Goal: Task Accomplishment & Management: Use online tool/utility

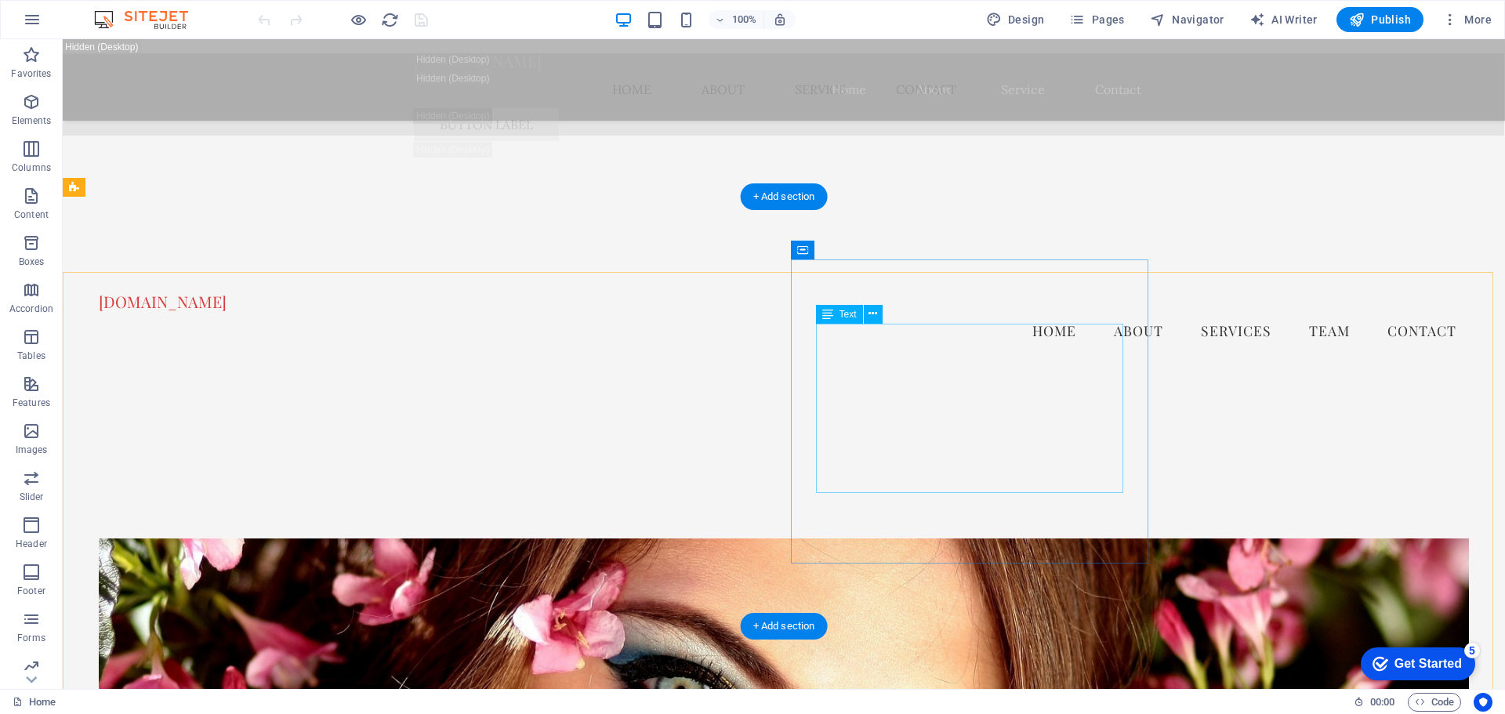
scroll to position [3293, 0]
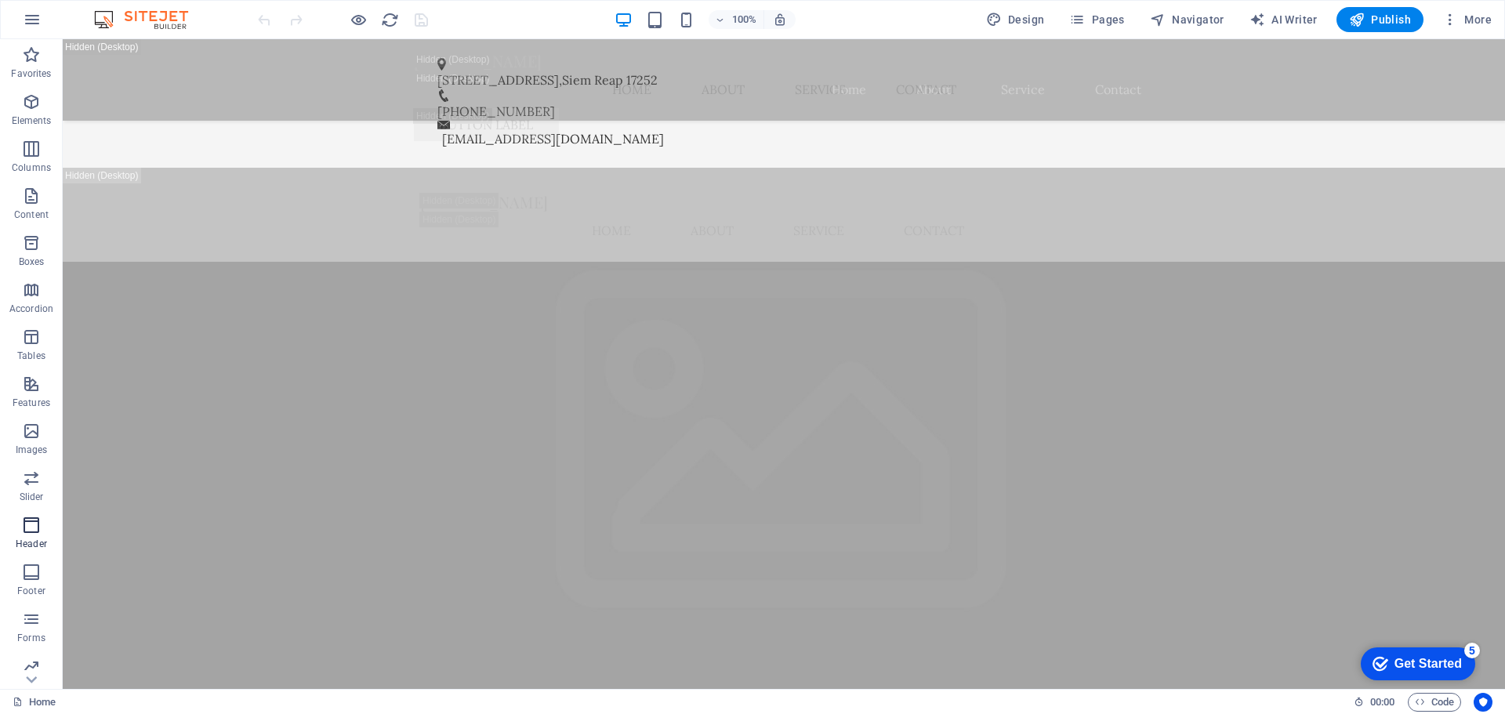
click at [45, 535] on span "Header" at bounding box center [31, 535] width 63 height 38
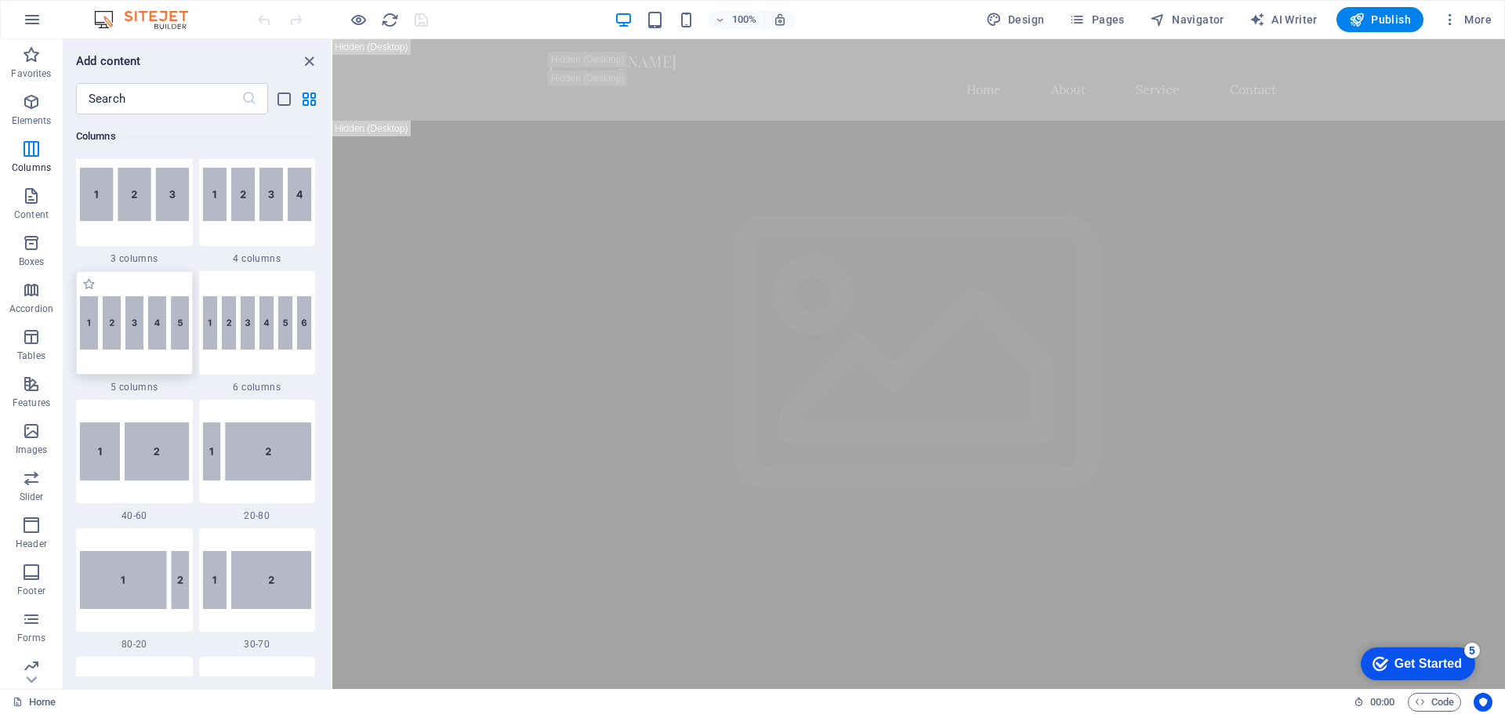
scroll to position [1019, 0]
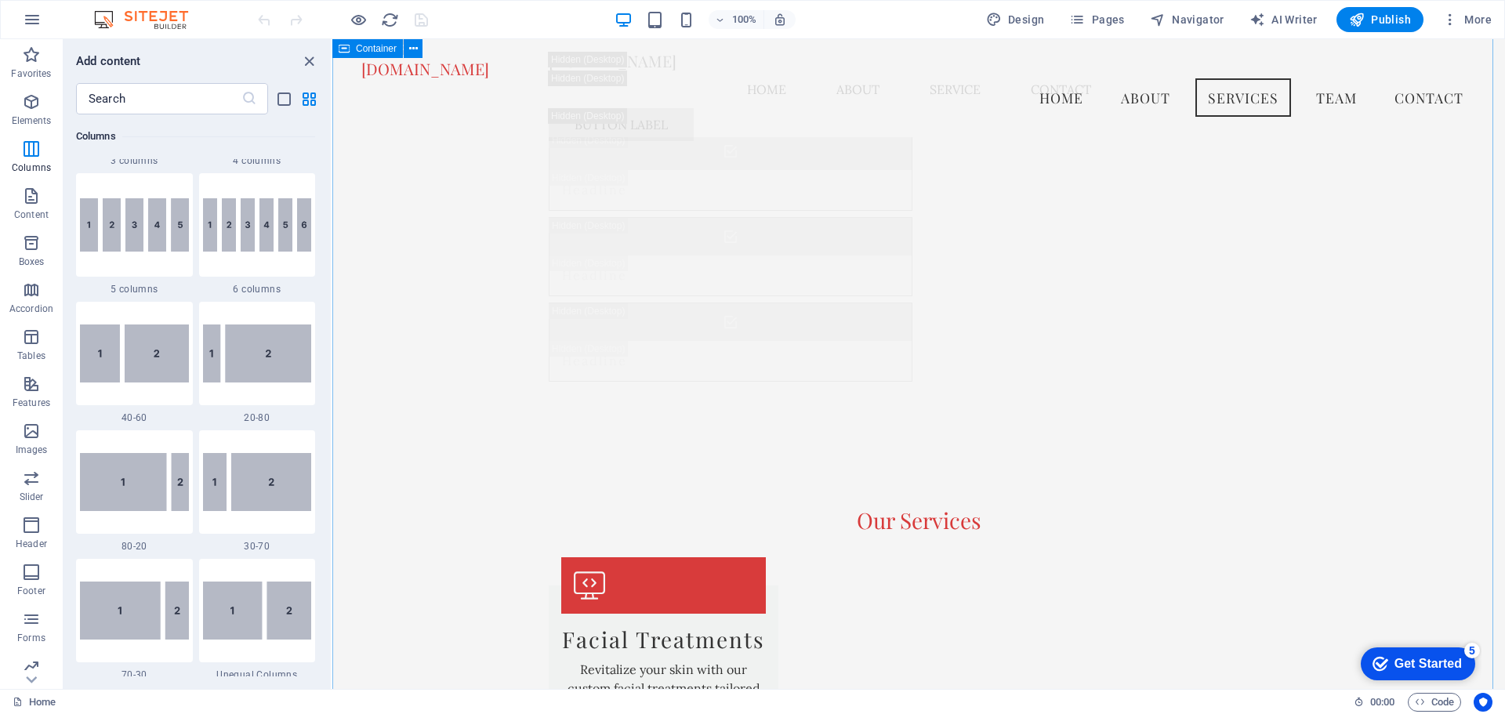
scroll to position [7214, 0]
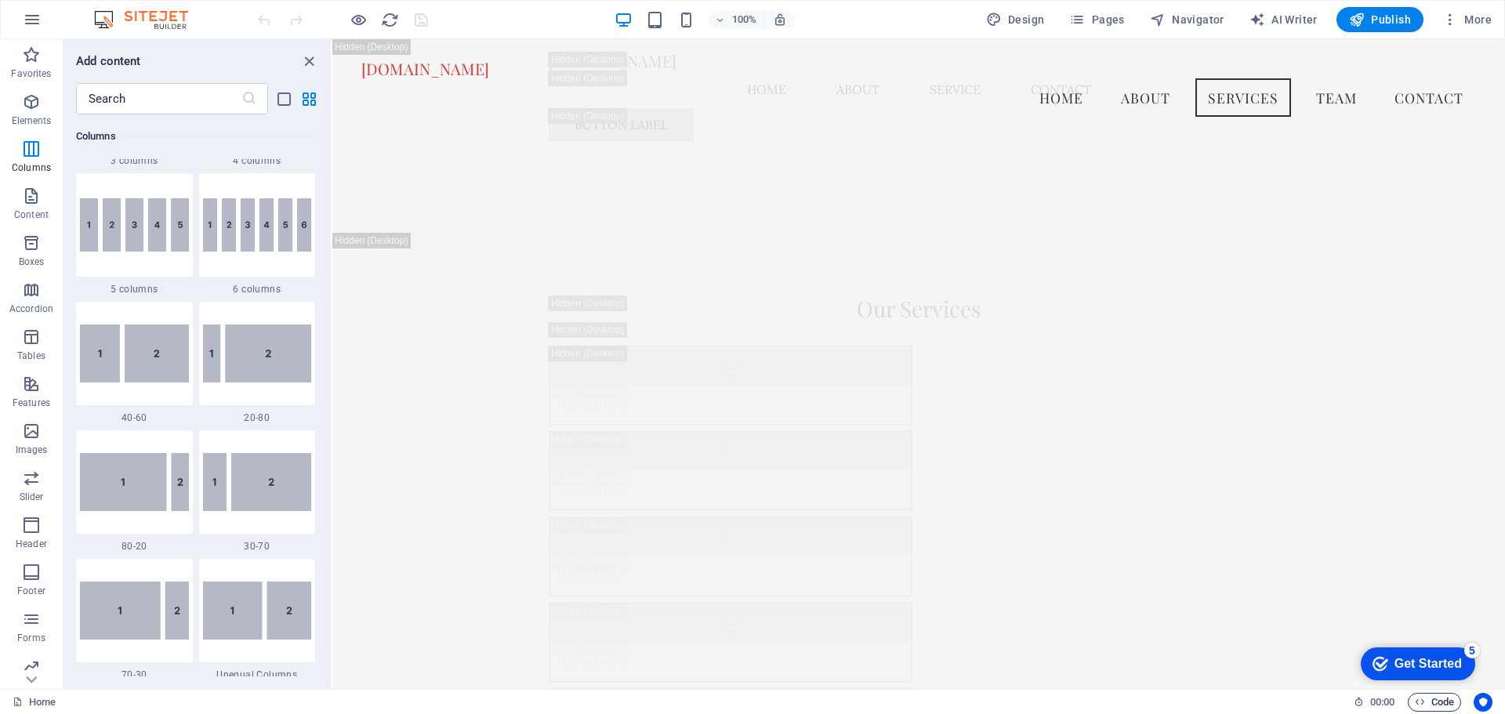
click at [1447, 701] on span "Code" at bounding box center [1434, 702] width 39 height 19
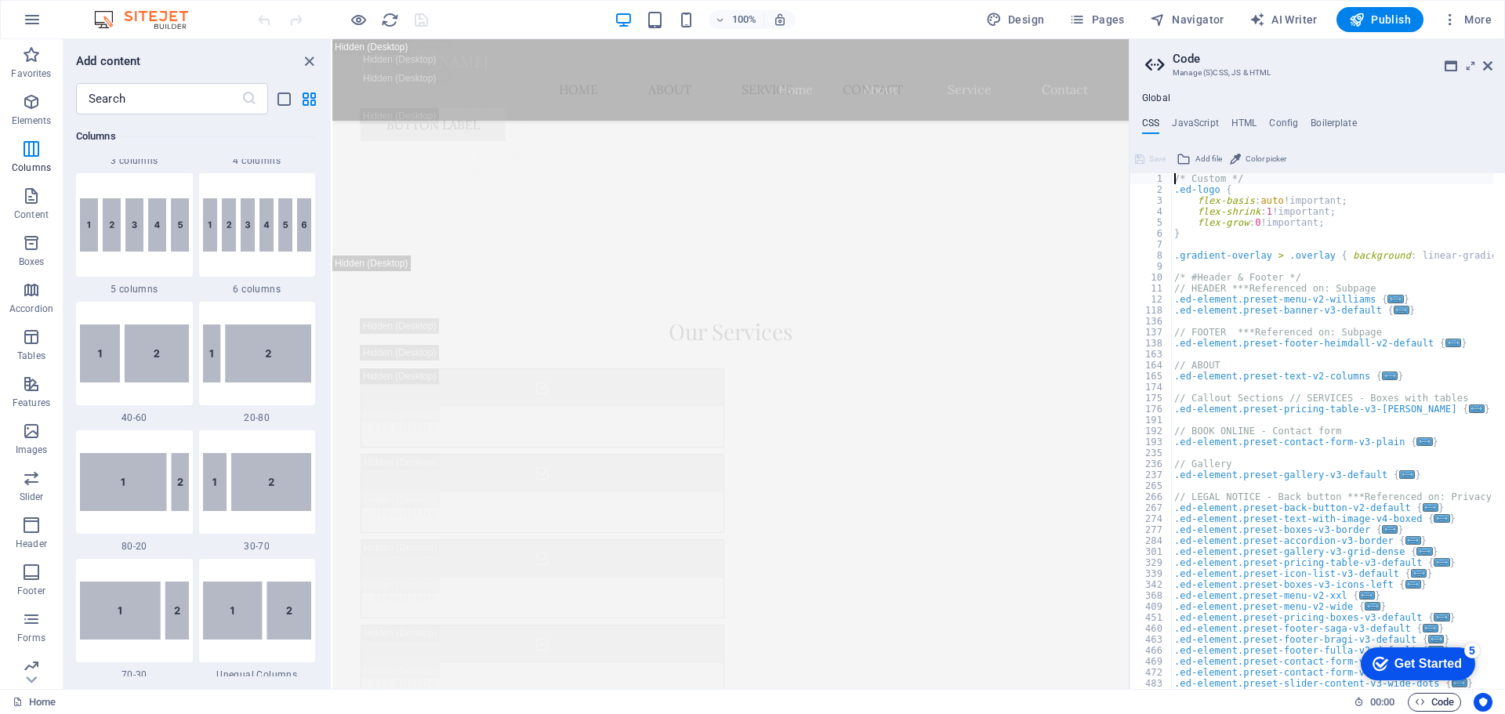
scroll to position [7293, 0]
drag, startPoint x: 1463, startPoint y: 500, endPoint x: 841, endPoint y: 456, distance: 623.3
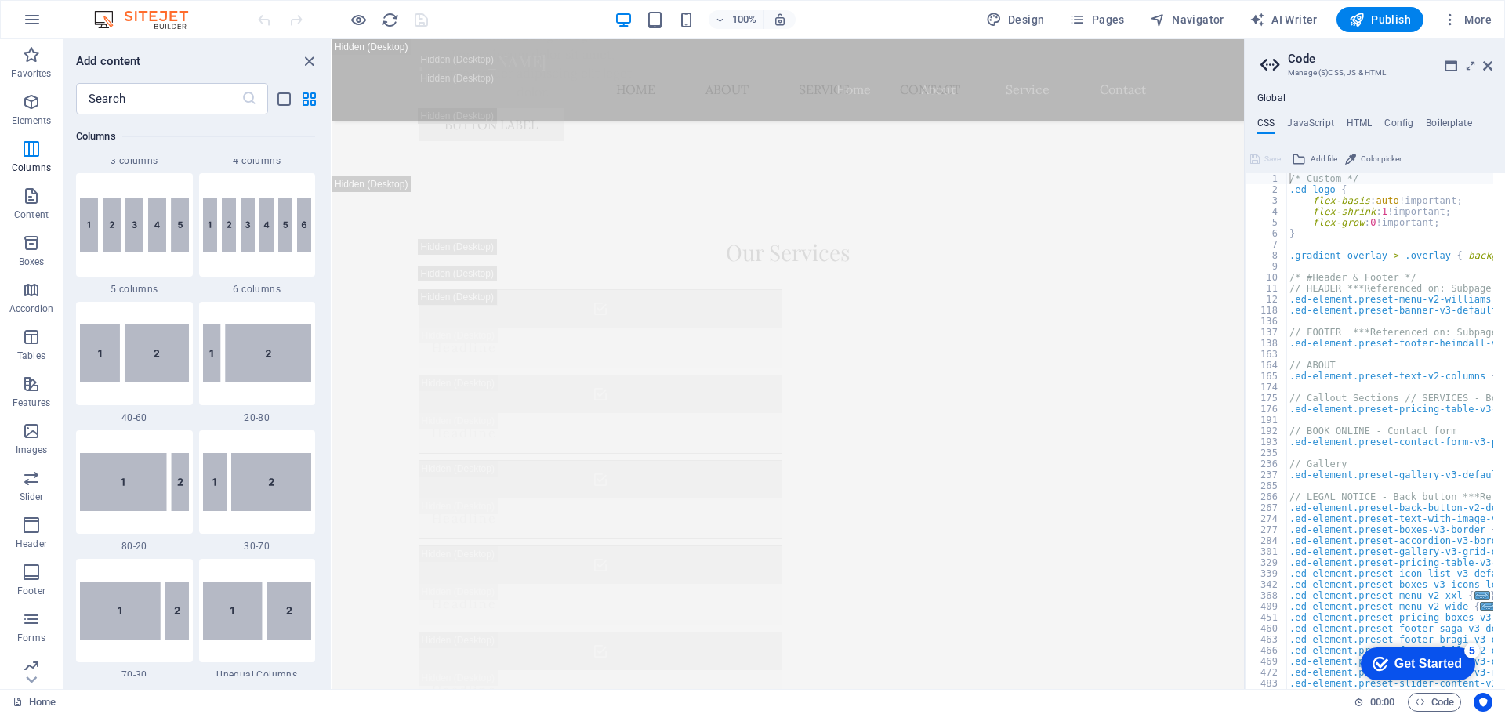
drag, startPoint x: 1242, startPoint y: 550, endPoint x: 1069, endPoint y: 515, distance: 175.9
click at [1069, 515] on div "Drag here to replace the existing content. Press “Ctrl” if you want to create a…" at bounding box center [788, 364] width 912 height 650
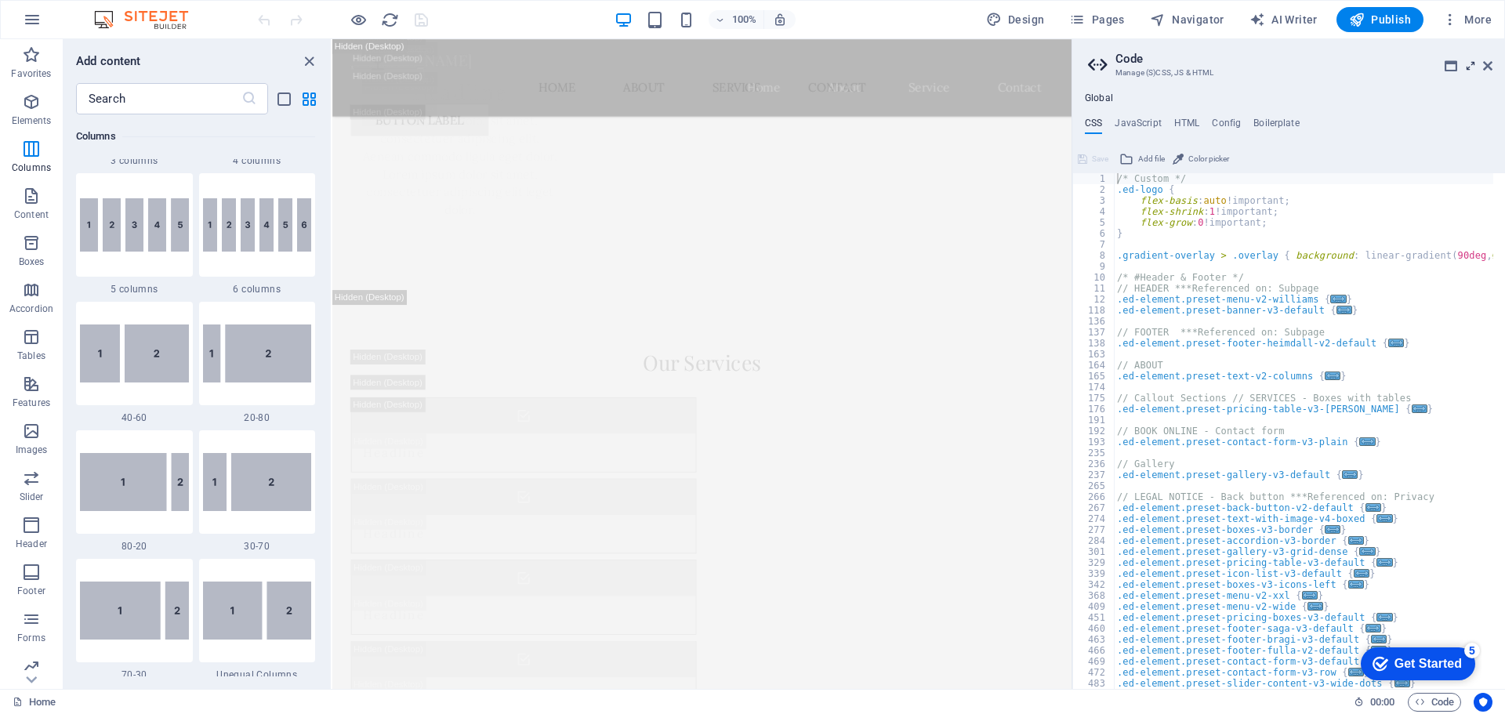
scroll to position [7405, 0]
click at [1471, 64] on icon at bounding box center [1471, 66] width 0 height 13
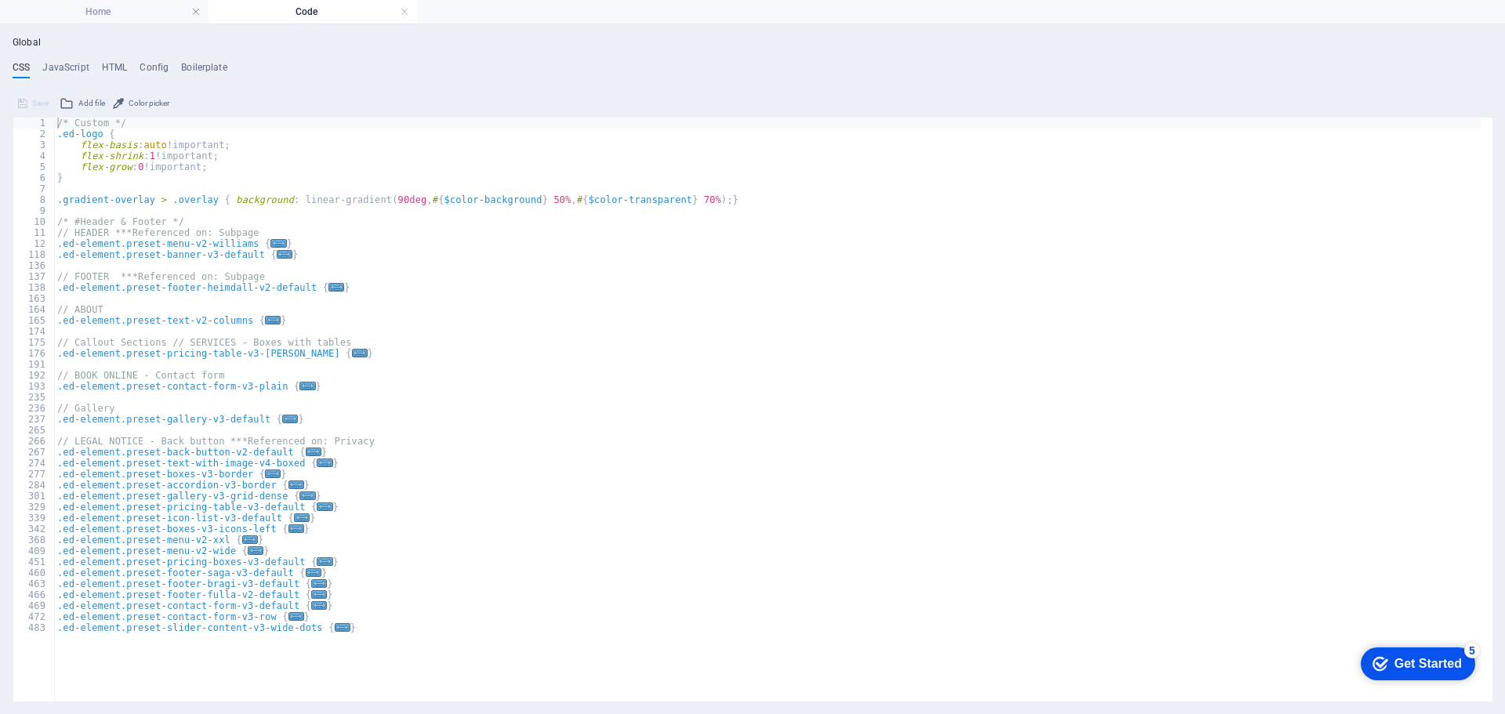
scroll to position [0, 0]
click at [66, 62] on h4 "JavaScript" at bounding box center [65, 70] width 46 height 17
type textarea "/* JS for preset "Menu V2" */"
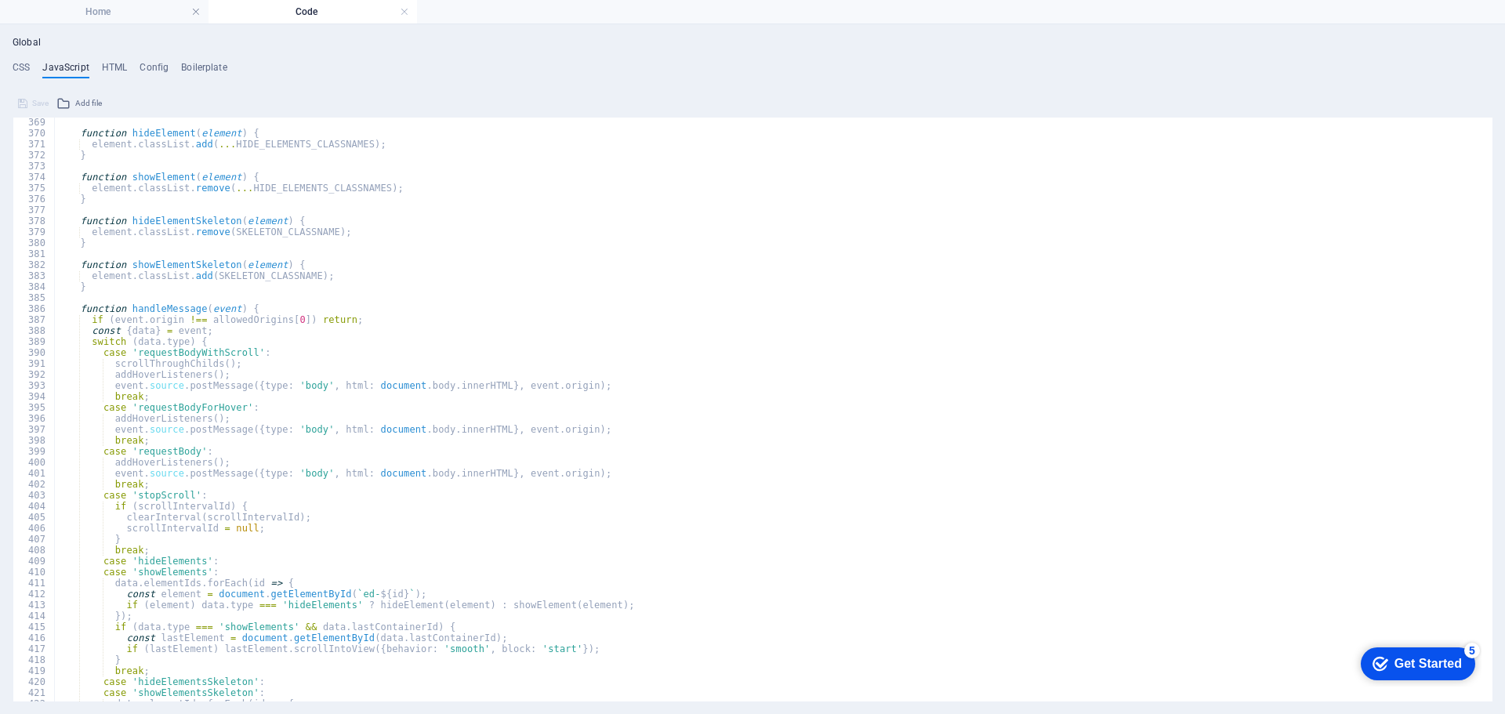
scroll to position [4040, 0]
click at [153, 64] on h4 "Config" at bounding box center [154, 70] width 29 height 17
type textarea "$color-background: #F5F5F5;"
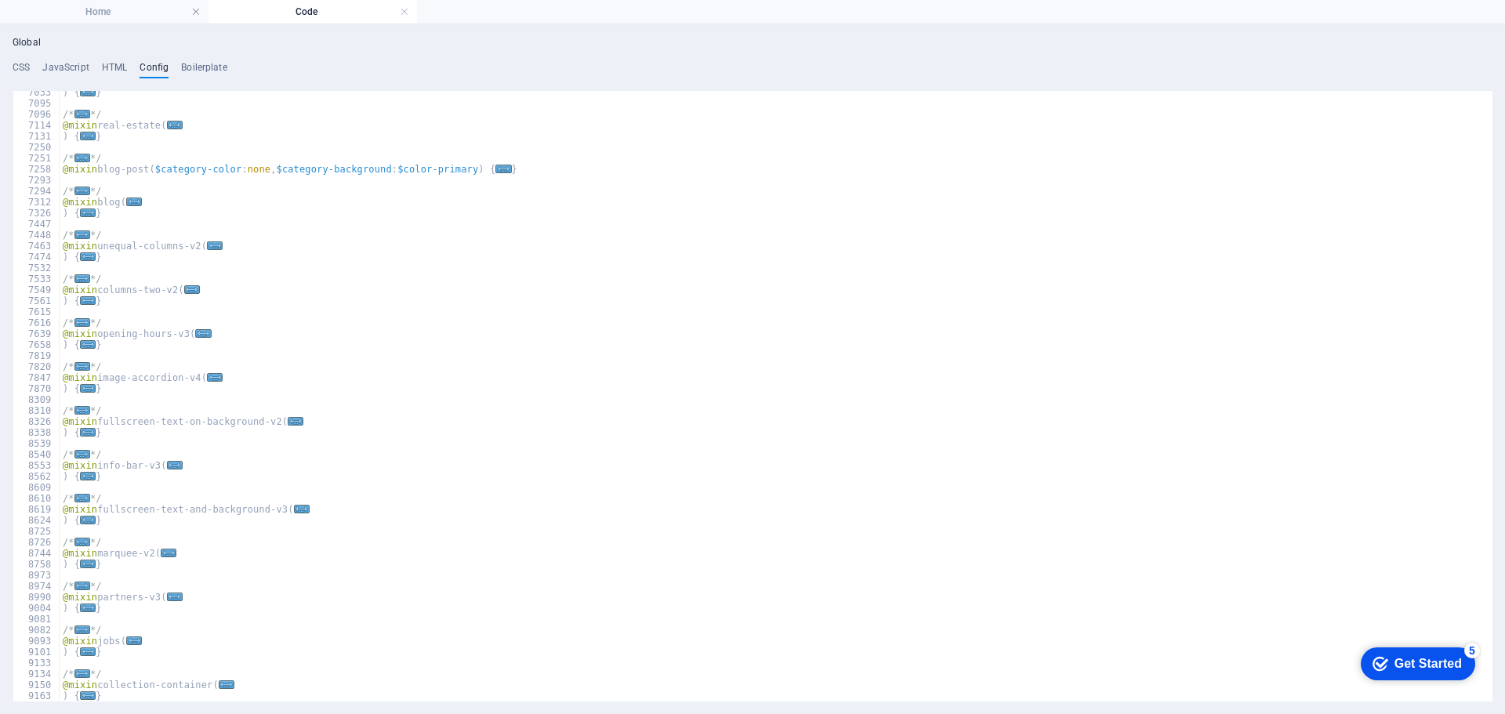
scroll to position [1108, 0]
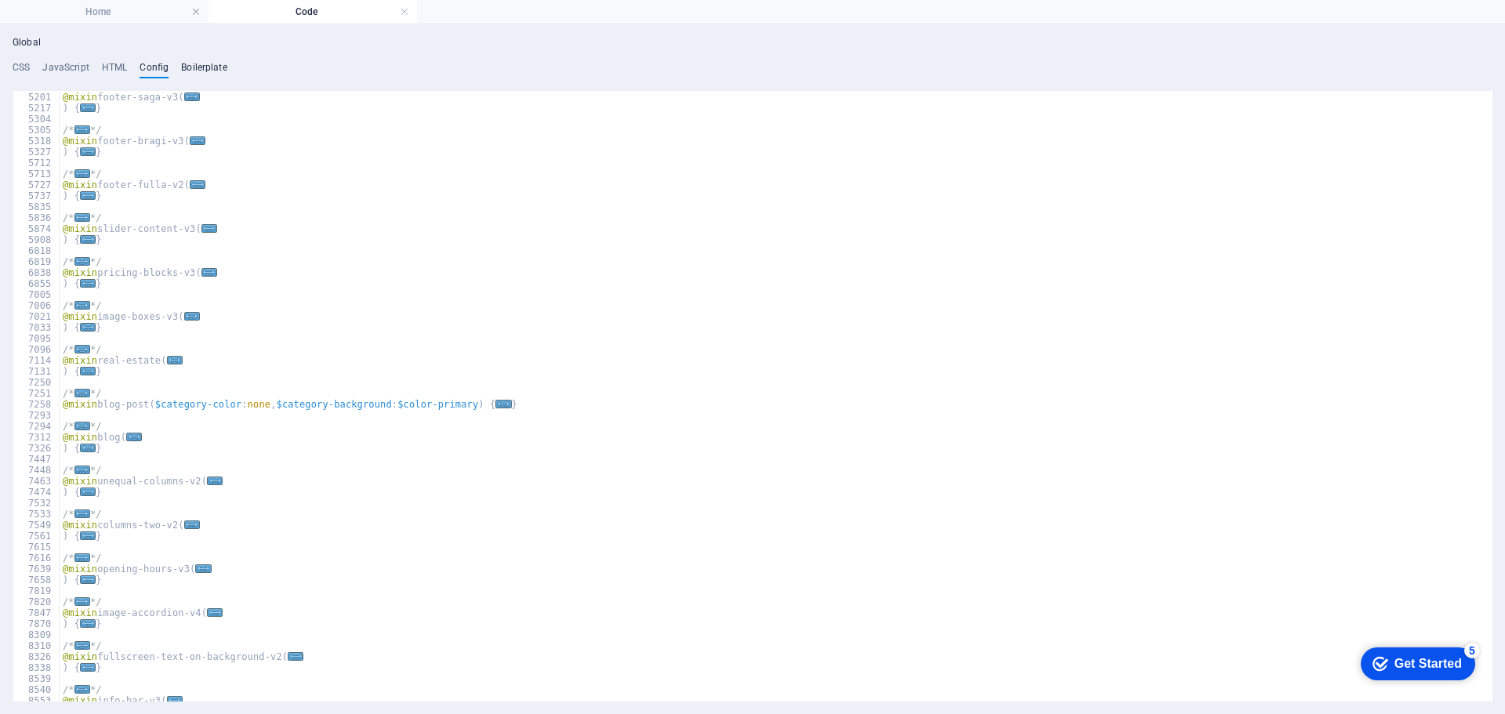
click at [205, 71] on h4 "Boilerplate" at bounding box center [204, 70] width 46 height 17
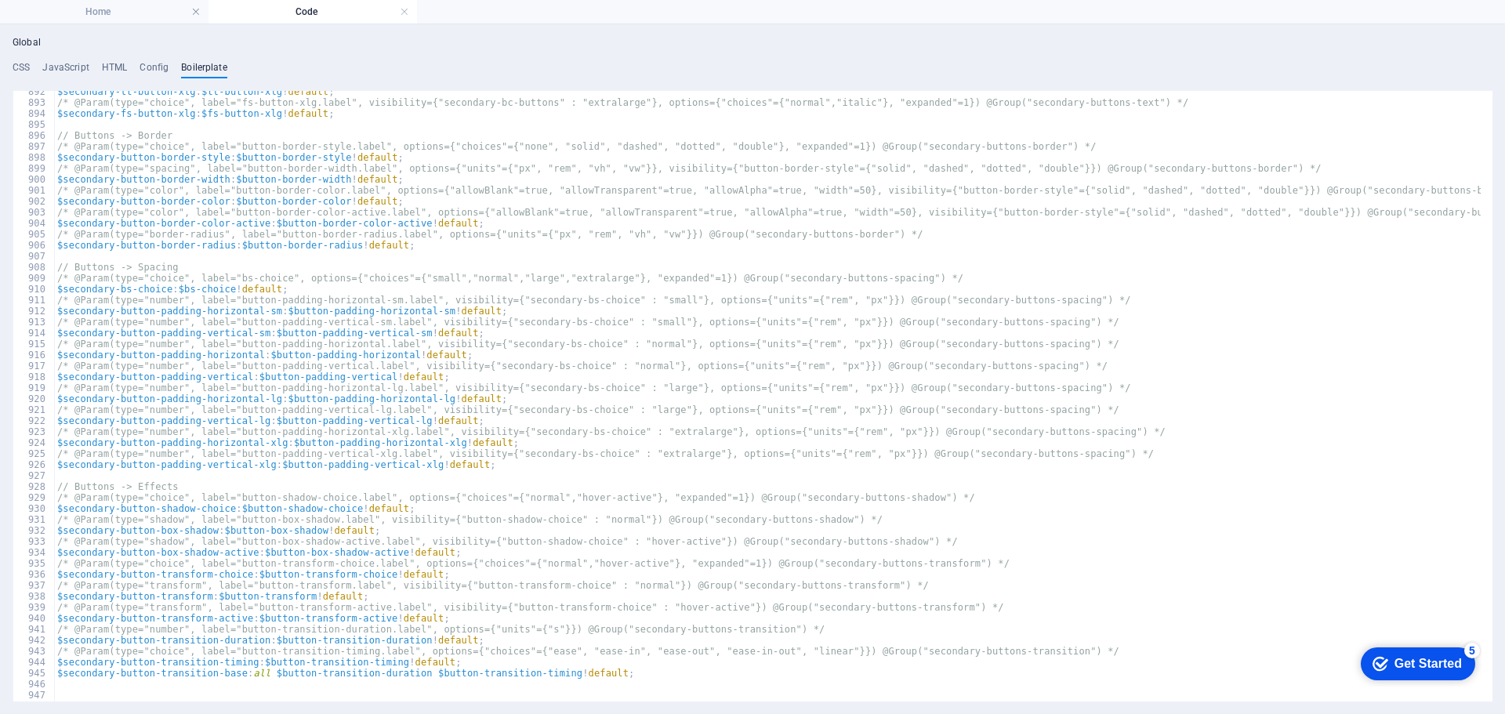
scroll to position [5578, 0]
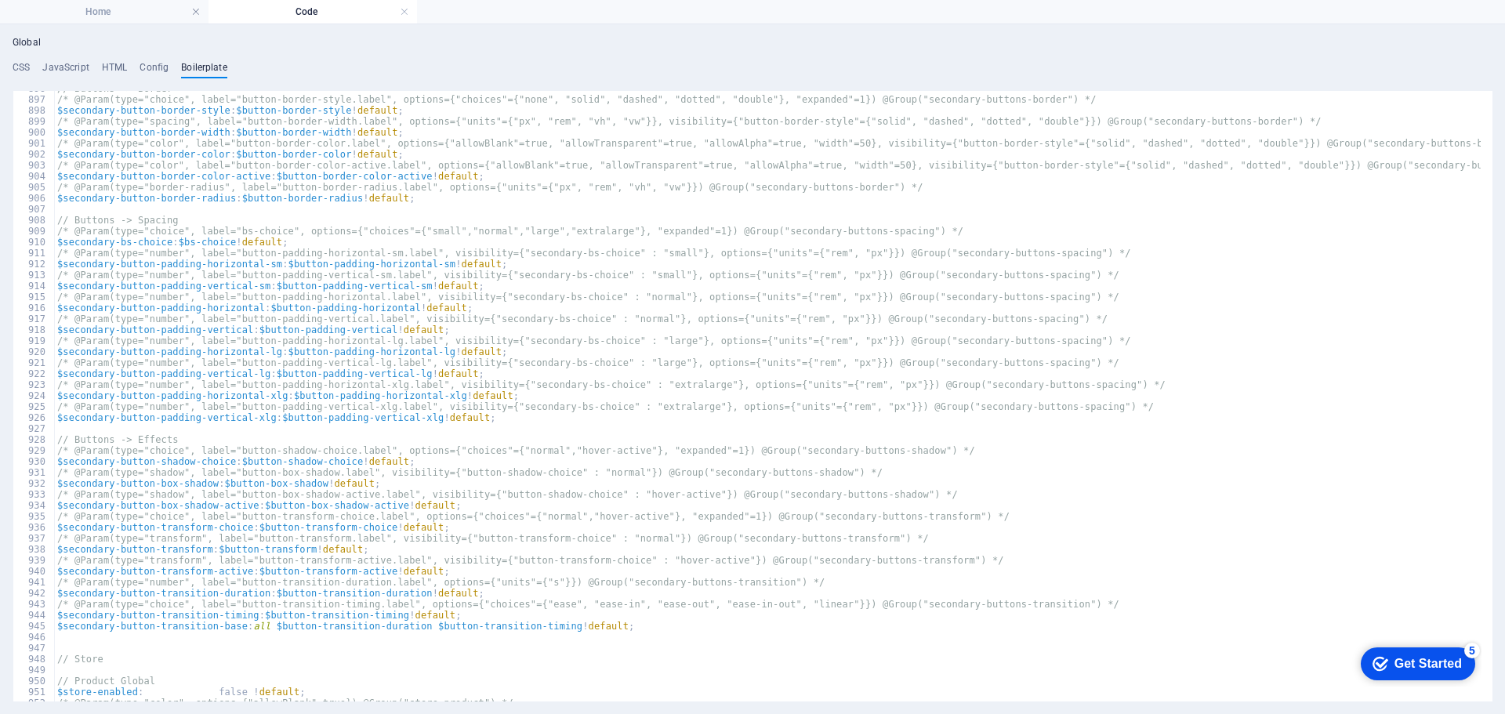
click at [9, 65] on div "Global CSS JavaScript HTML Config Boilerplate /* Custom */ 1 2 3 4 5 6 7 8 9 10…" at bounding box center [752, 369] width 1505 height 690
click at [20, 67] on h4 "CSS" at bounding box center [21, 70] width 17 height 17
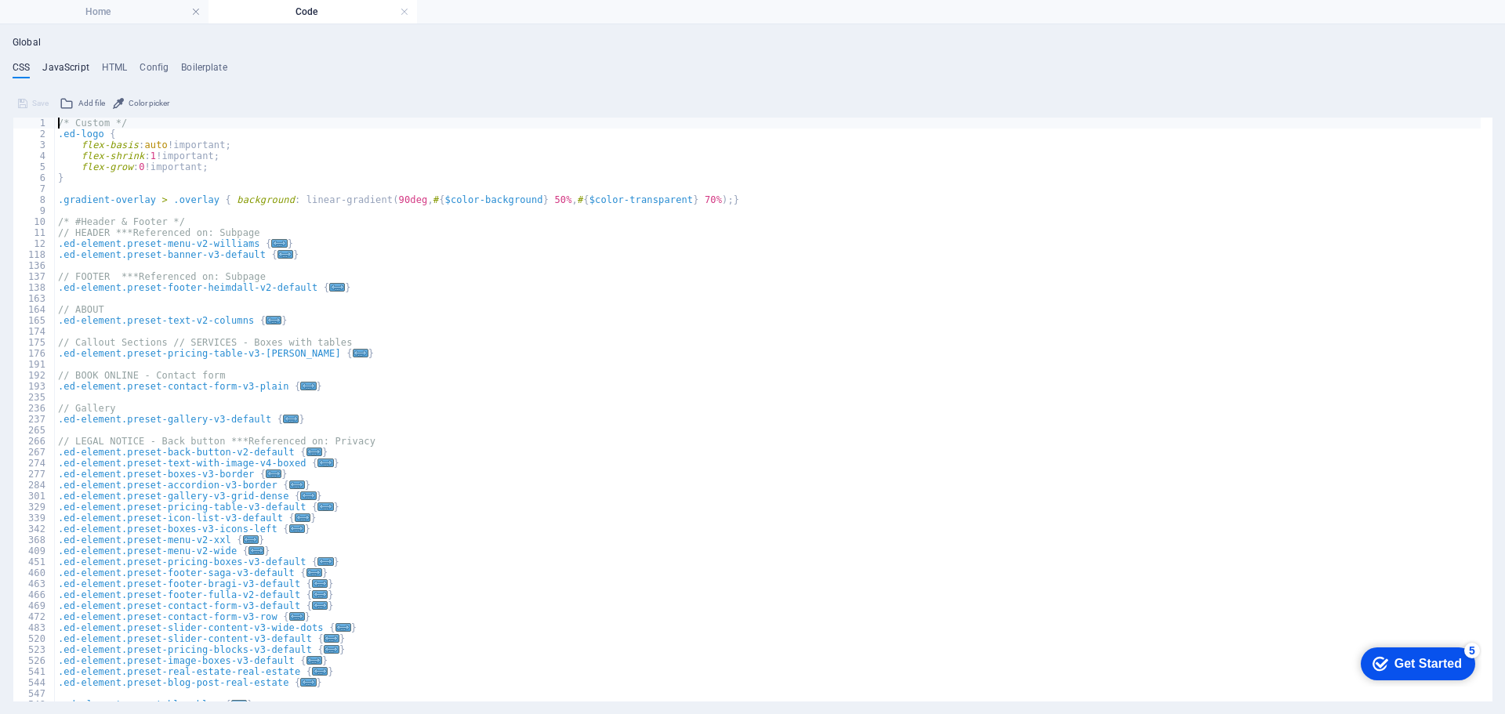
click at [73, 67] on h4 "JavaScript" at bounding box center [65, 70] width 46 height 17
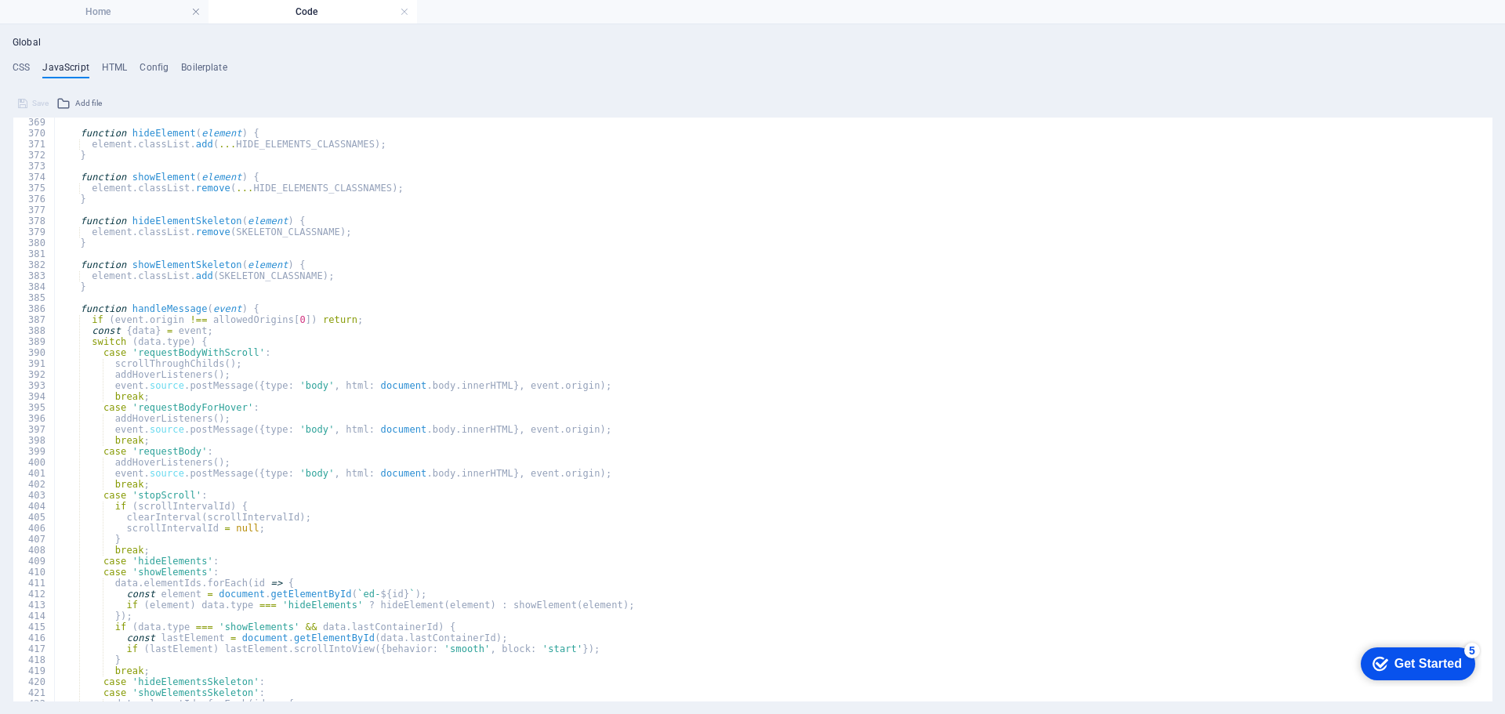
click at [311, 5] on h4 "Code" at bounding box center [313, 11] width 209 height 17
click at [125, 10] on h4 "Home" at bounding box center [104, 11] width 209 height 17
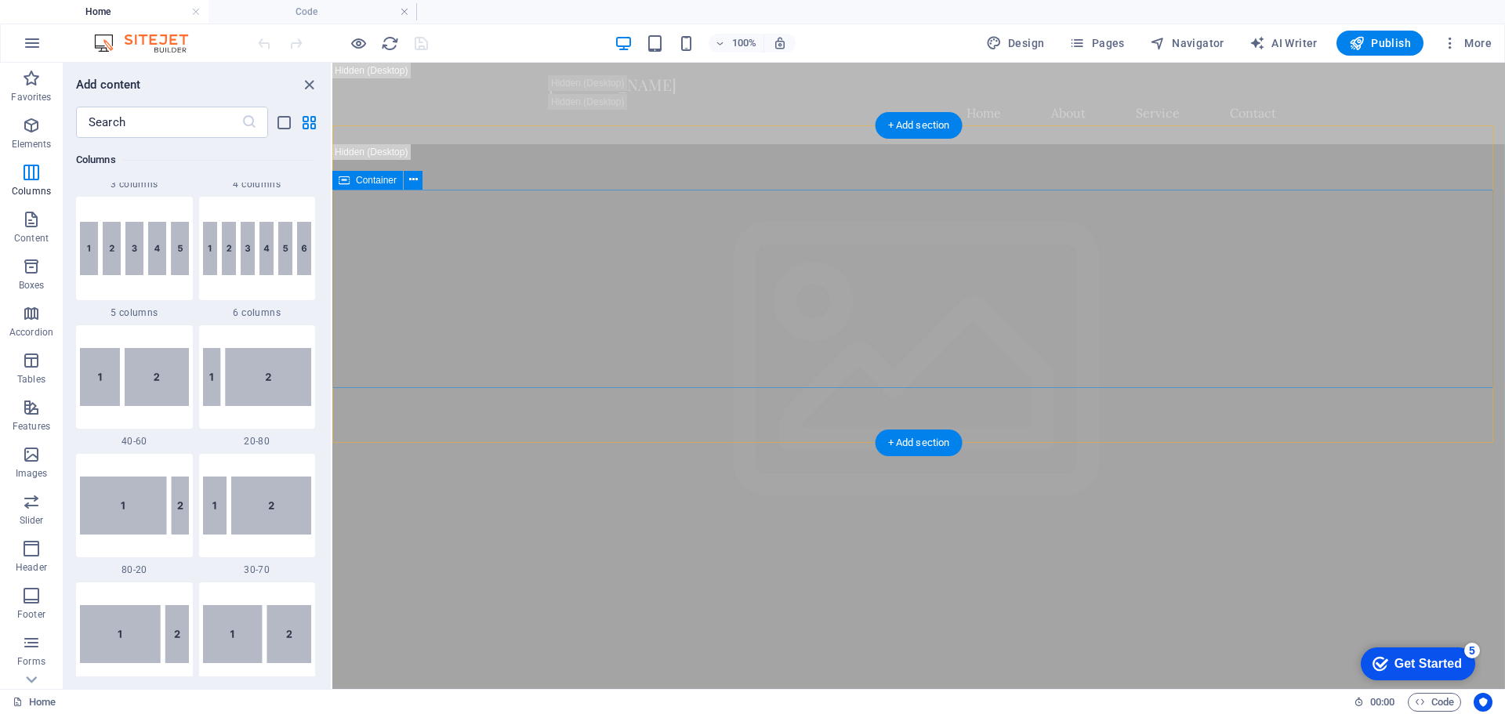
scroll to position [7344, 0]
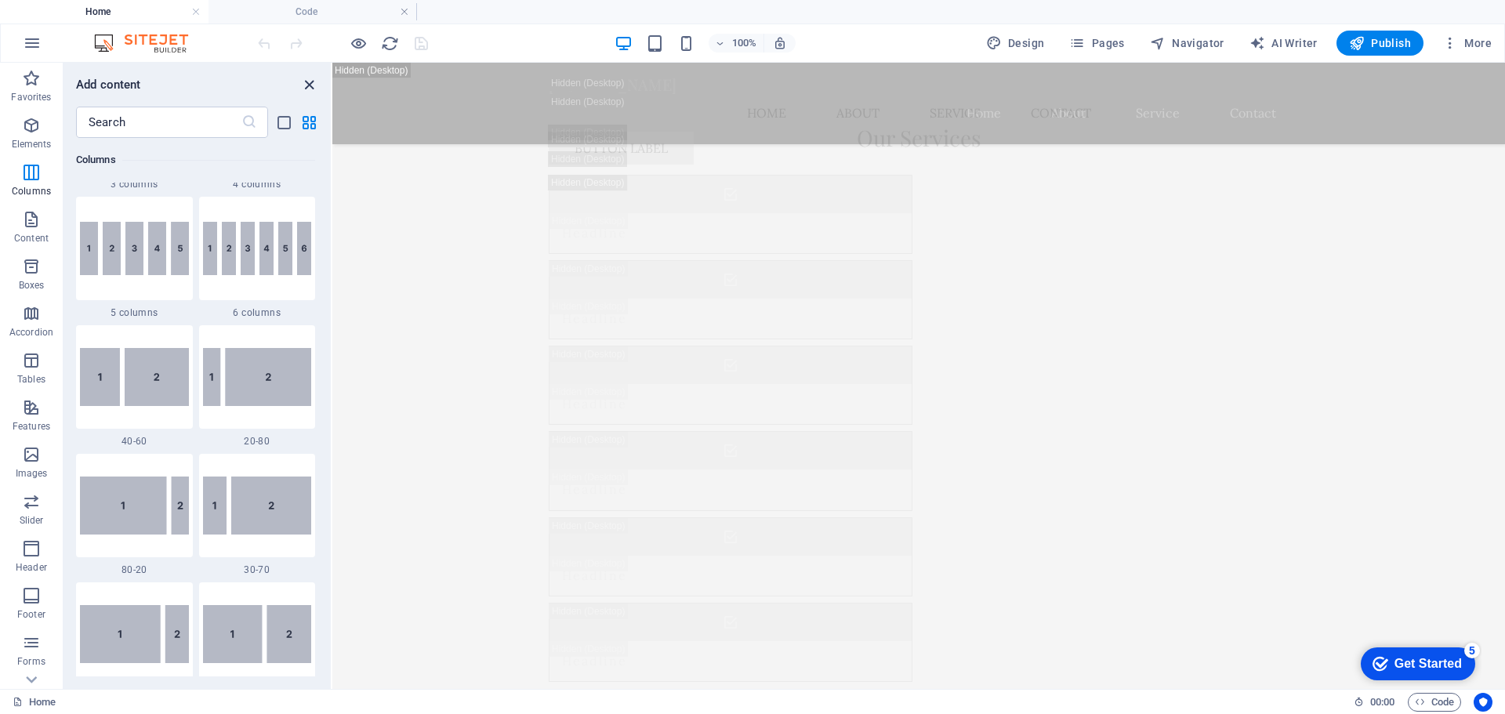
click at [308, 91] on icon "close panel" at bounding box center [309, 85] width 18 height 18
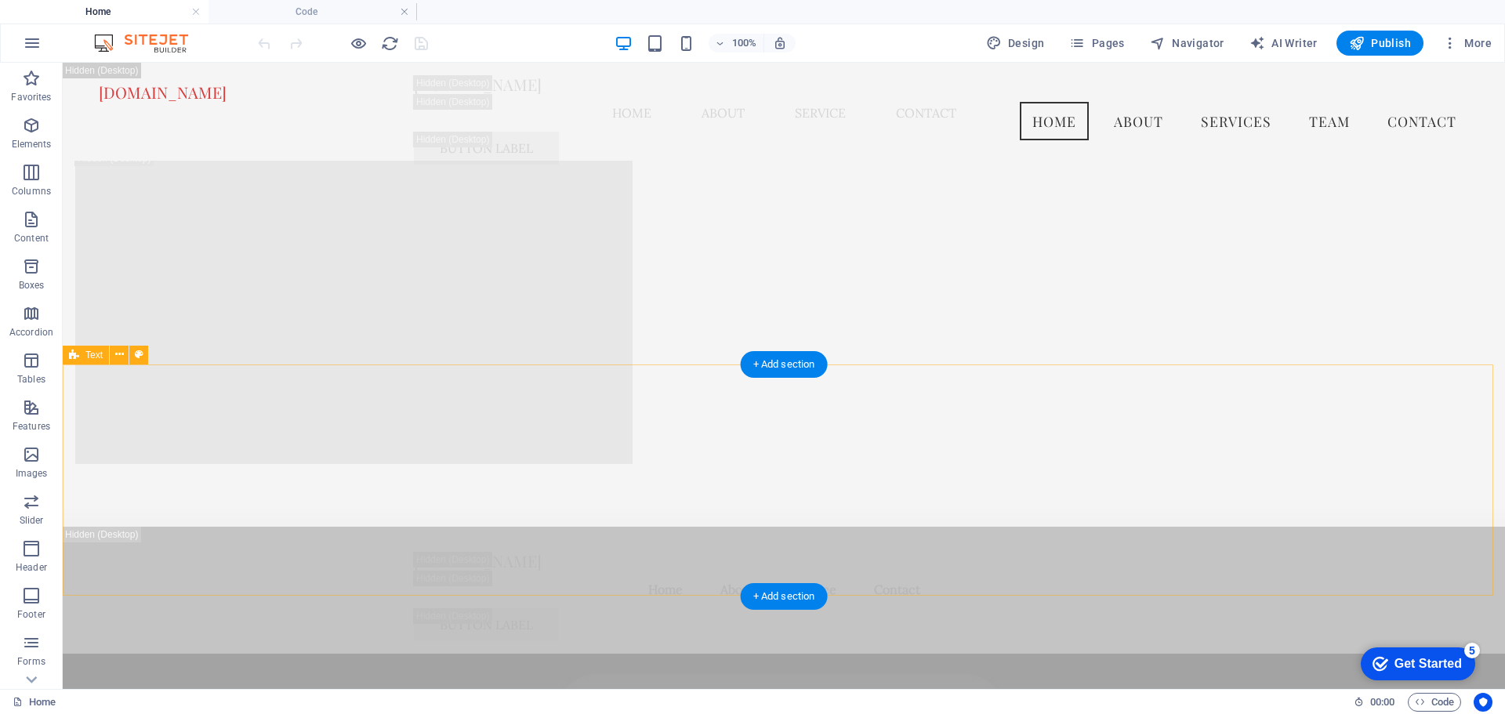
scroll to position [3423, 0]
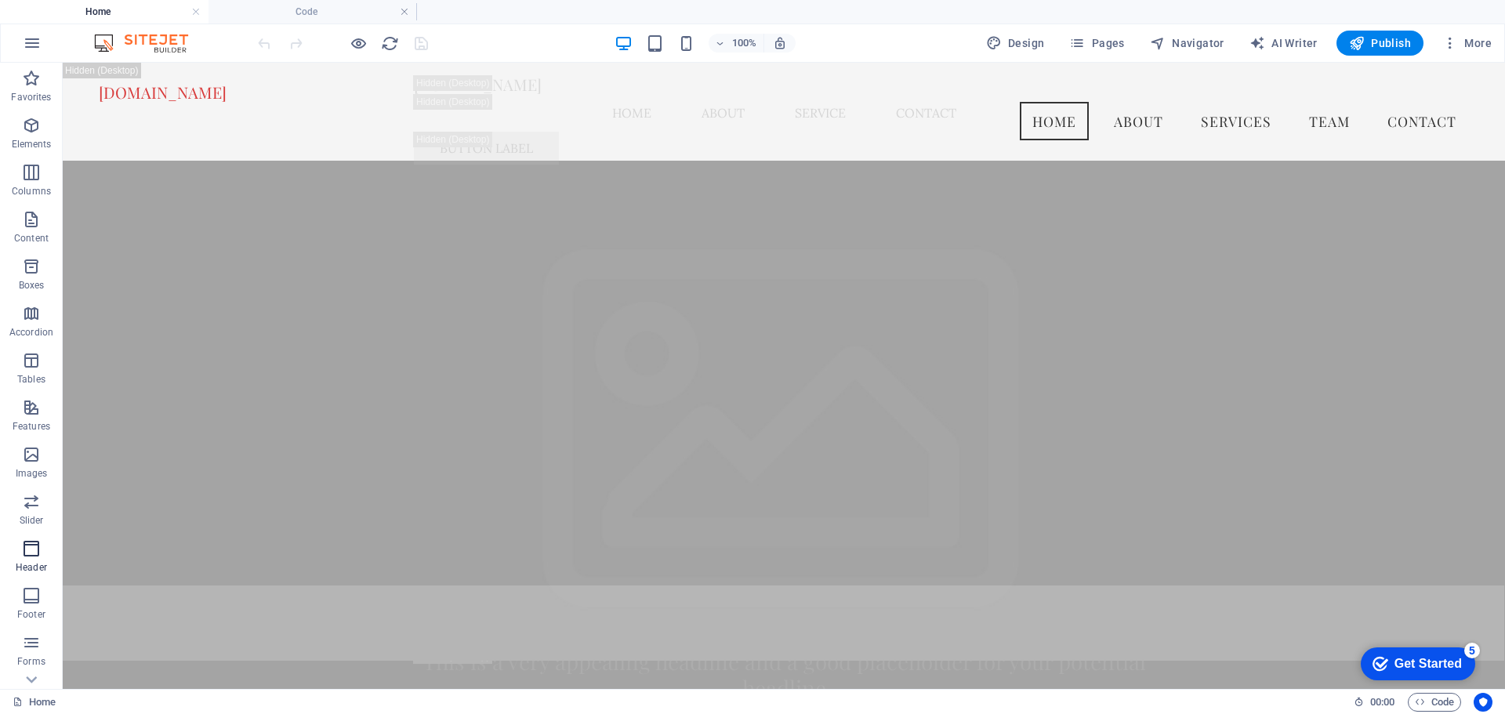
click at [18, 564] on p "Header" at bounding box center [31, 567] width 31 height 13
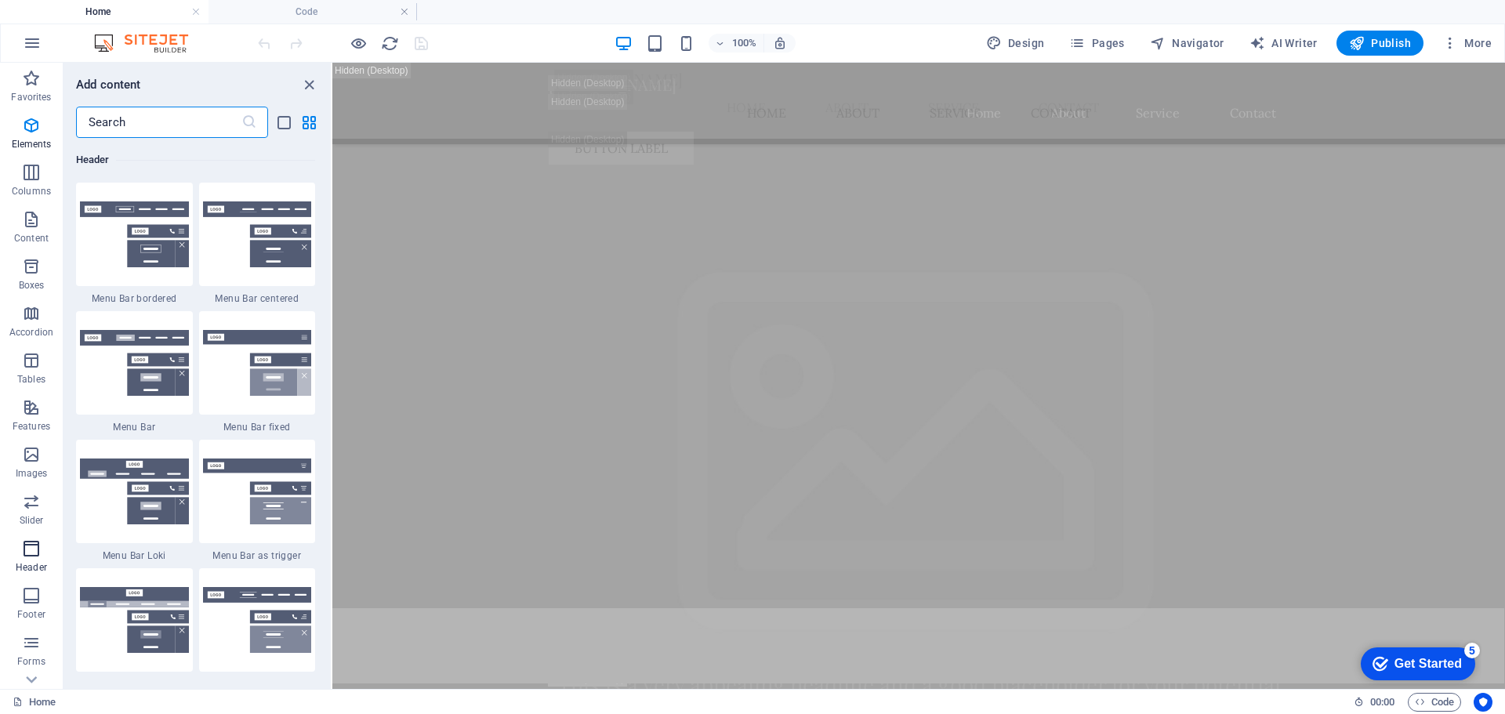
scroll to position [9441, 0]
click at [165, 268] on div at bounding box center [134, 234] width 117 height 103
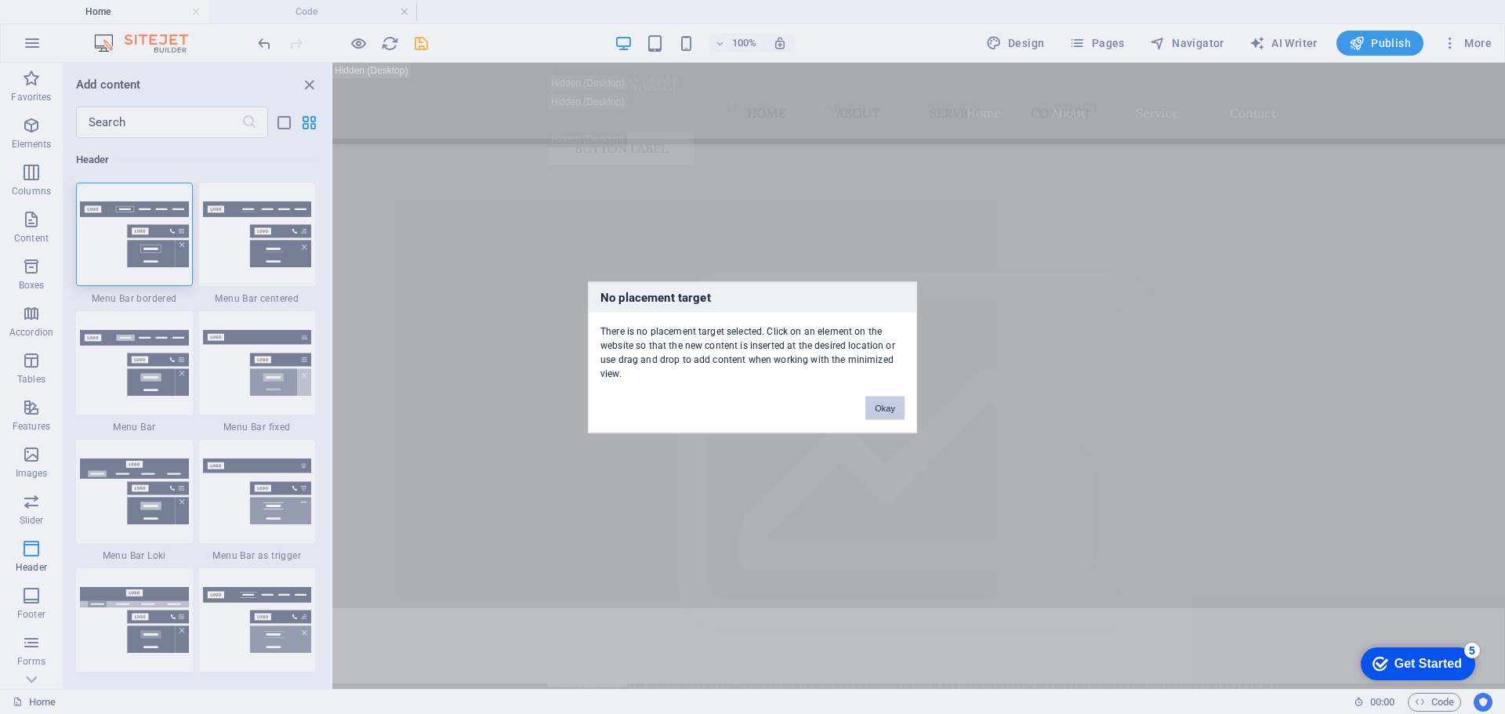
click at [876, 408] on button "Okay" at bounding box center [885, 408] width 39 height 24
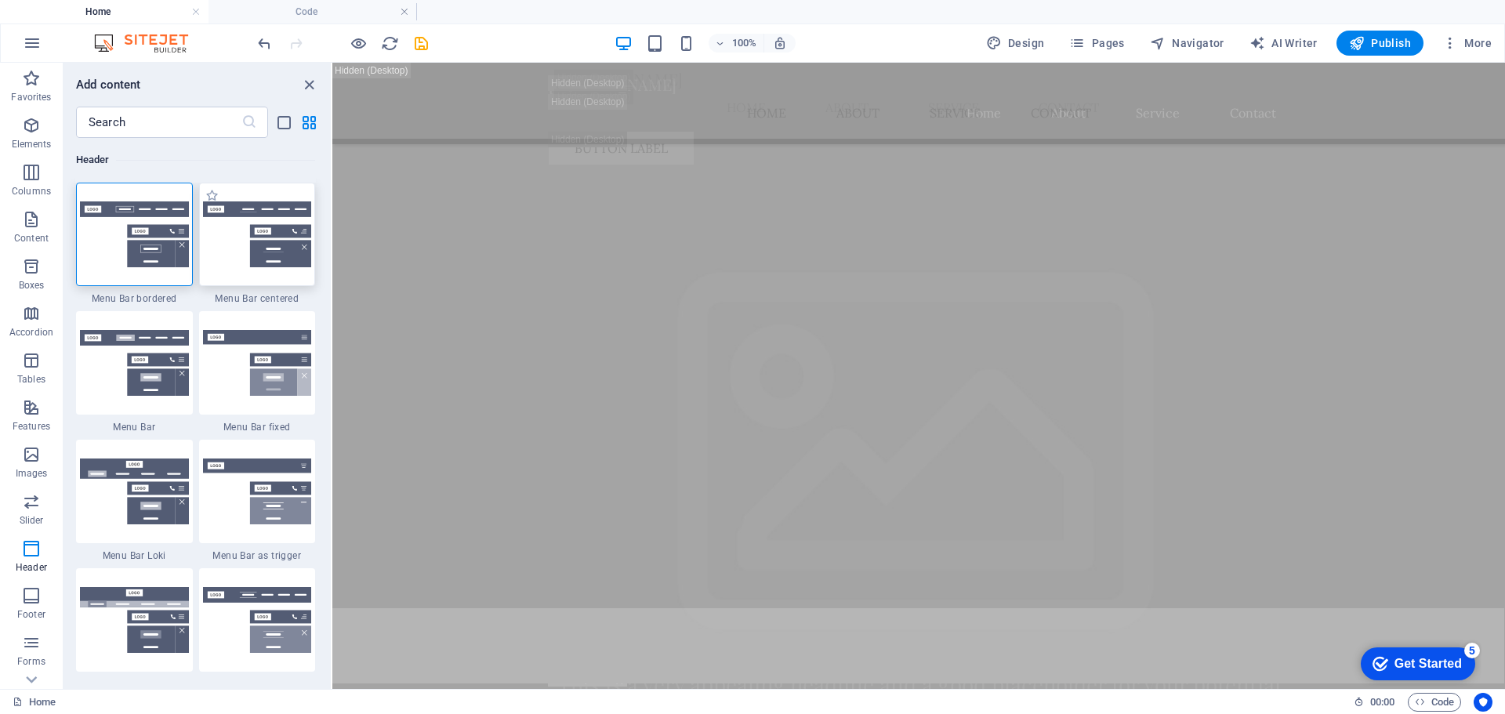
click at [265, 243] on img at bounding box center [257, 234] width 109 height 66
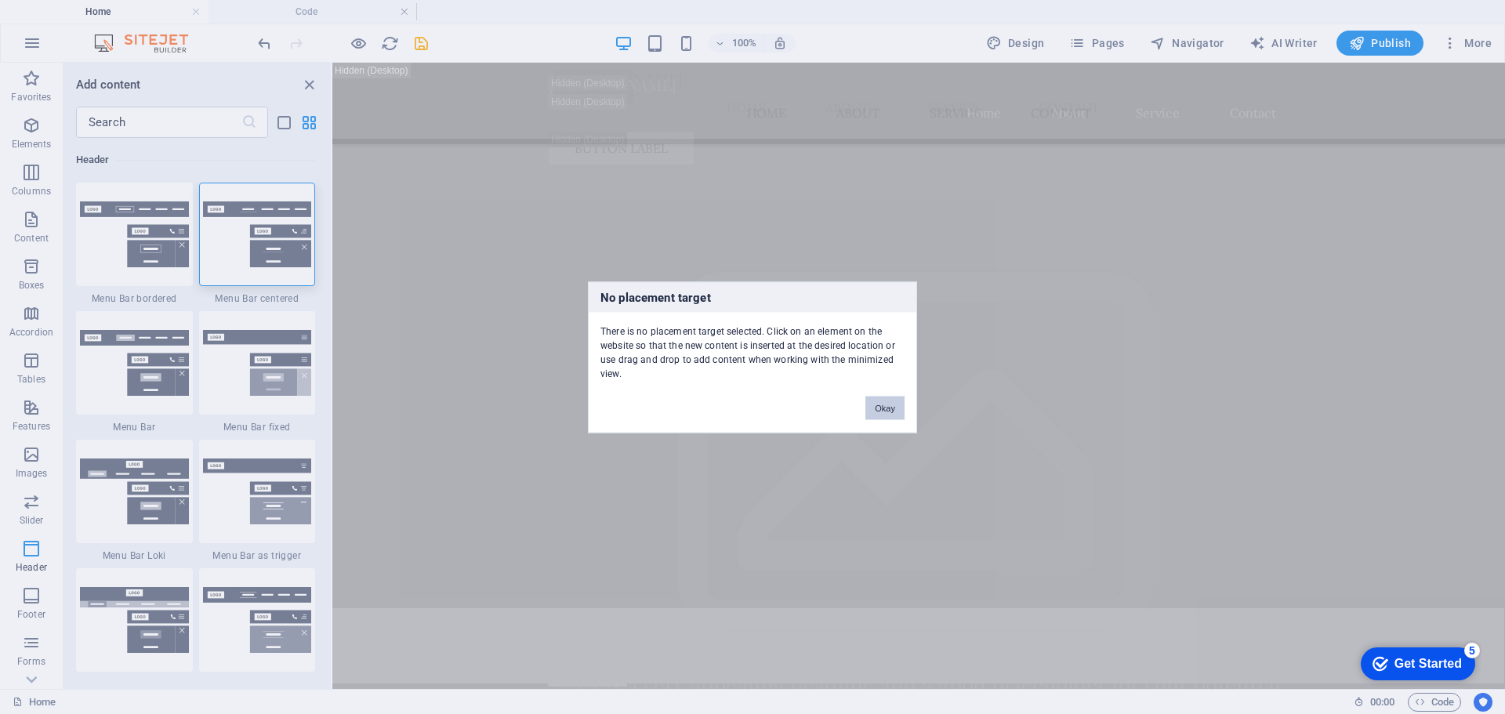
click at [884, 412] on button "Okay" at bounding box center [885, 408] width 39 height 24
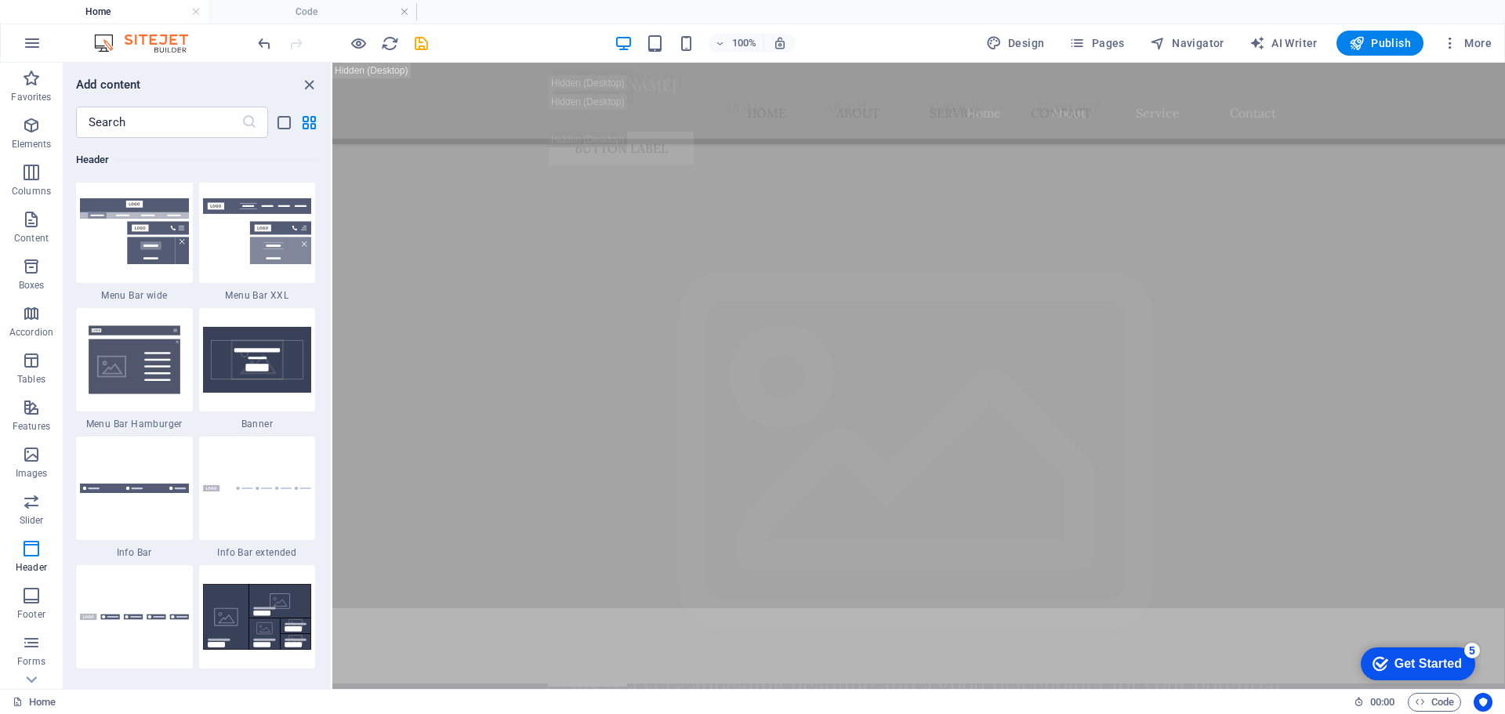
scroll to position [9833, 0]
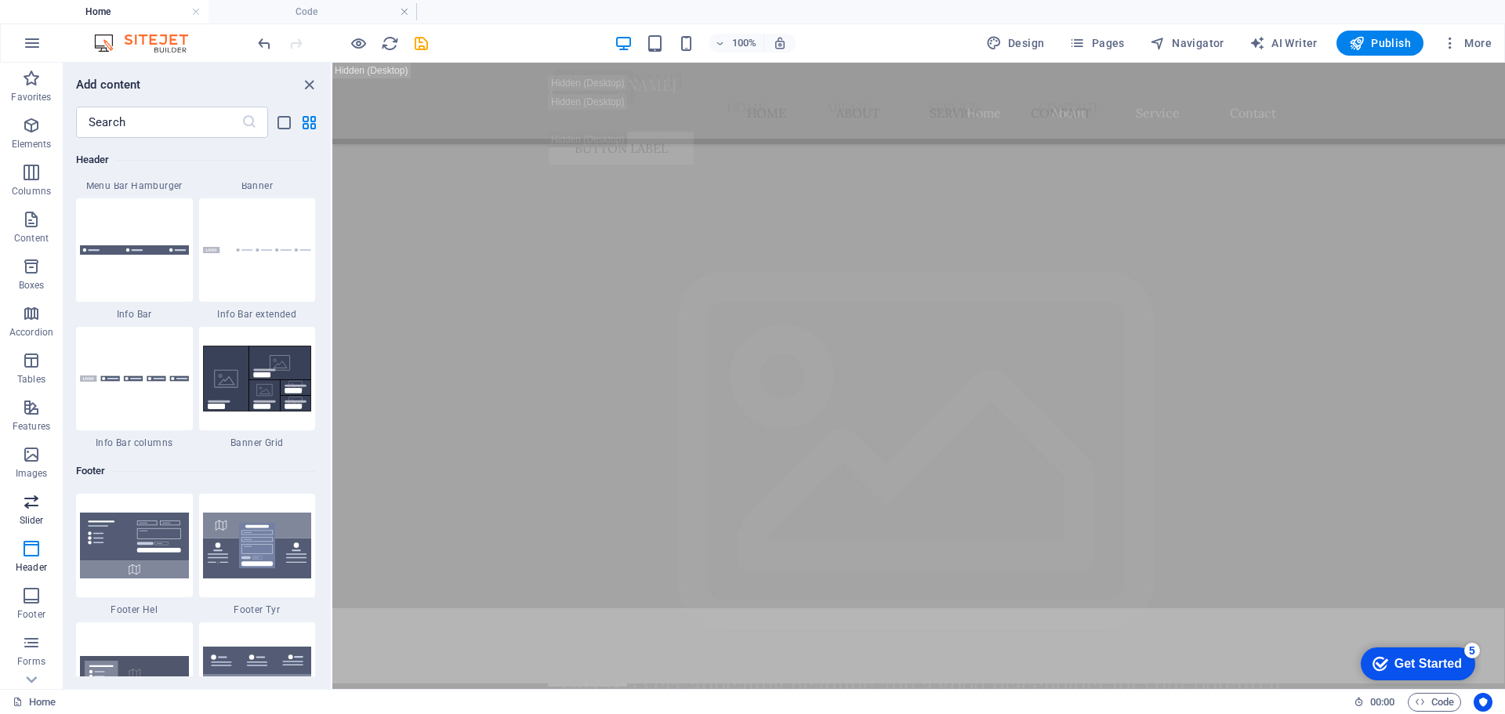
click at [34, 518] on p "Slider" at bounding box center [32, 520] width 24 height 13
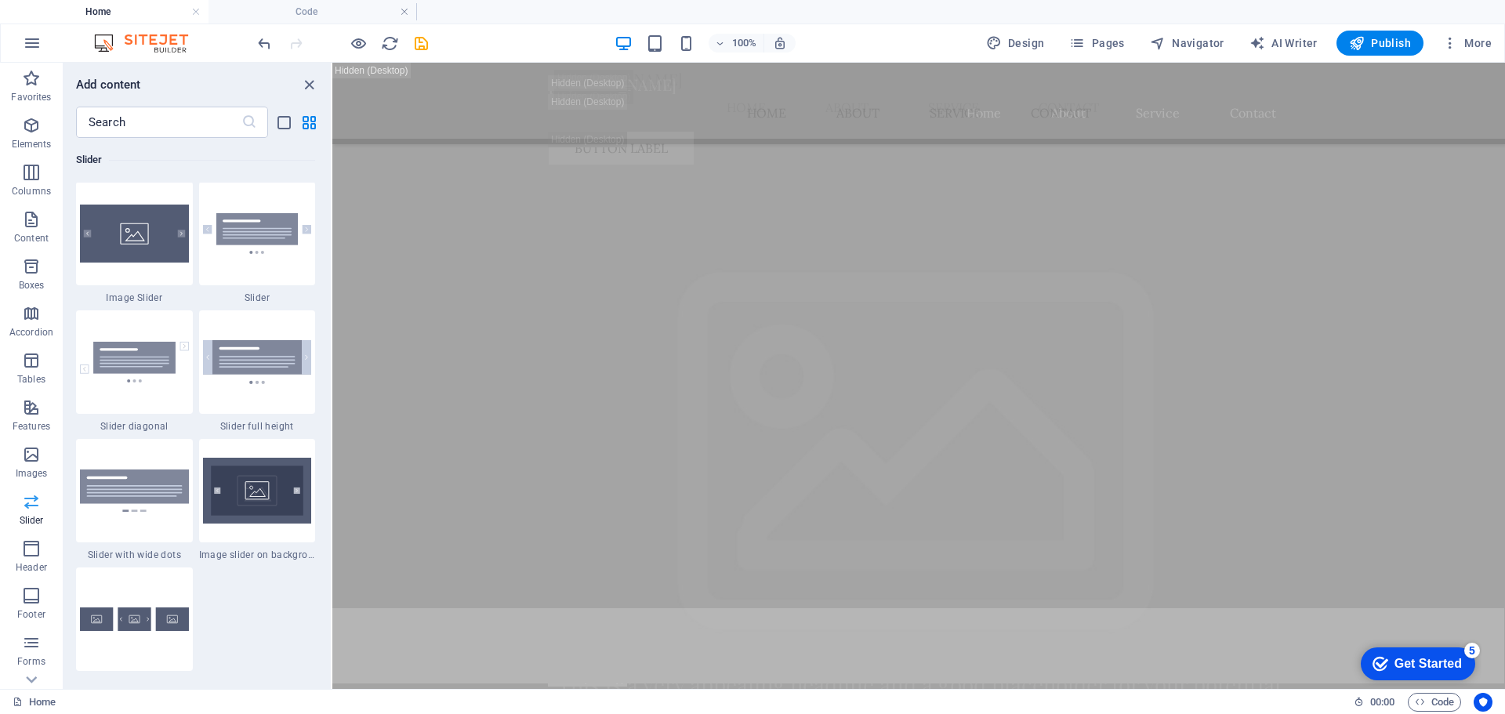
scroll to position [8888, 0]
click at [254, 371] on img at bounding box center [257, 362] width 109 height 43
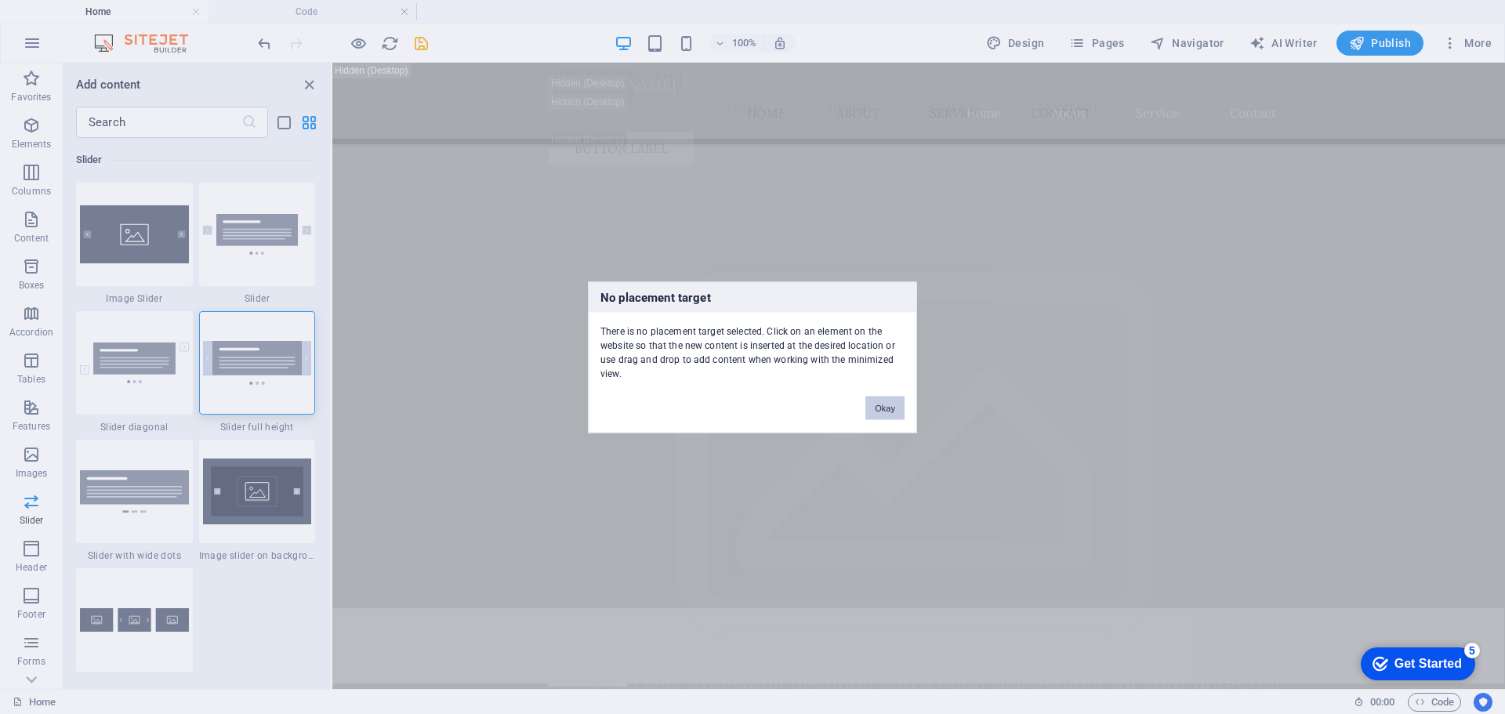
click at [893, 408] on button "Okay" at bounding box center [885, 408] width 39 height 24
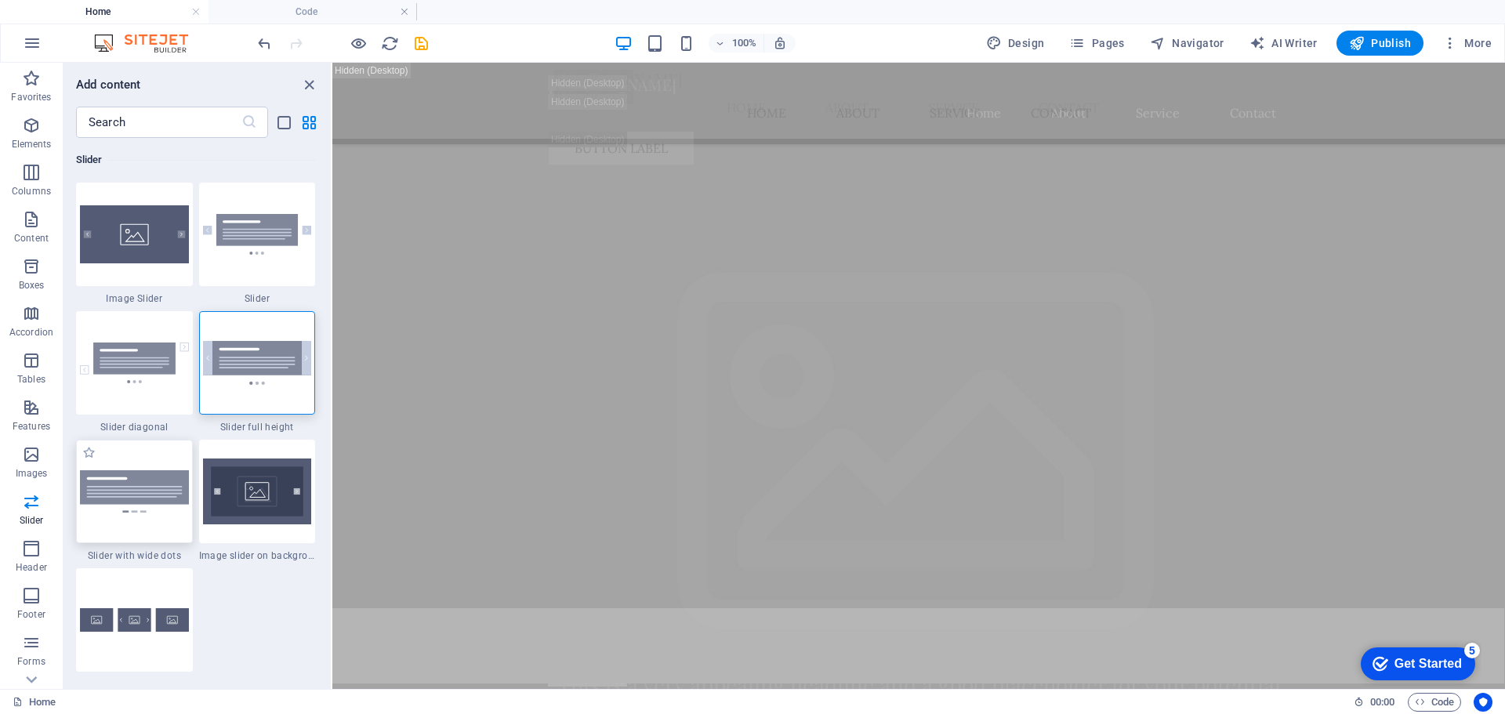
click at [161, 503] on img at bounding box center [134, 491] width 109 height 42
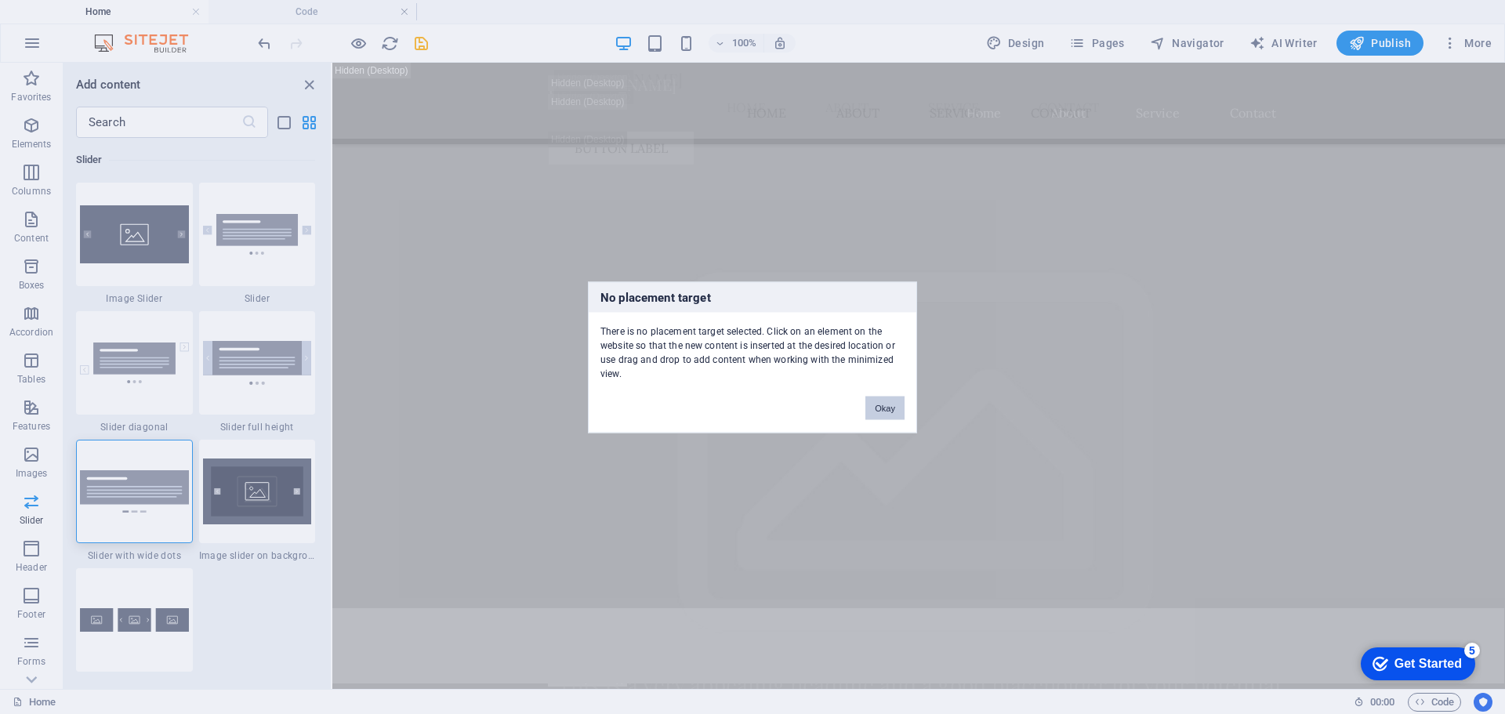
drag, startPoint x: 880, startPoint y: 407, endPoint x: 547, endPoint y: 344, distance: 339.1
click at [880, 407] on button "Okay" at bounding box center [885, 408] width 39 height 24
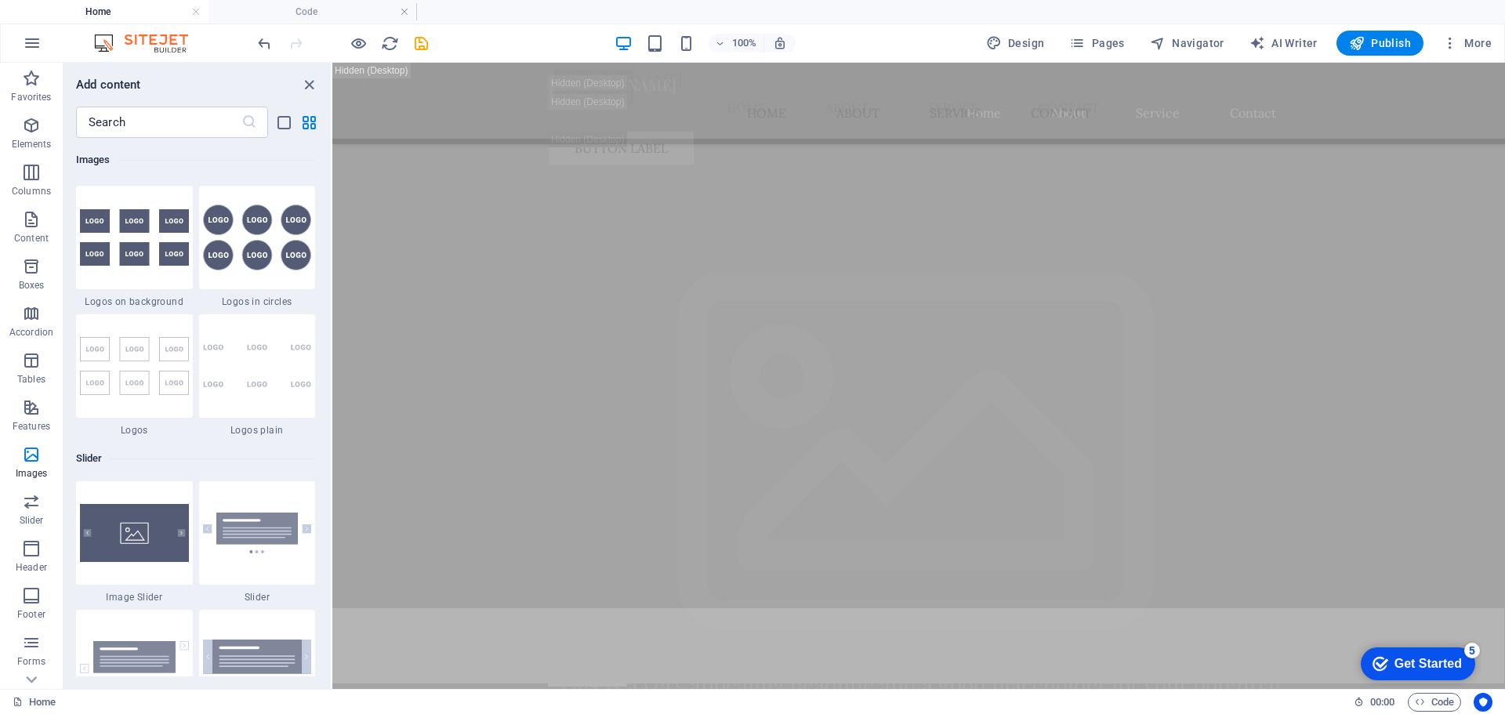
scroll to position [8575, 0]
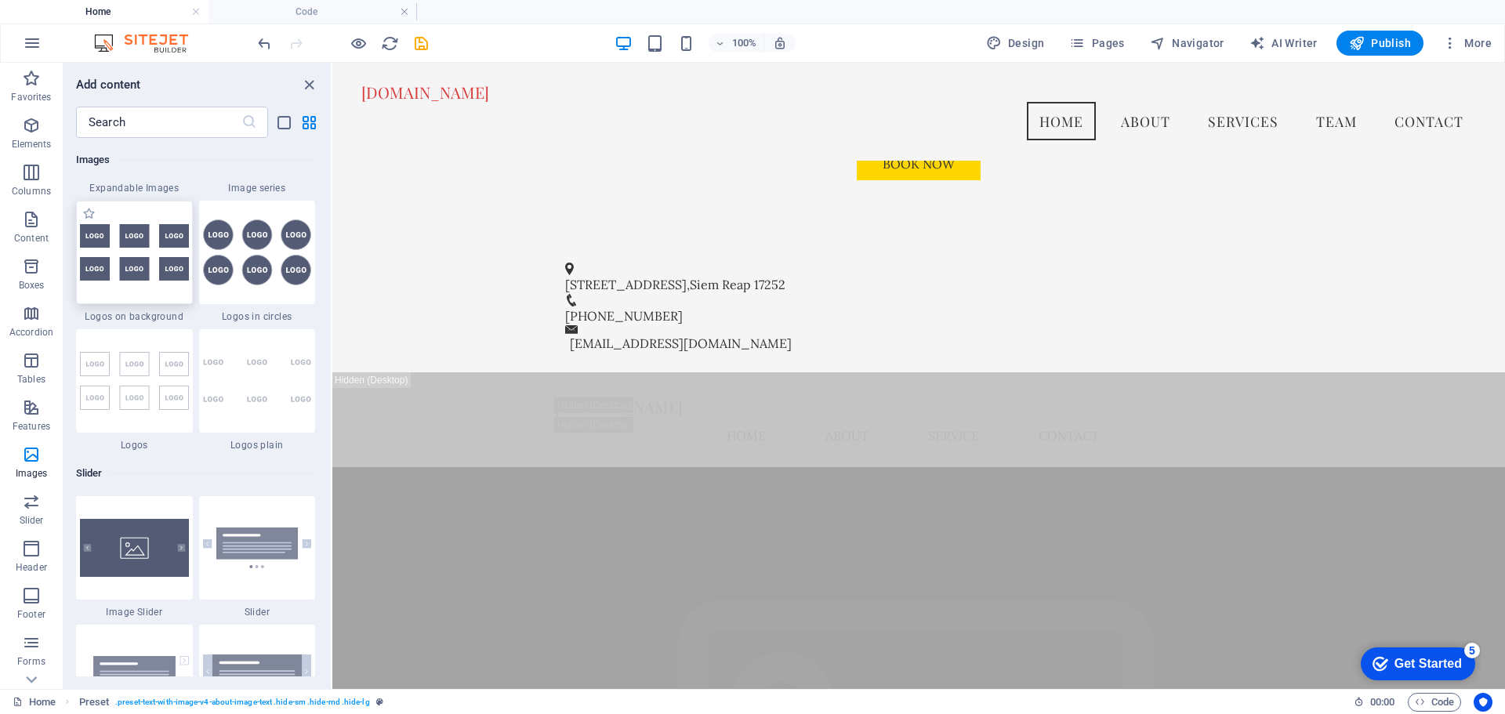
scroll to position [2246, 0]
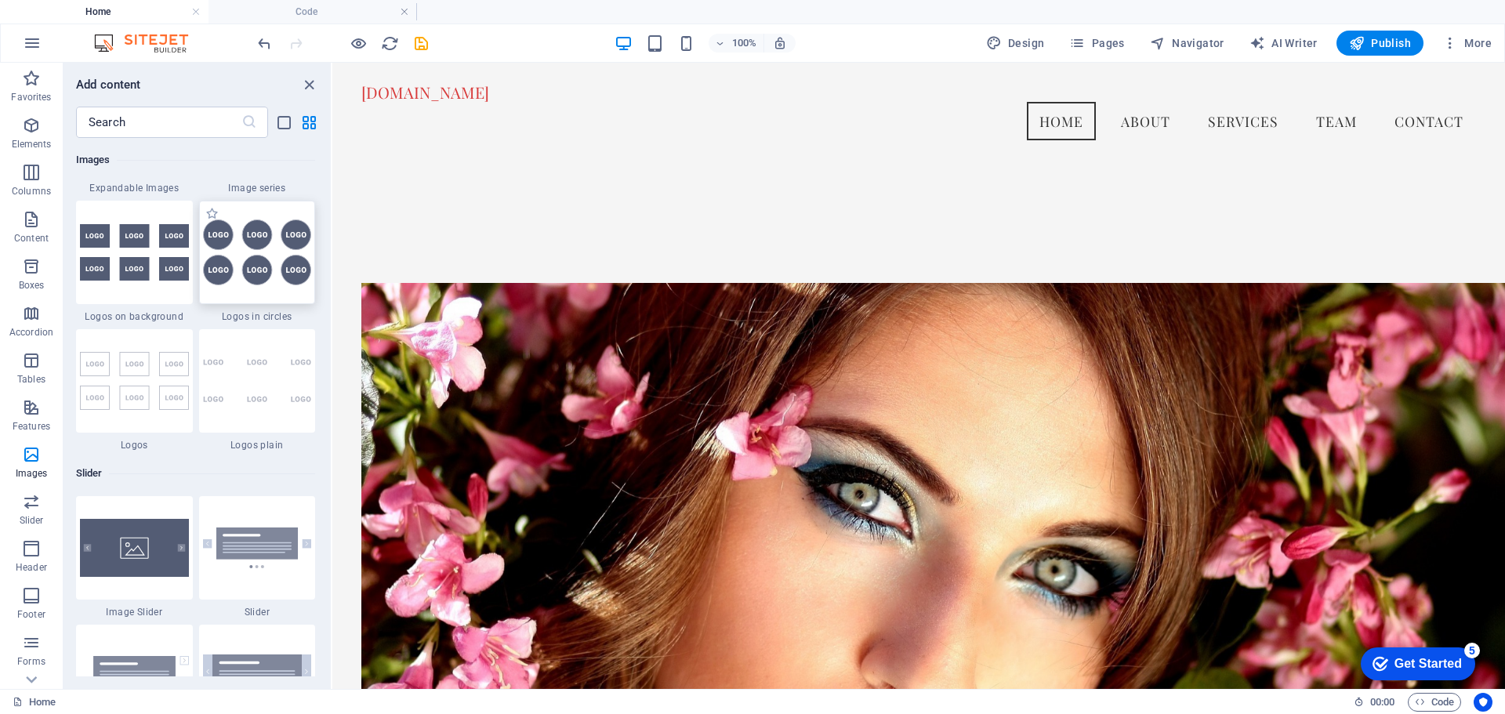
click at [255, 252] on img at bounding box center [257, 253] width 109 height 66
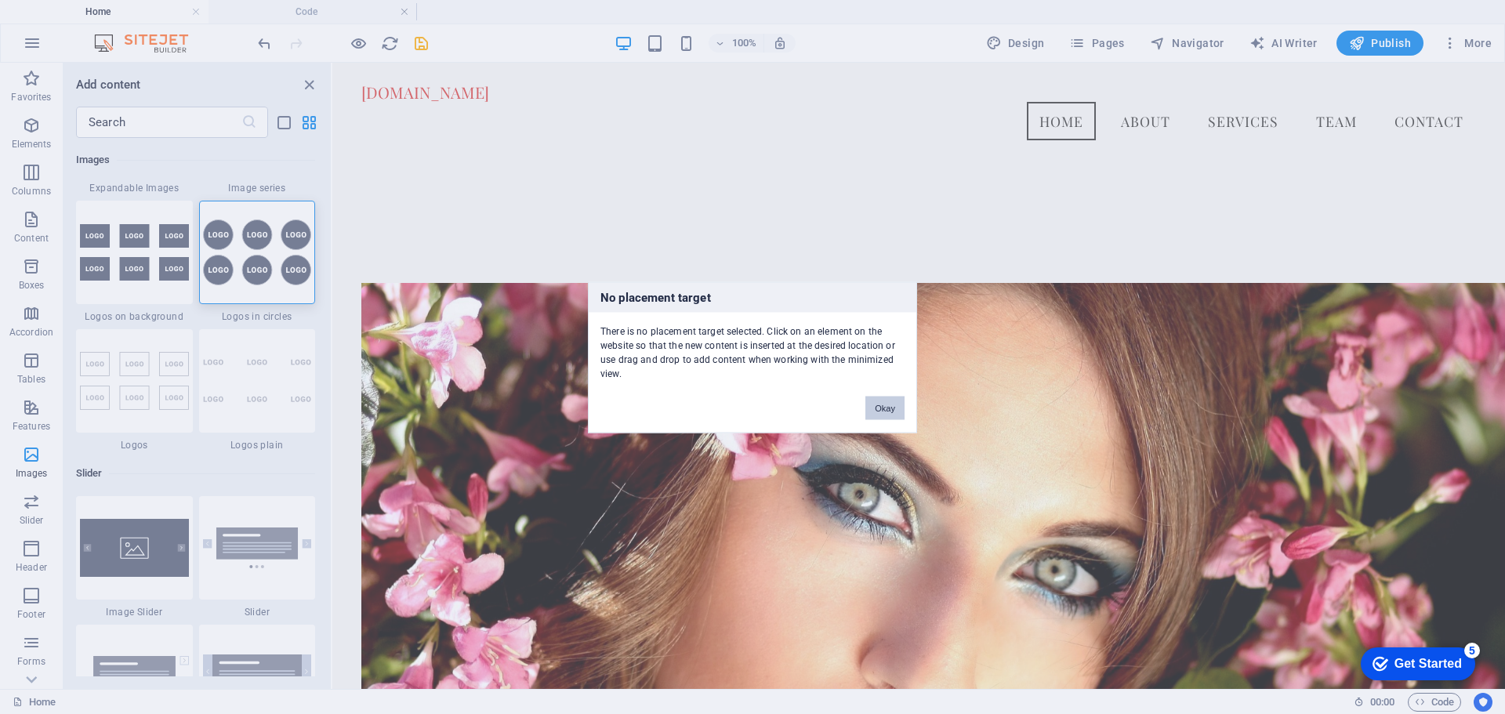
click at [884, 412] on button "Okay" at bounding box center [885, 408] width 39 height 24
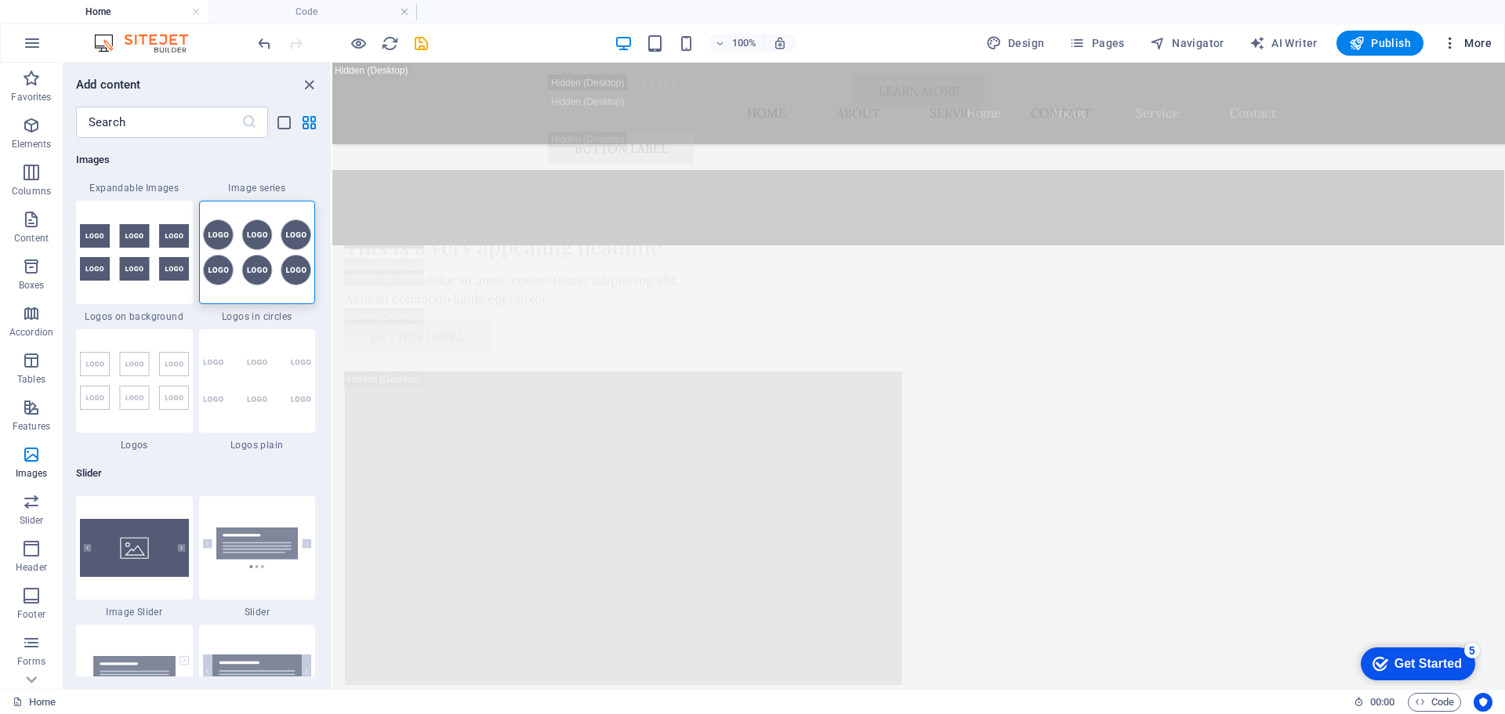
scroll to position [4704, 0]
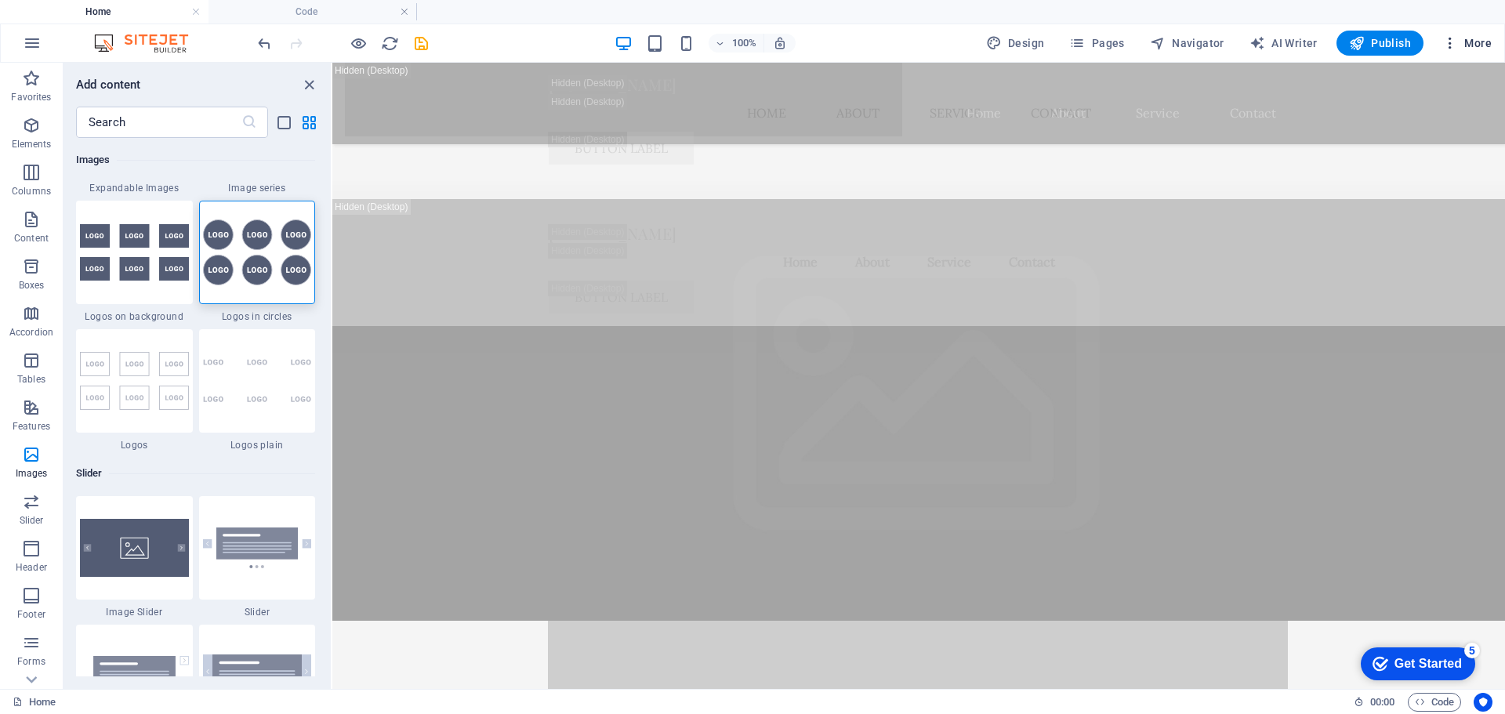
click at [1464, 42] on span "More" at bounding box center [1467, 43] width 49 height 16
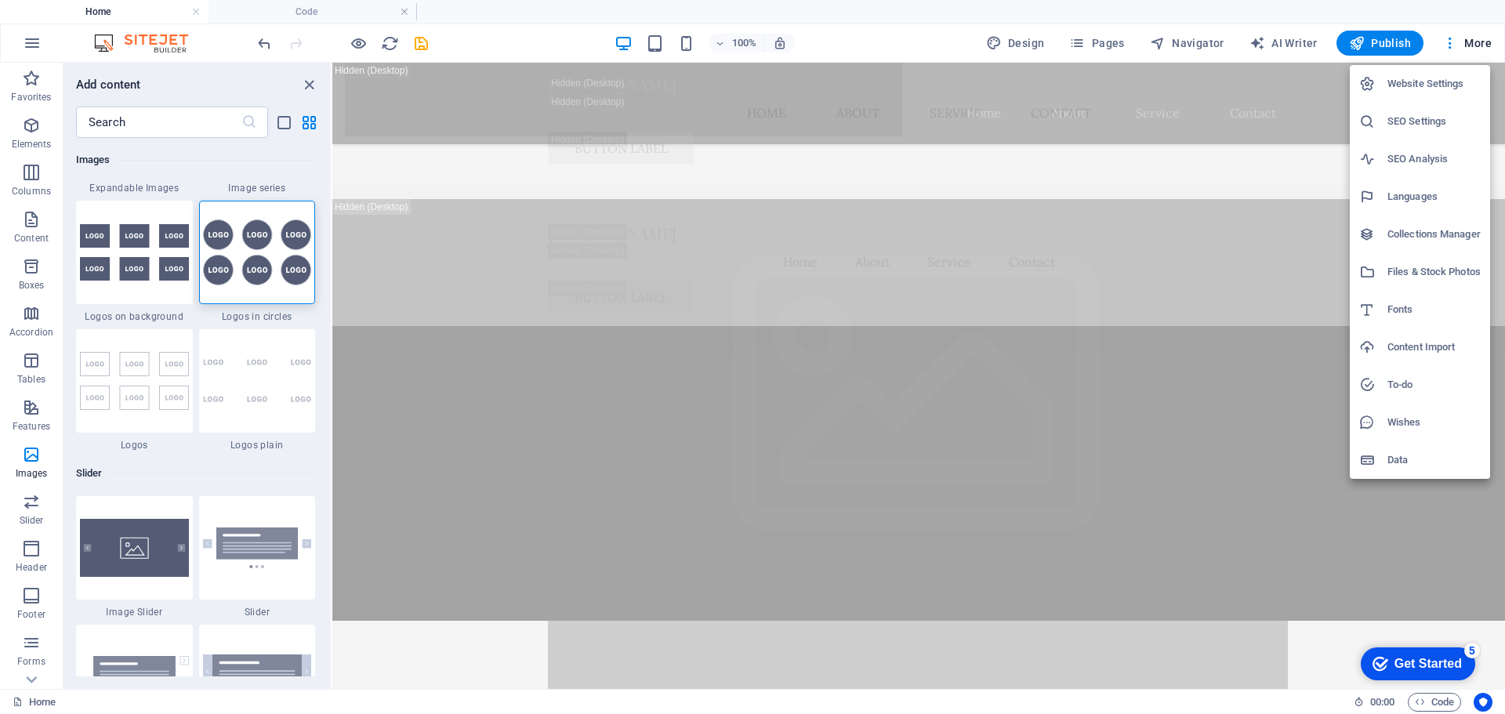
click at [1447, 42] on div at bounding box center [752, 357] width 1505 height 714
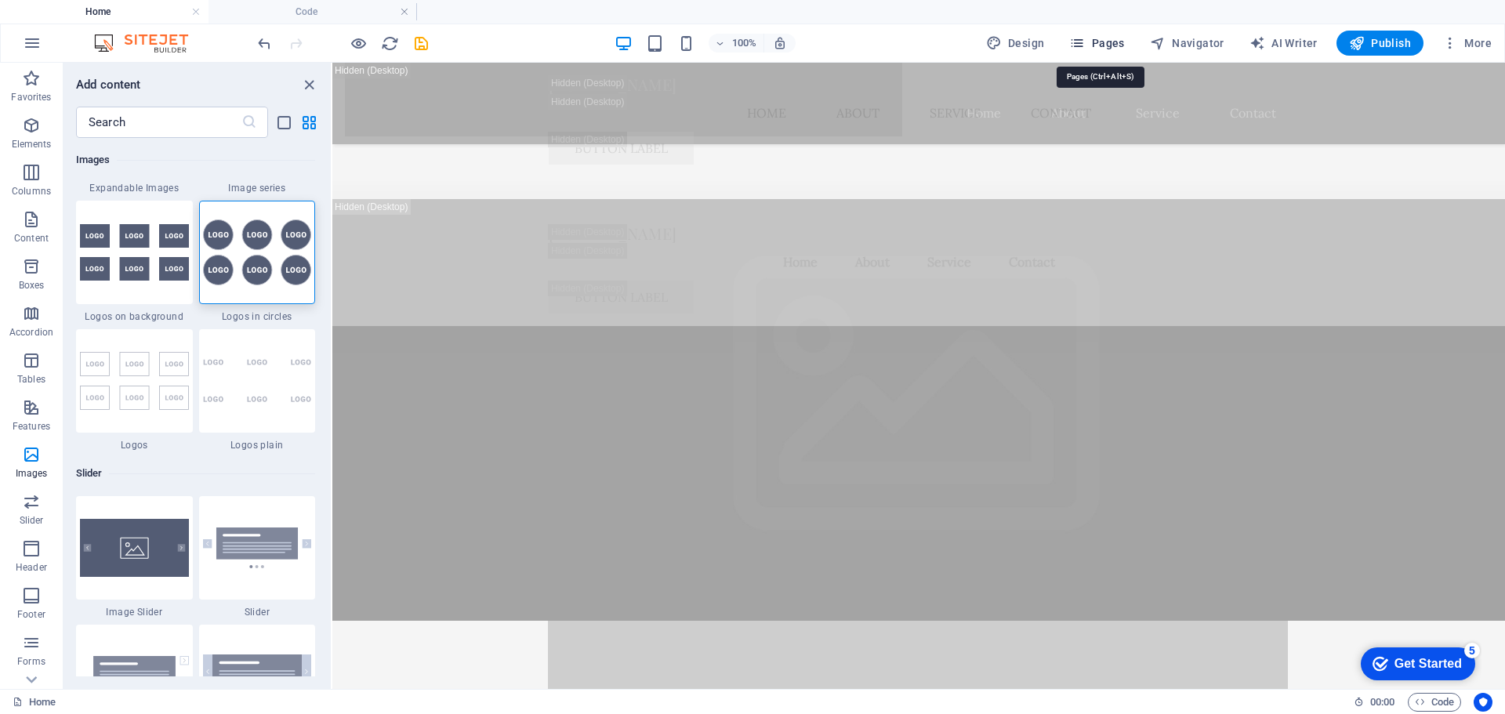
click at [1120, 42] on span "Pages" at bounding box center [1096, 43] width 55 height 16
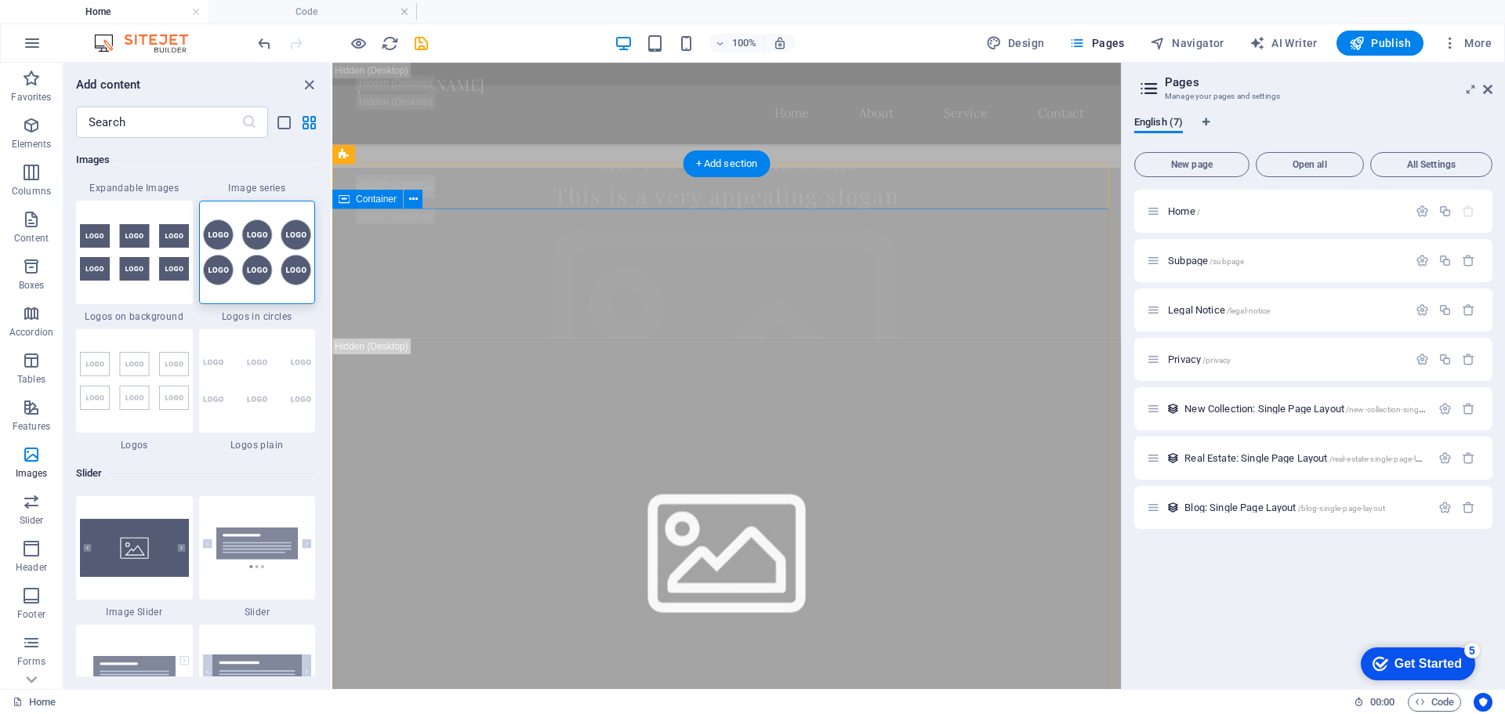
scroll to position [627, 0]
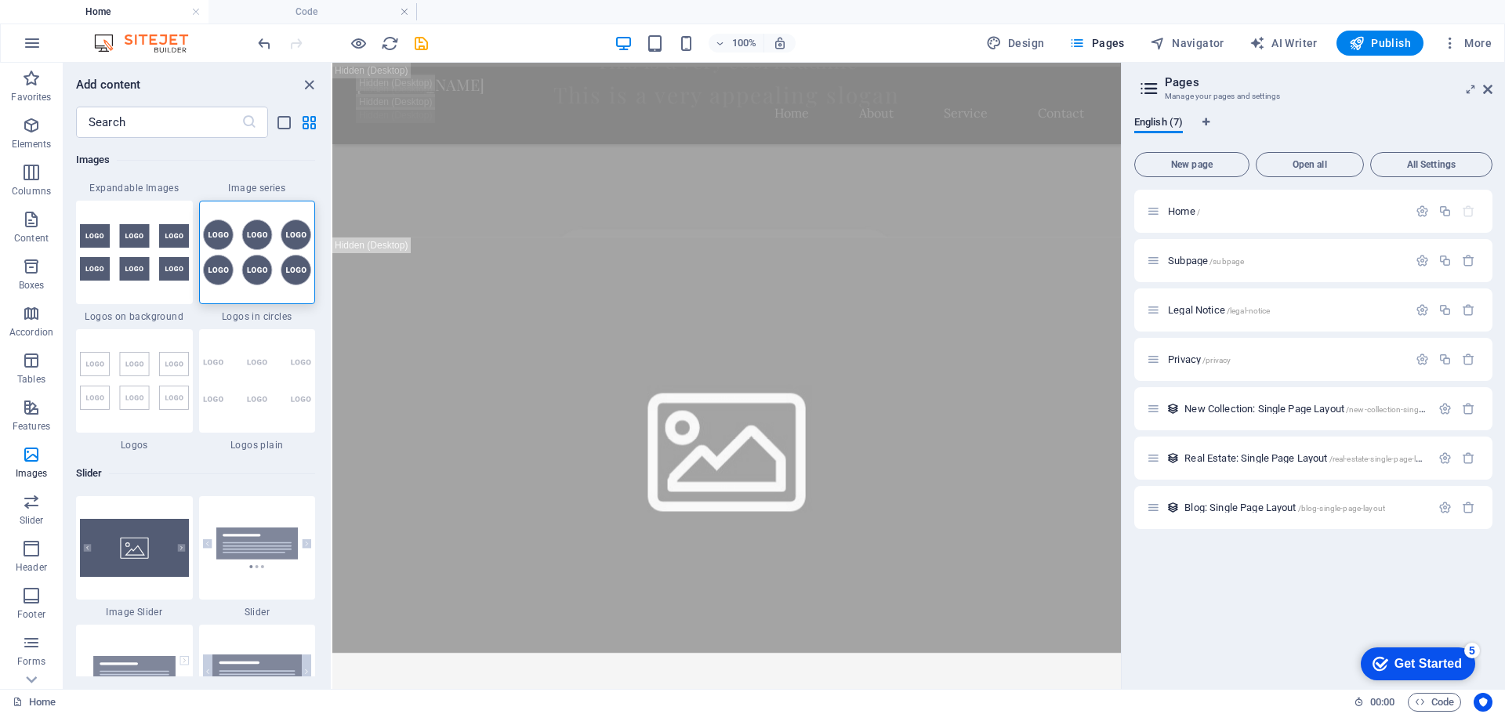
click at [1146, 93] on icon at bounding box center [1150, 89] width 24 height 22
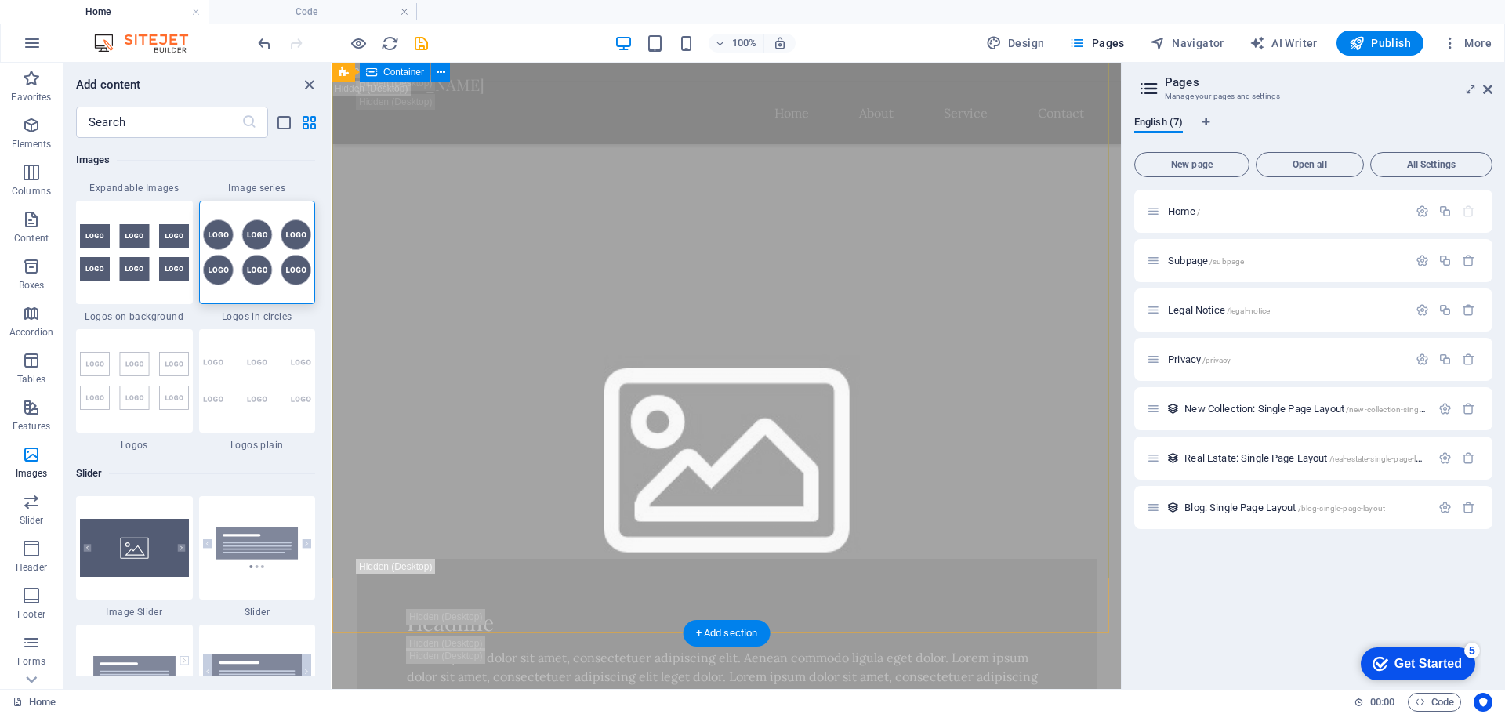
scroll to position [706, 0]
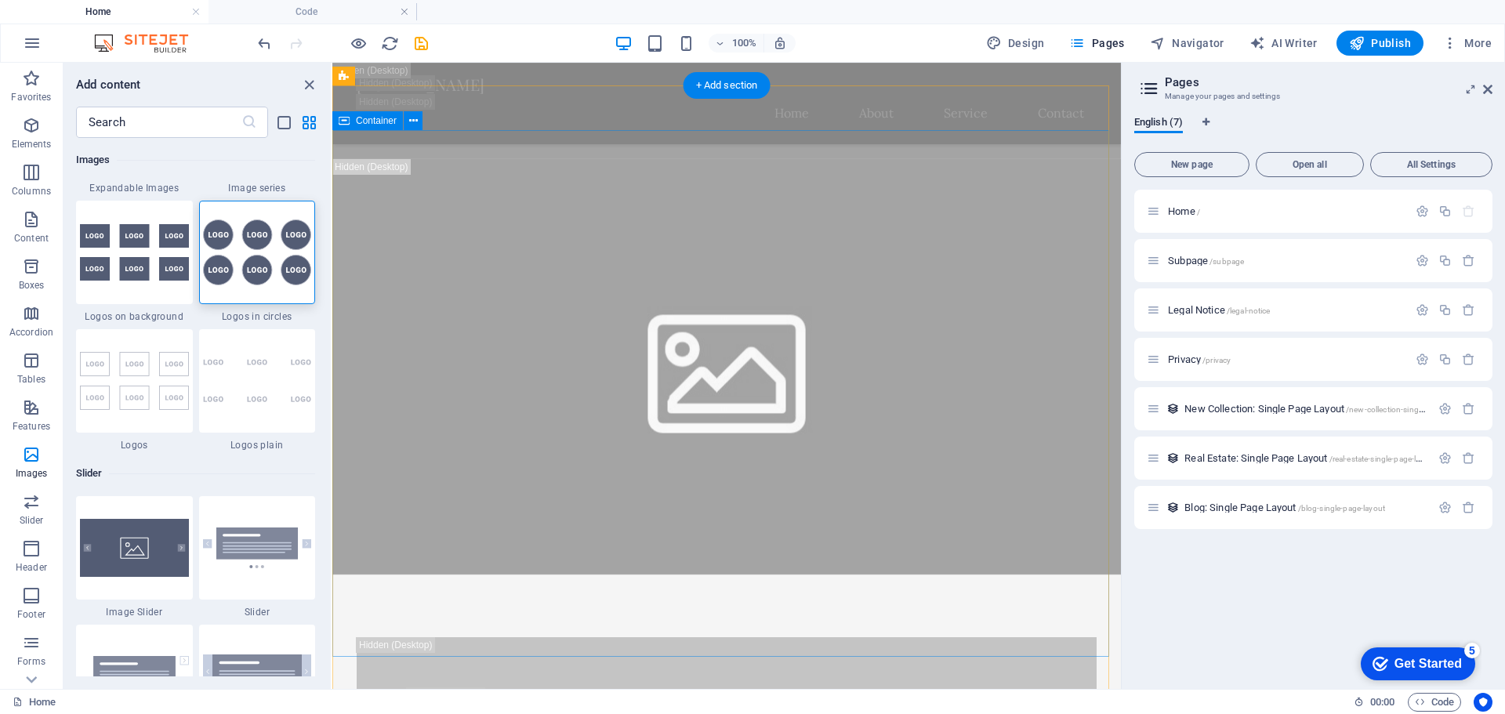
click at [372, 121] on span "Container" at bounding box center [376, 120] width 41 height 9
click at [412, 121] on icon at bounding box center [413, 121] width 9 height 16
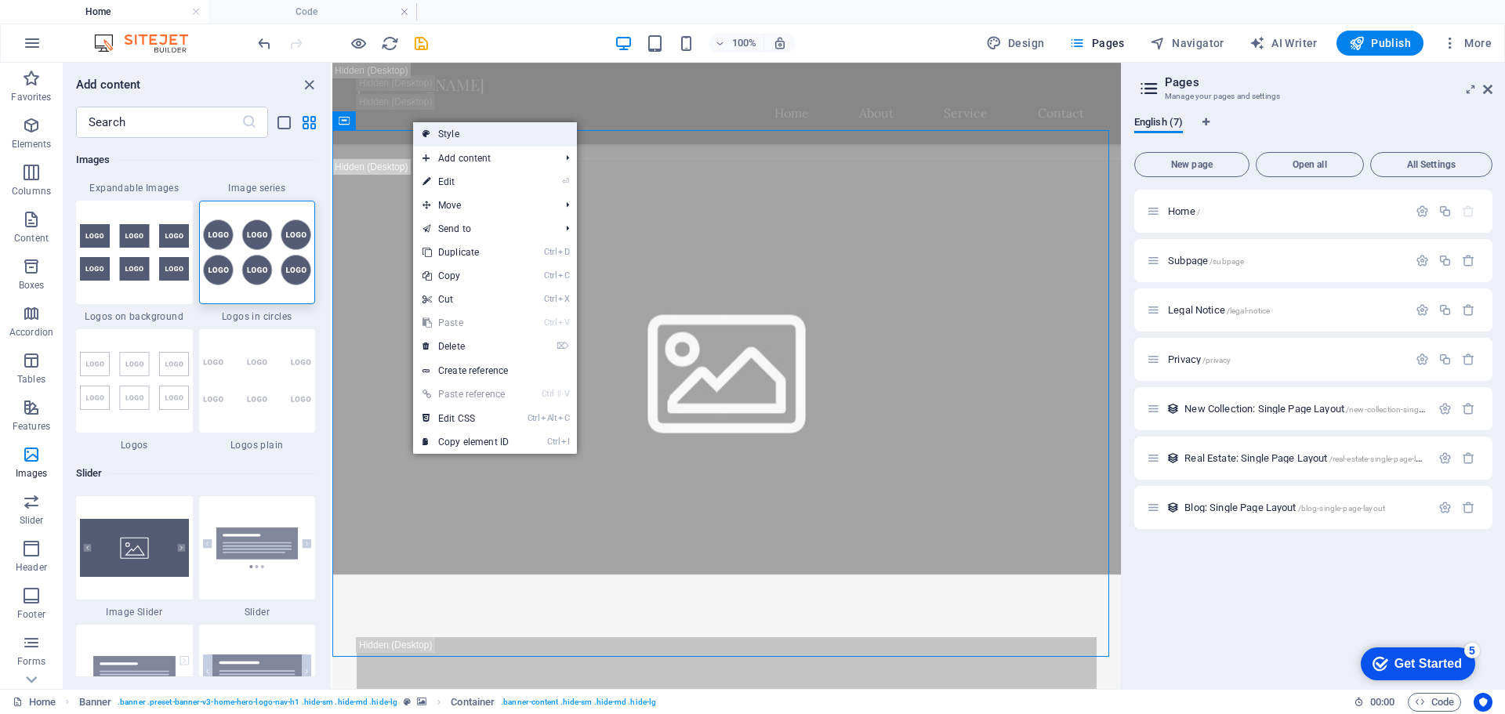
click at [478, 137] on link "Style" at bounding box center [495, 134] width 164 height 24
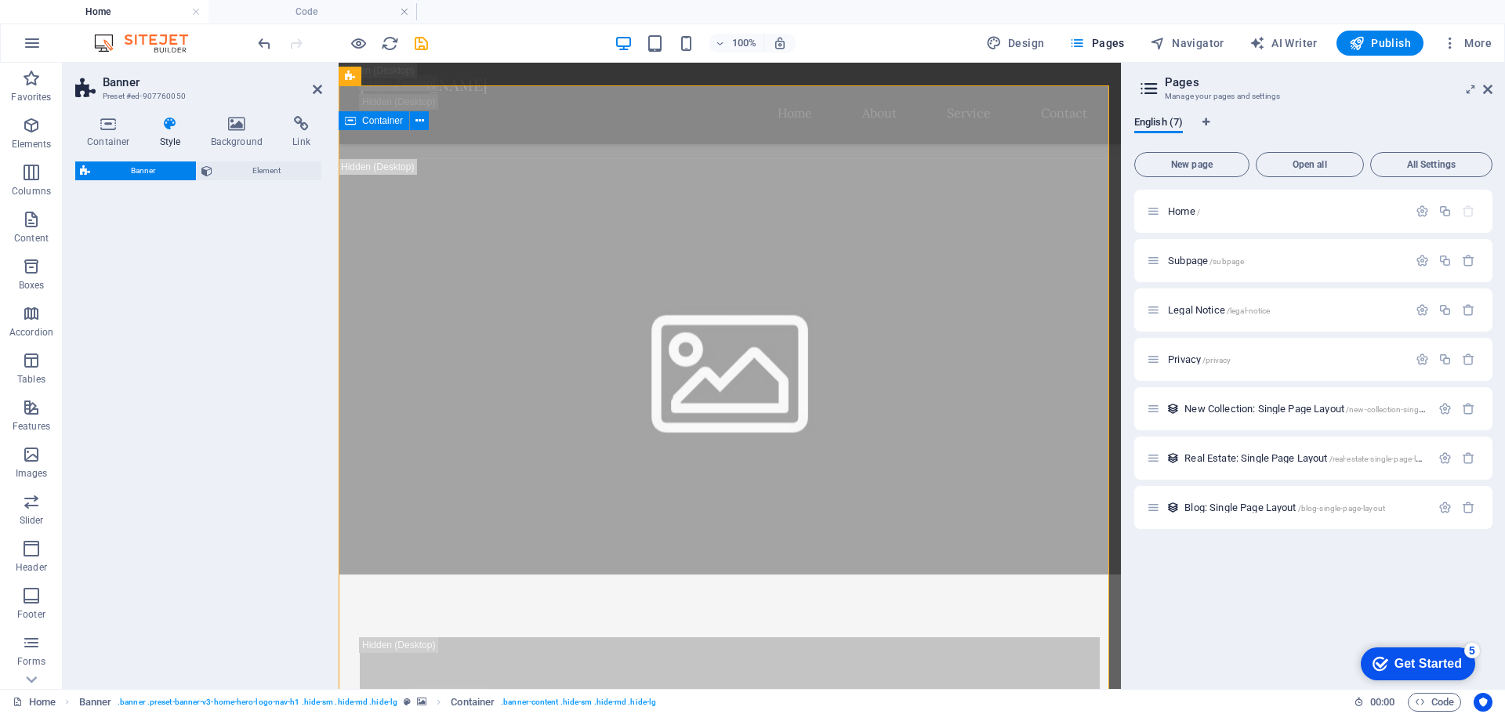
select select "preset-banner-v3-home-hero-logo-nav-h1"
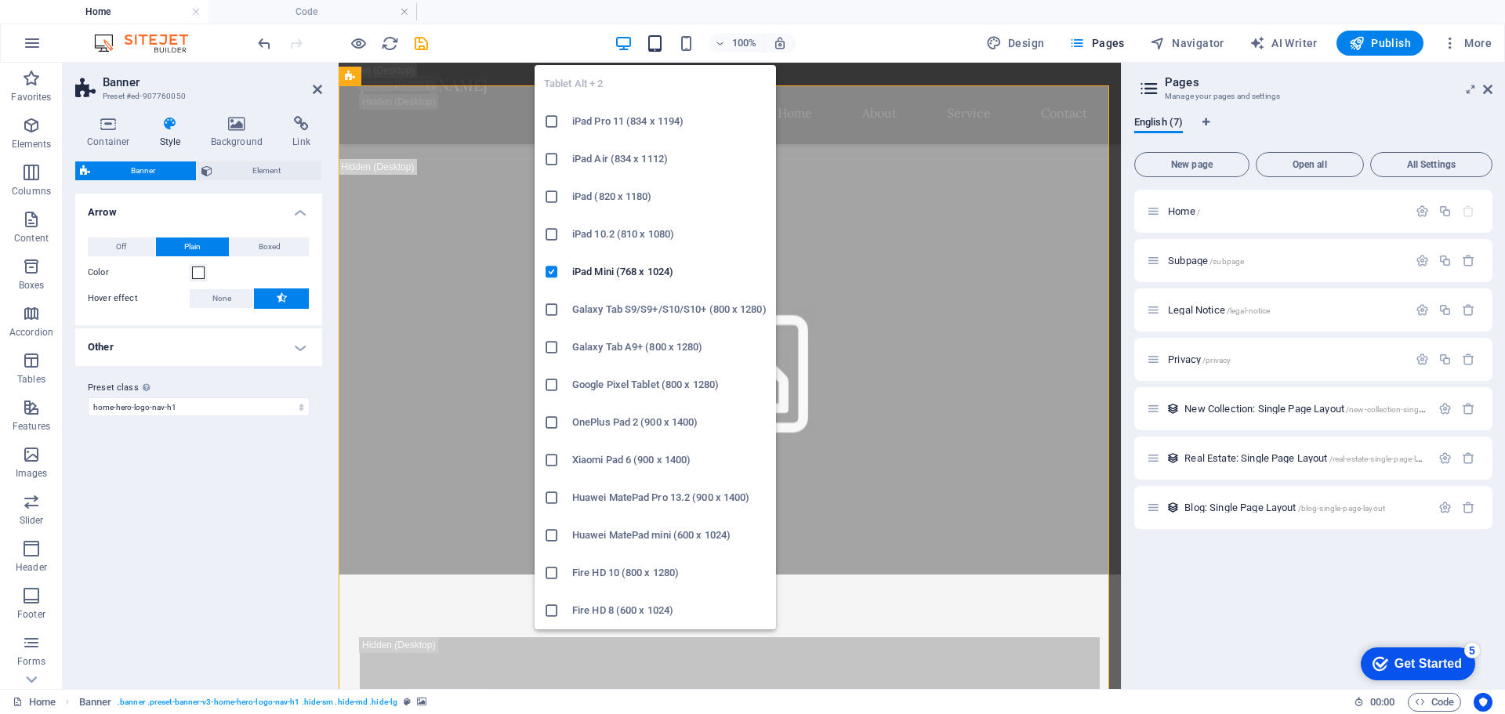
click at [658, 42] on icon "button" at bounding box center [655, 43] width 18 height 18
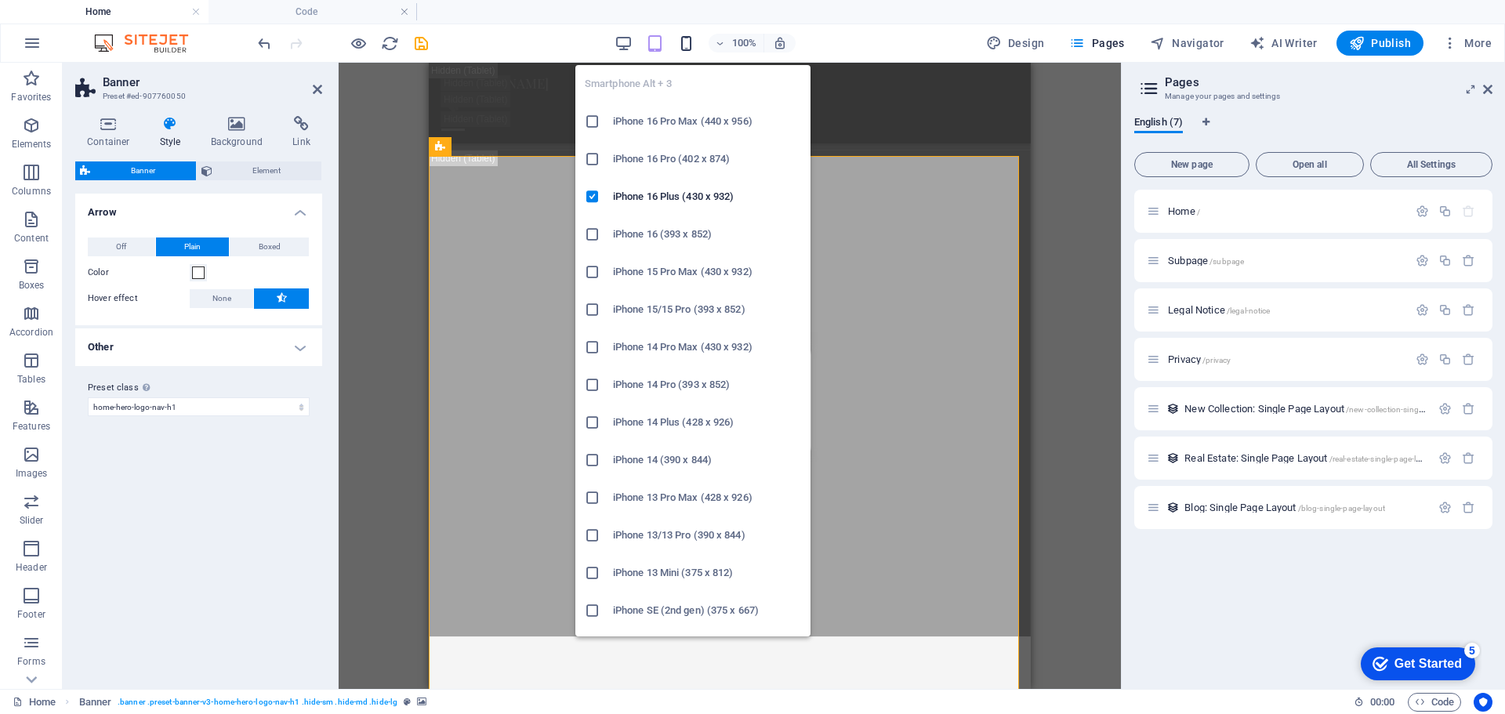
click at [684, 47] on icon "button" at bounding box center [686, 43] width 18 height 18
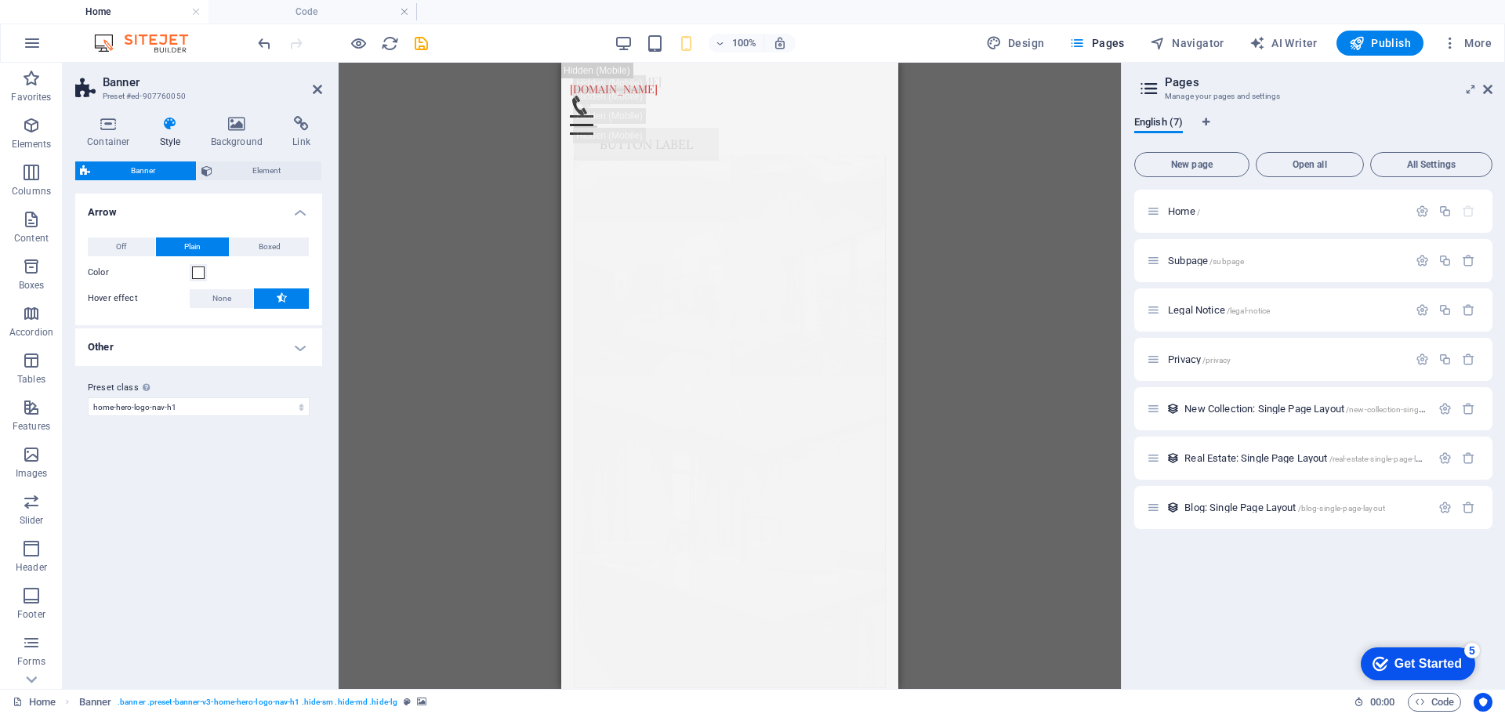
scroll to position [26305, 0]
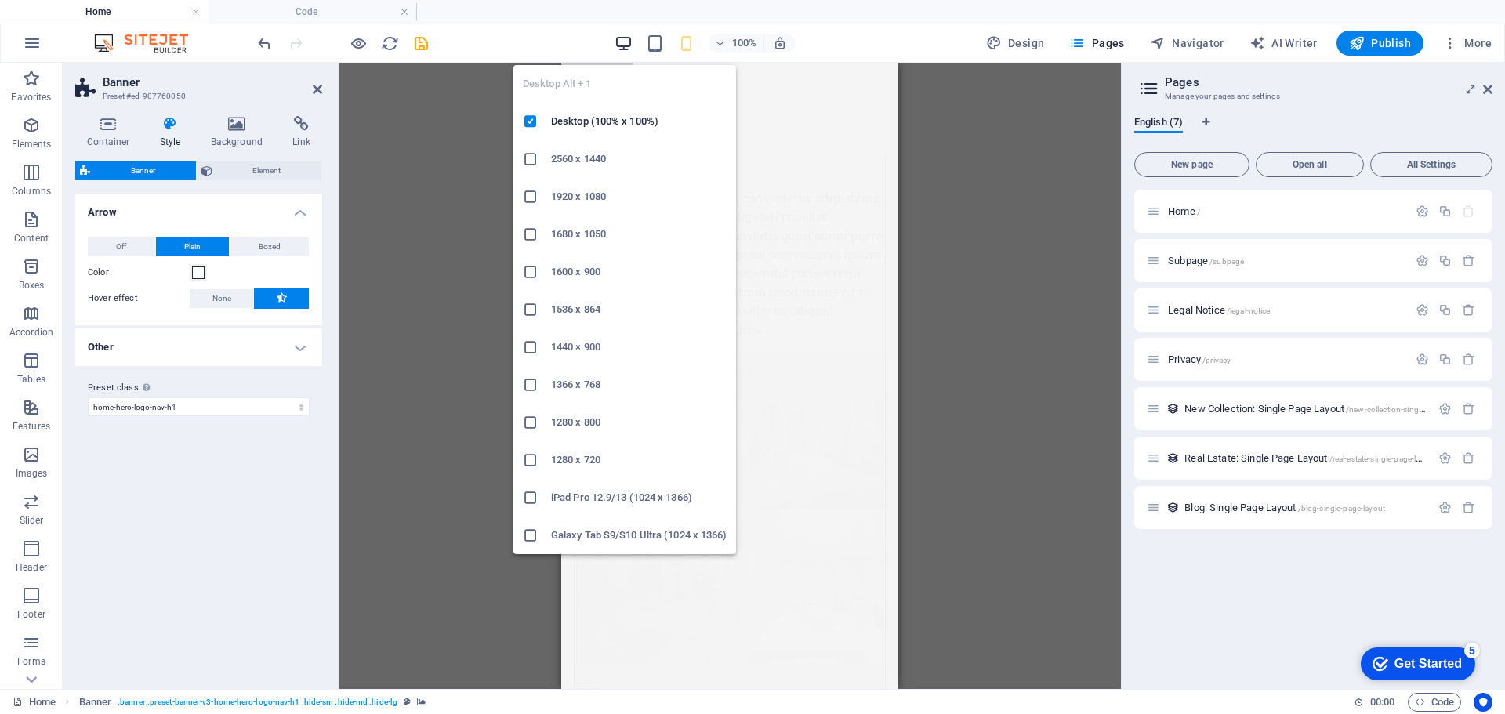
click at [625, 42] on icon "button" at bounding box center [624, 43] width 18 height 18
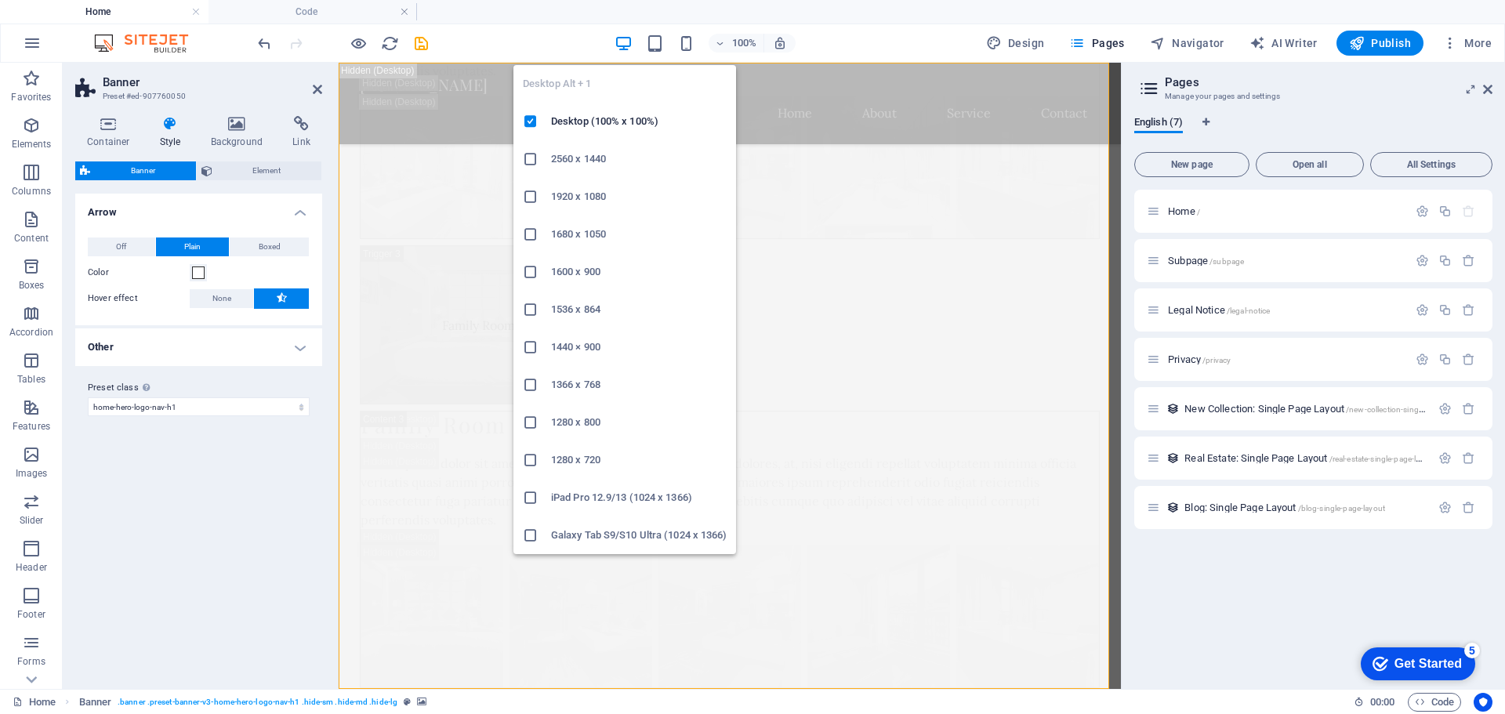
scroll to position [728, 0]
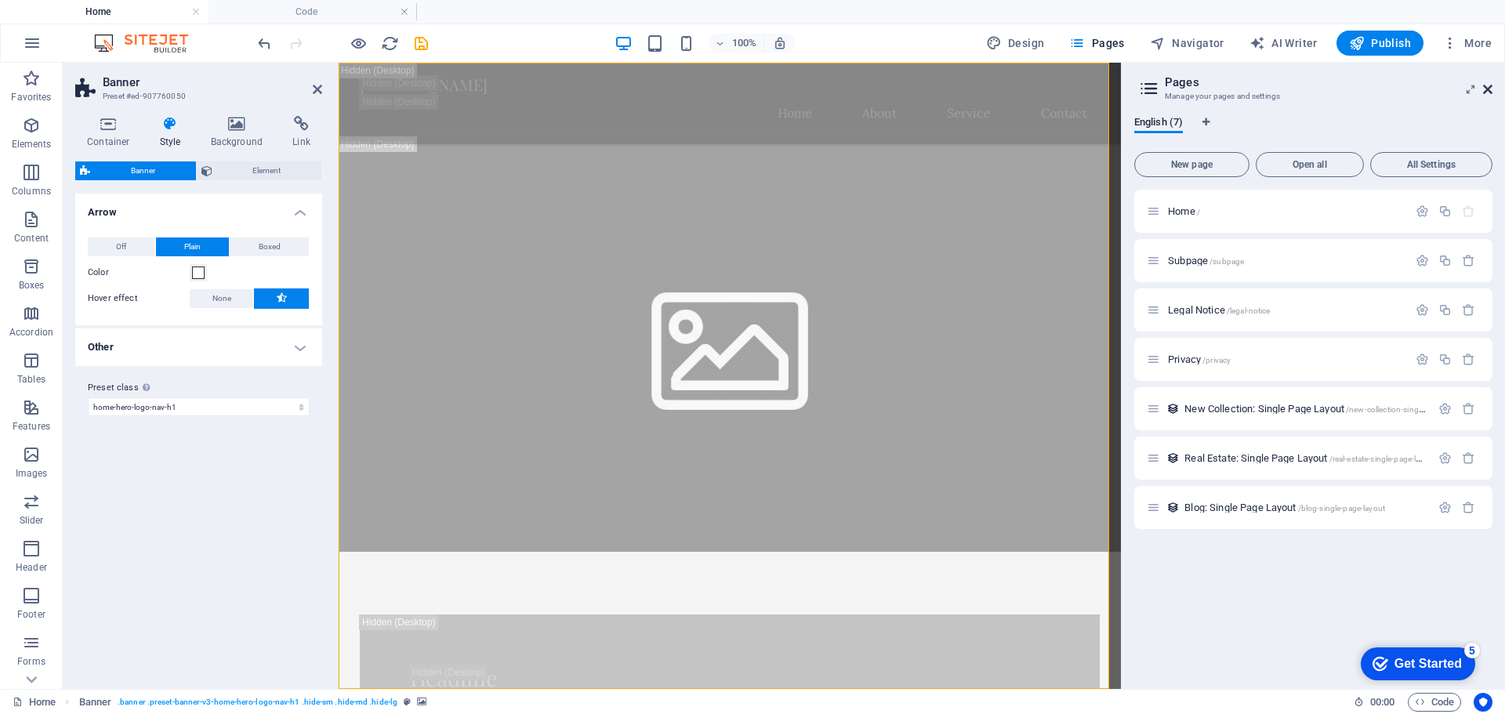
click at [1492, 89] on icon at bounding box center [1487, 89] width 9 height 13
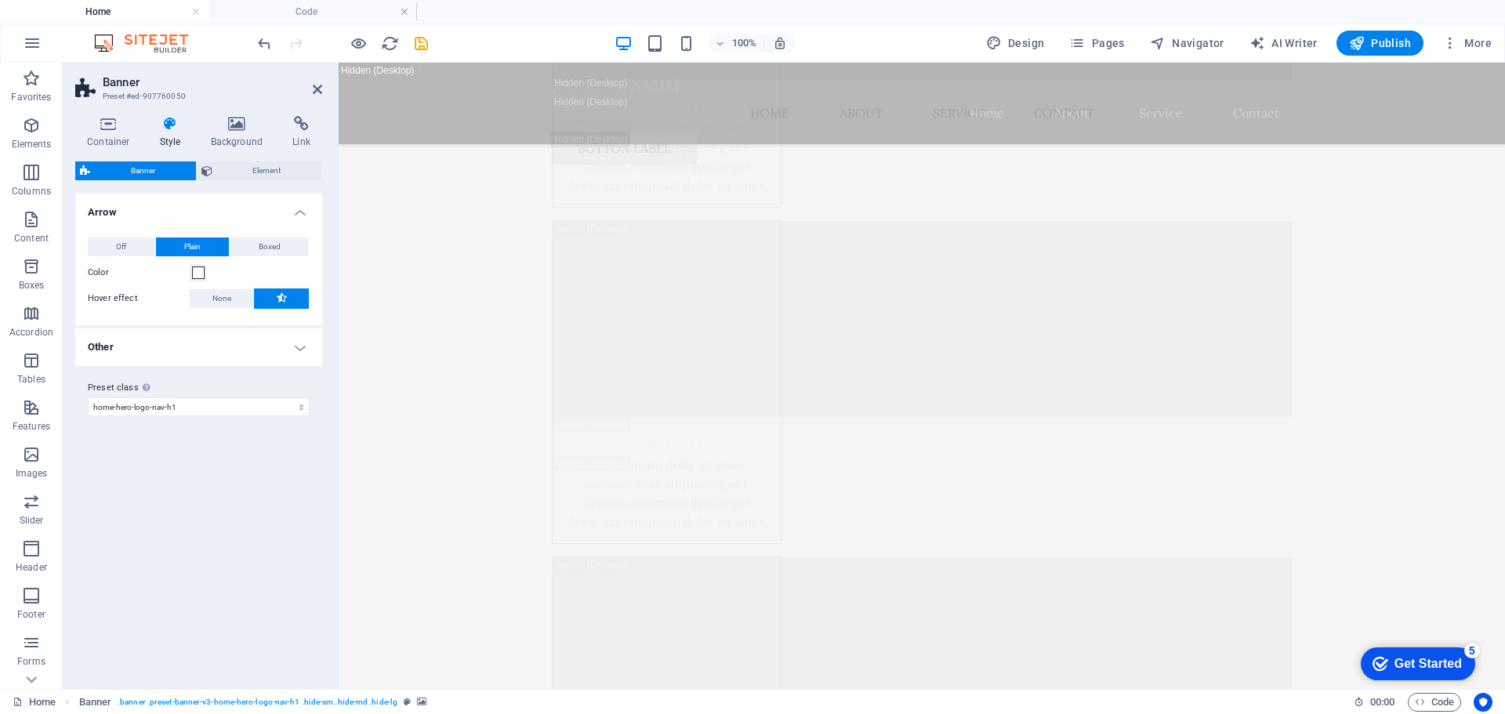
scroll to position [10842, 0]
drag, startPoint x: 1038, startPoint y: 39, endPoint x: 780, endPoint y: 170, distance: 289.3
click at [1038, 39] on span "Design" at bounding box center [1015, 43] width 59 height 16
select select "px"
select select "200"
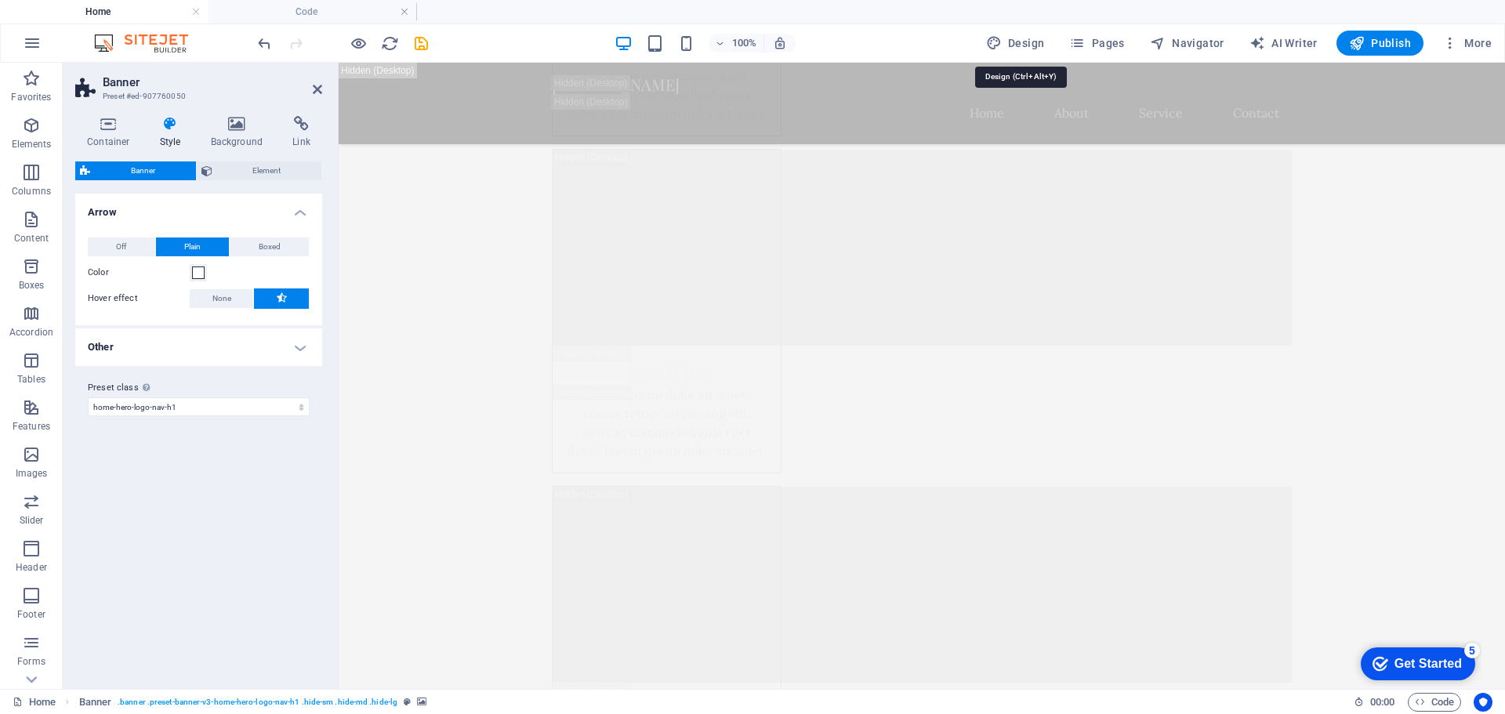
select select "px"
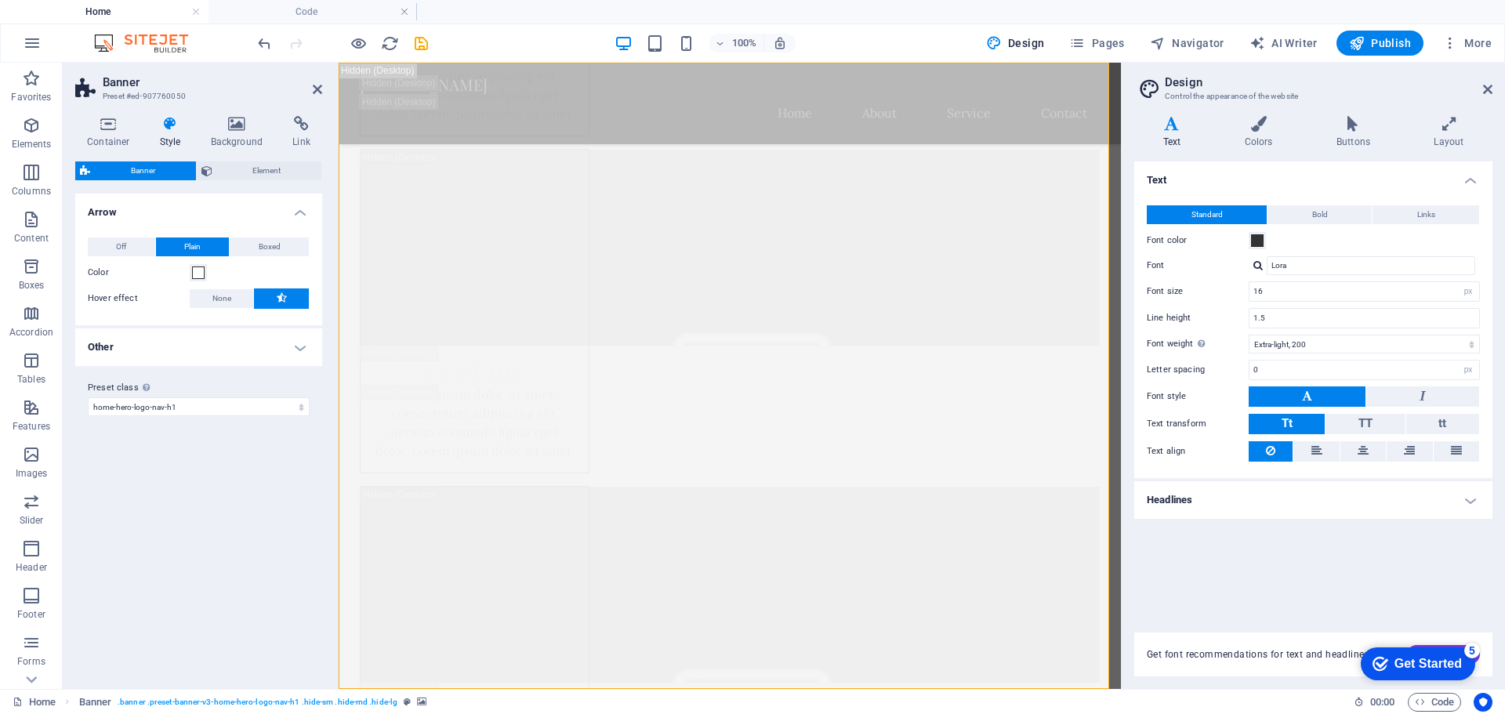
scroll to position [728, 0]
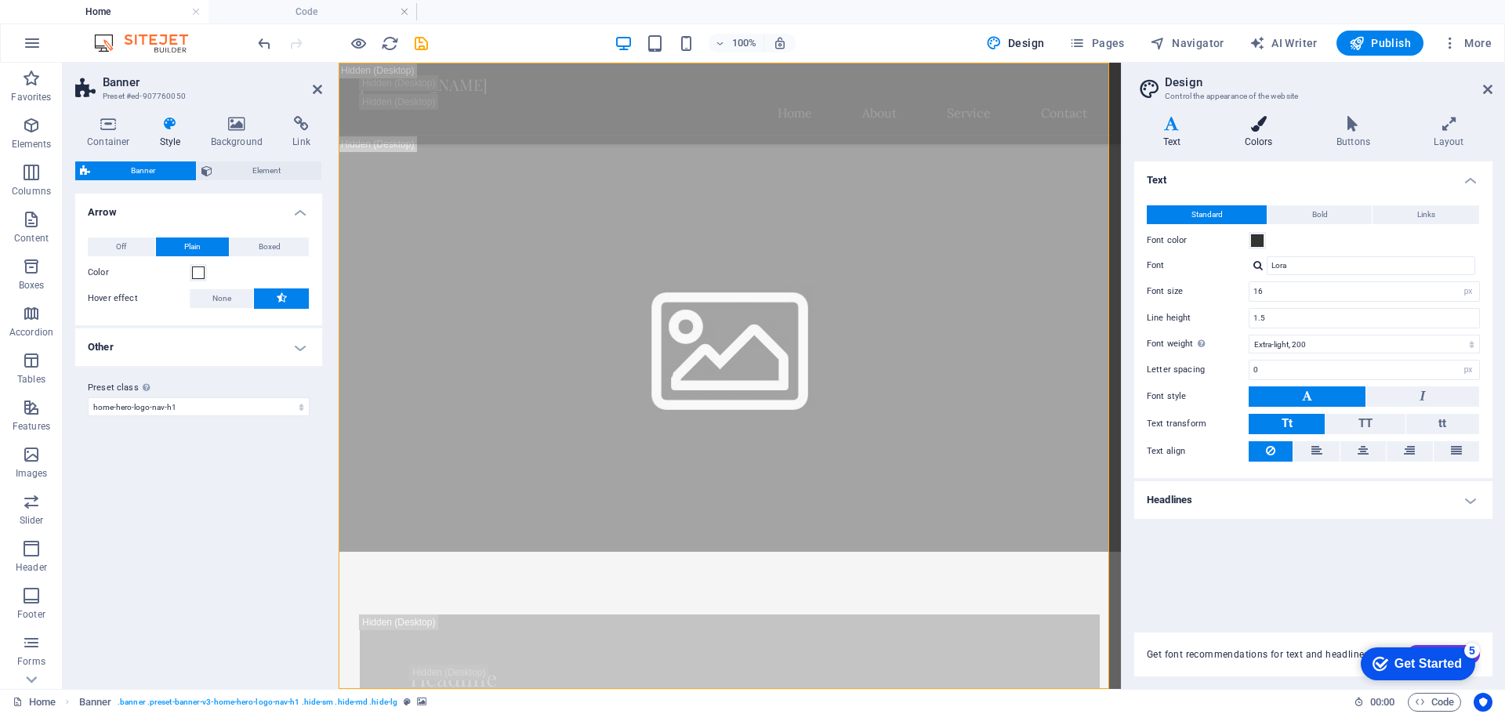
click at [1247, 134] on h4 "Colors" at bounding box center [1262, 132] width 92 height 33
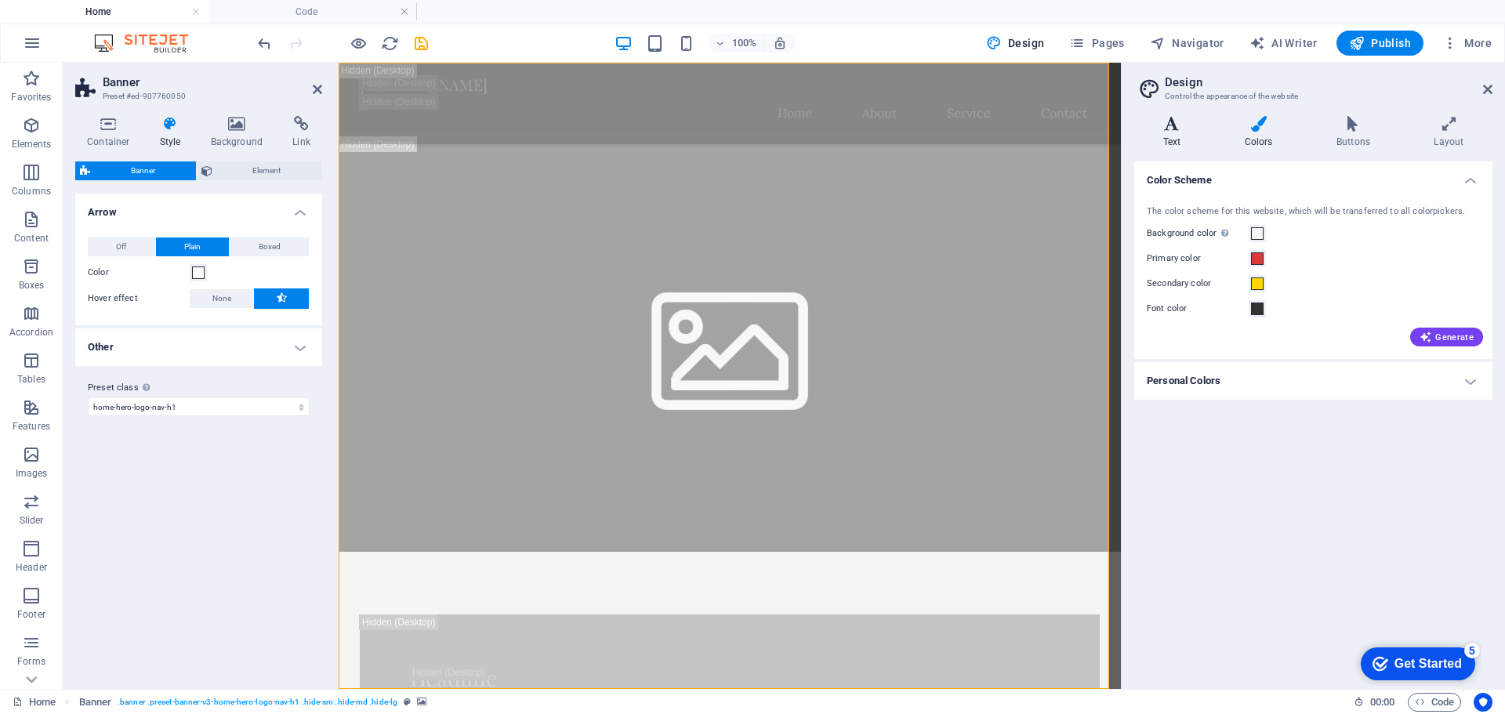
click at [1179, 131] on icon at bounding box center [1171, 124] width 75 height 16
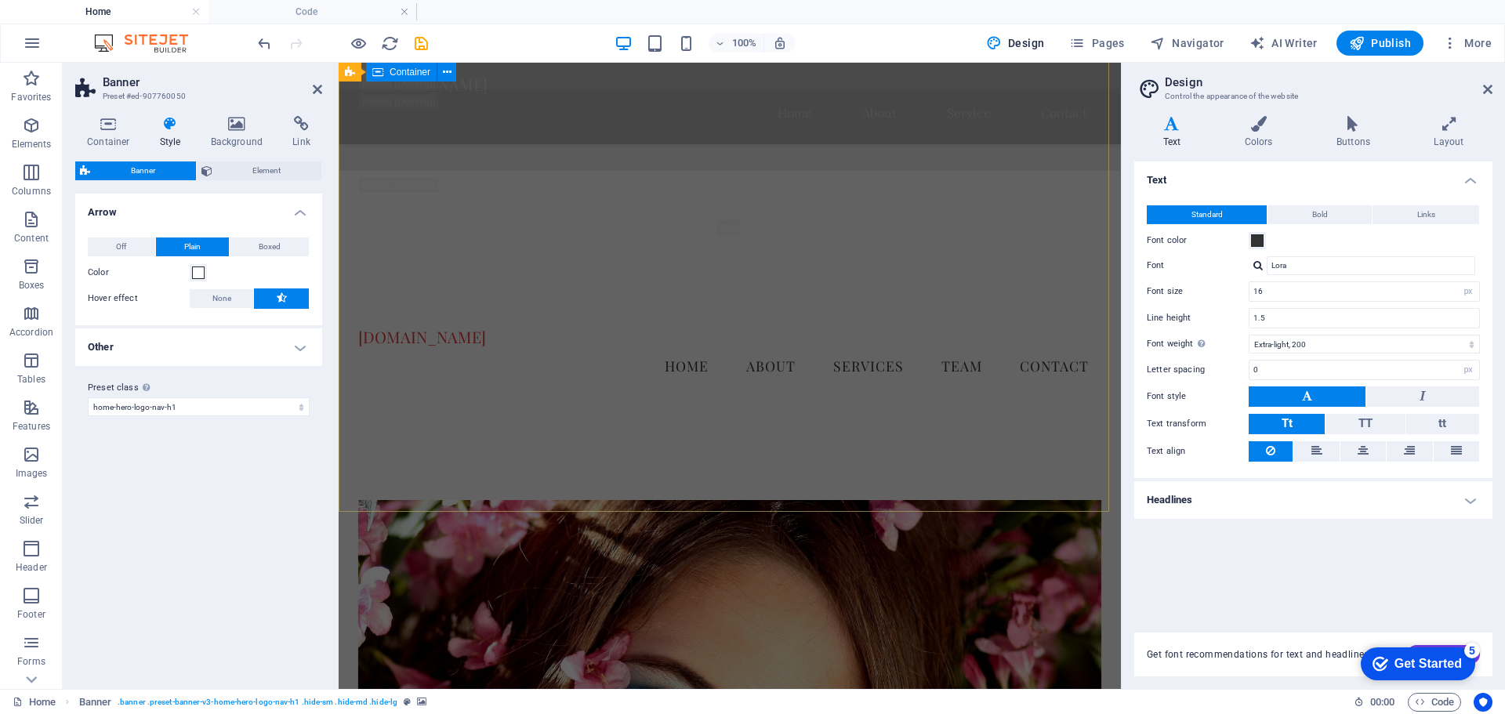
scroll to position [2532, 0]
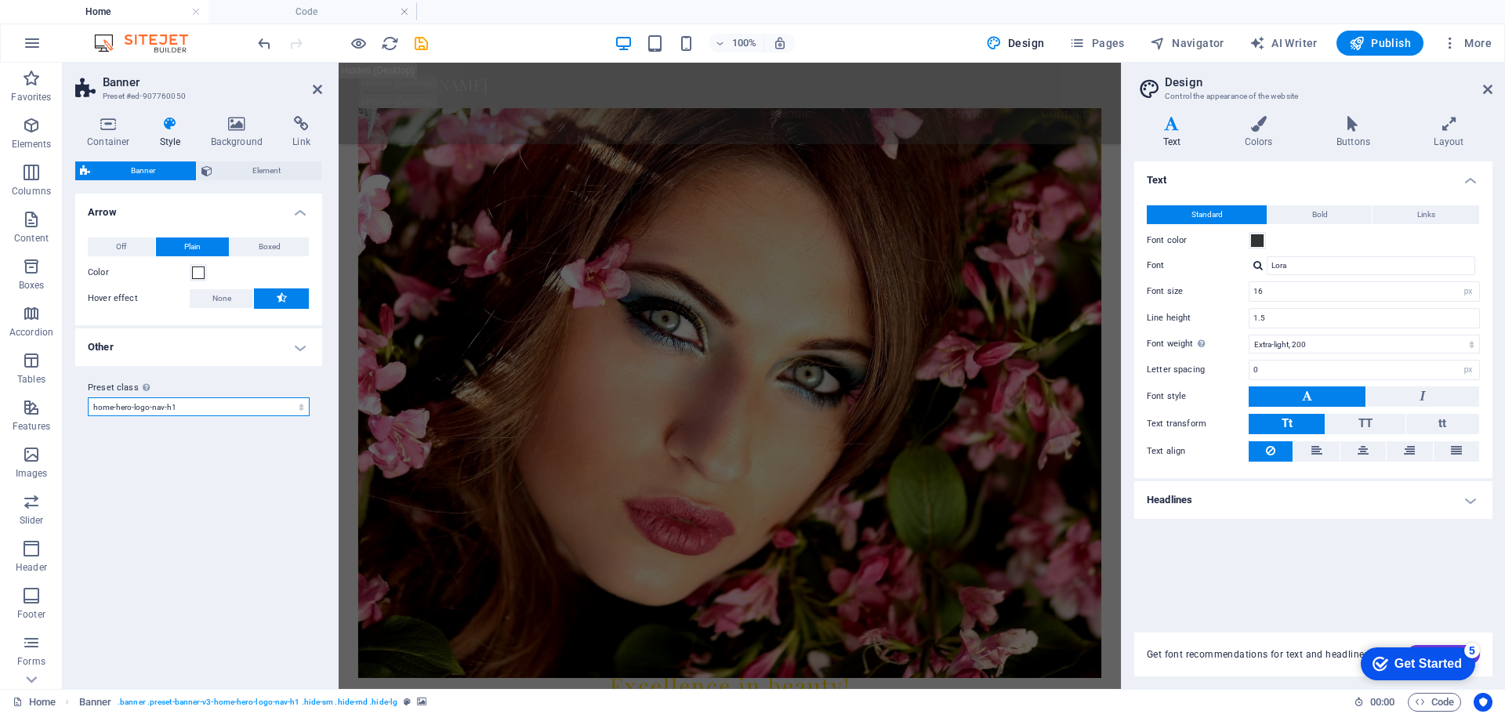
click at [195, 402] on select "default home-hero-logo-nav-h1-slogan home-hero-logo-nav-h1 home-logo-nav-h1-ima…" at bounding box center [199, 406] width 222 height 19
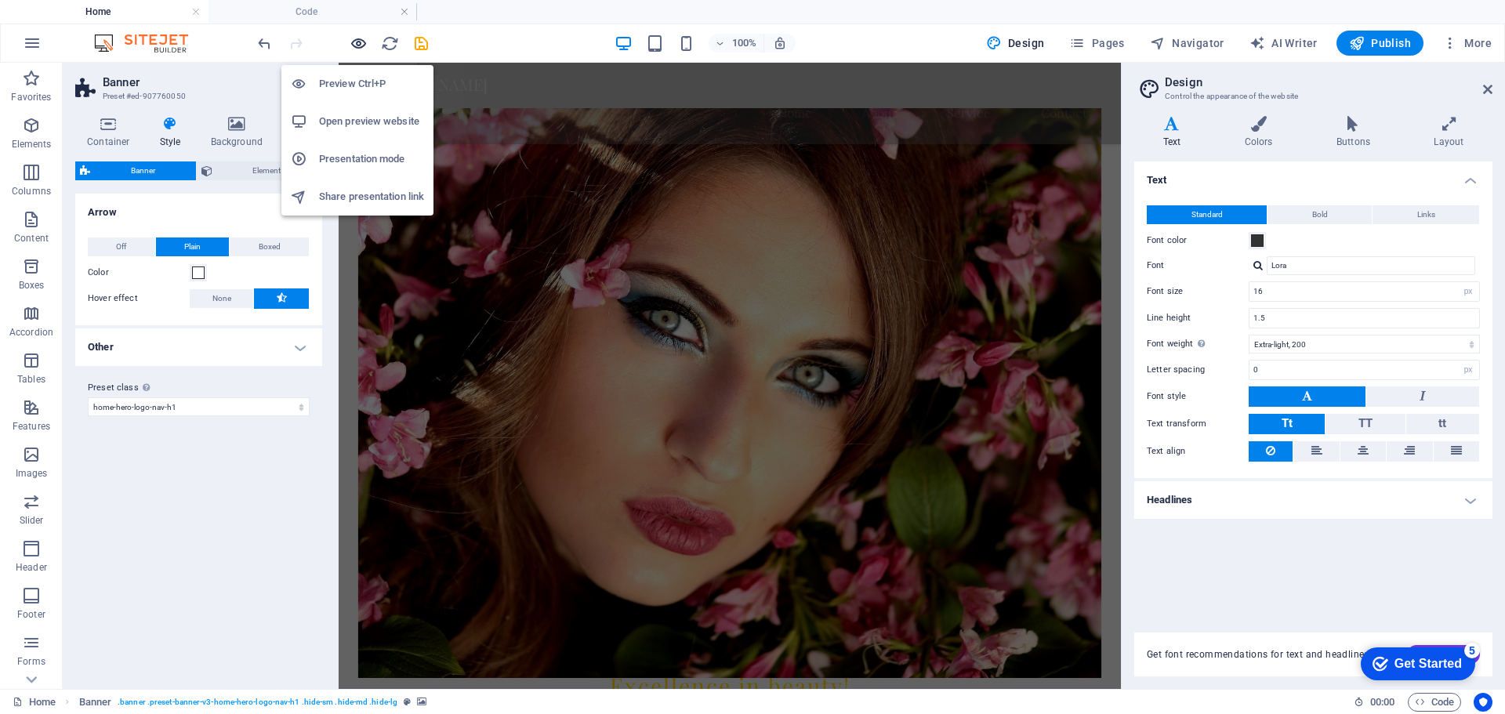
click at [352, 40] on icon "button" at bounding box center [359, 43] width 18 height 18
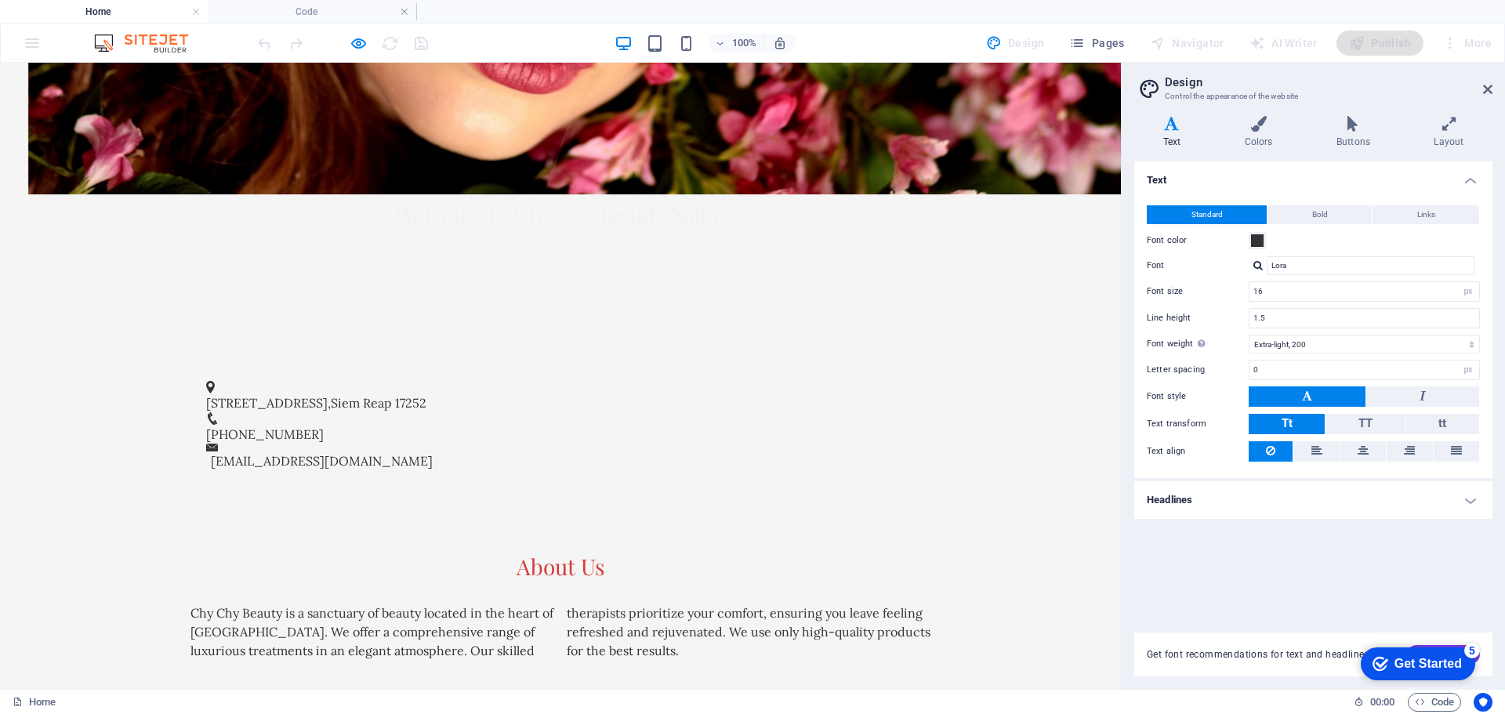
scroll to position [179, 0]
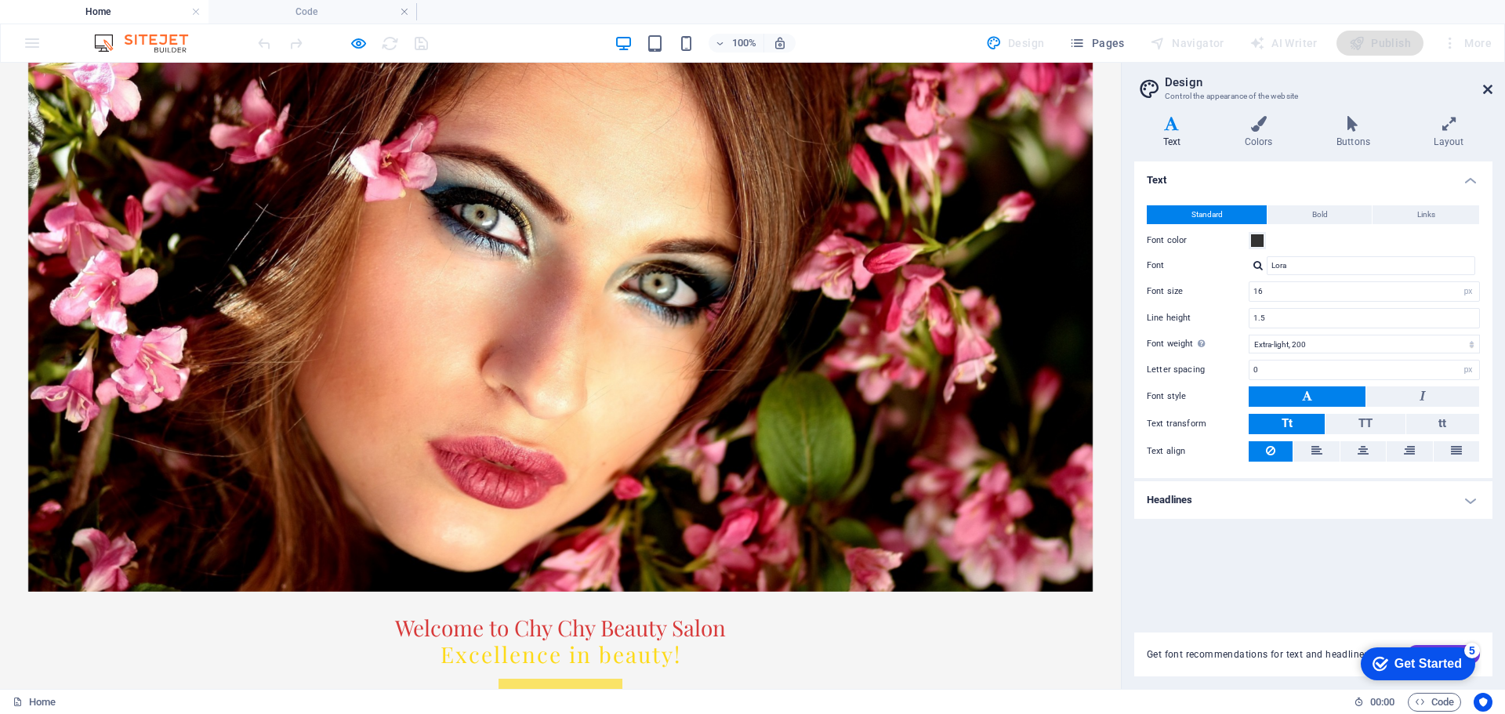
click at [1490, 91] on icon at bounding box center [1487, 89] width 9 height 13
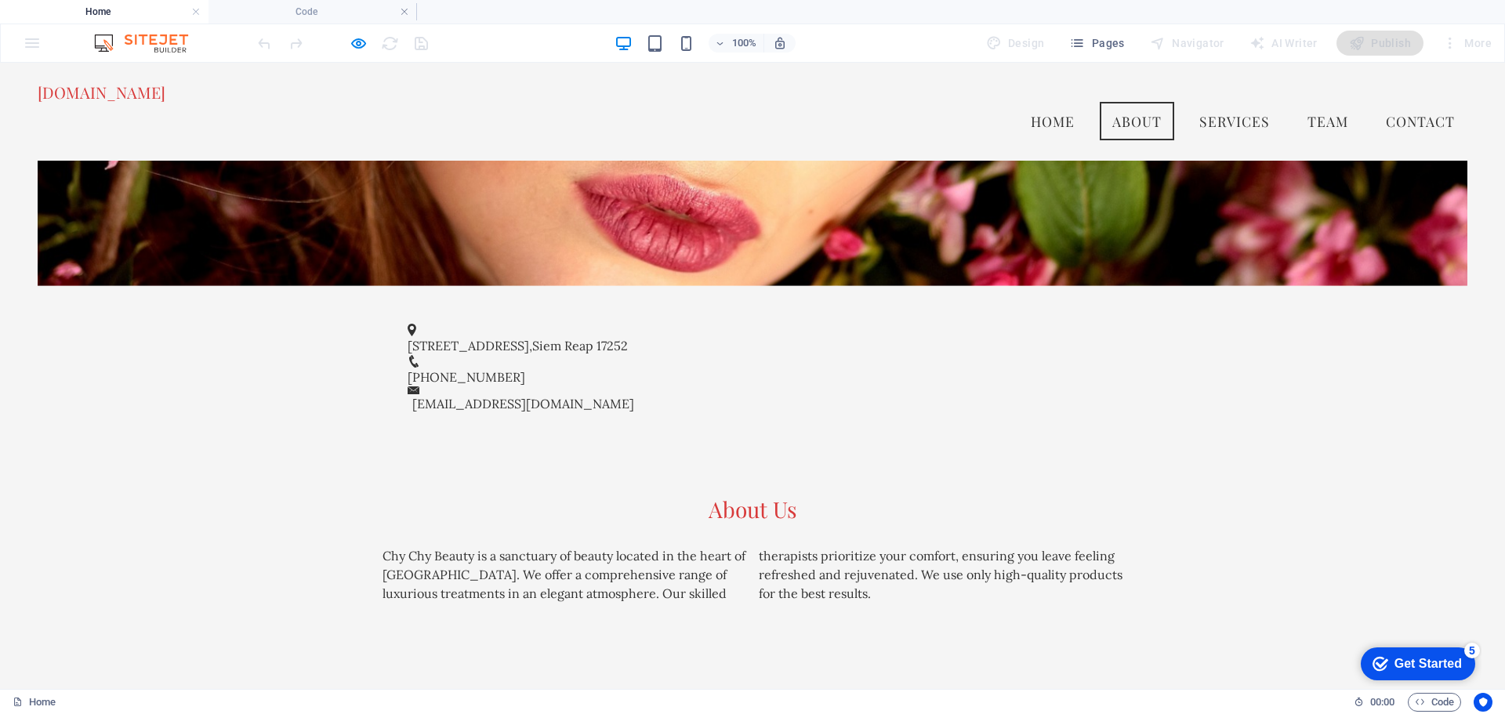
scroll to position [592, 0]
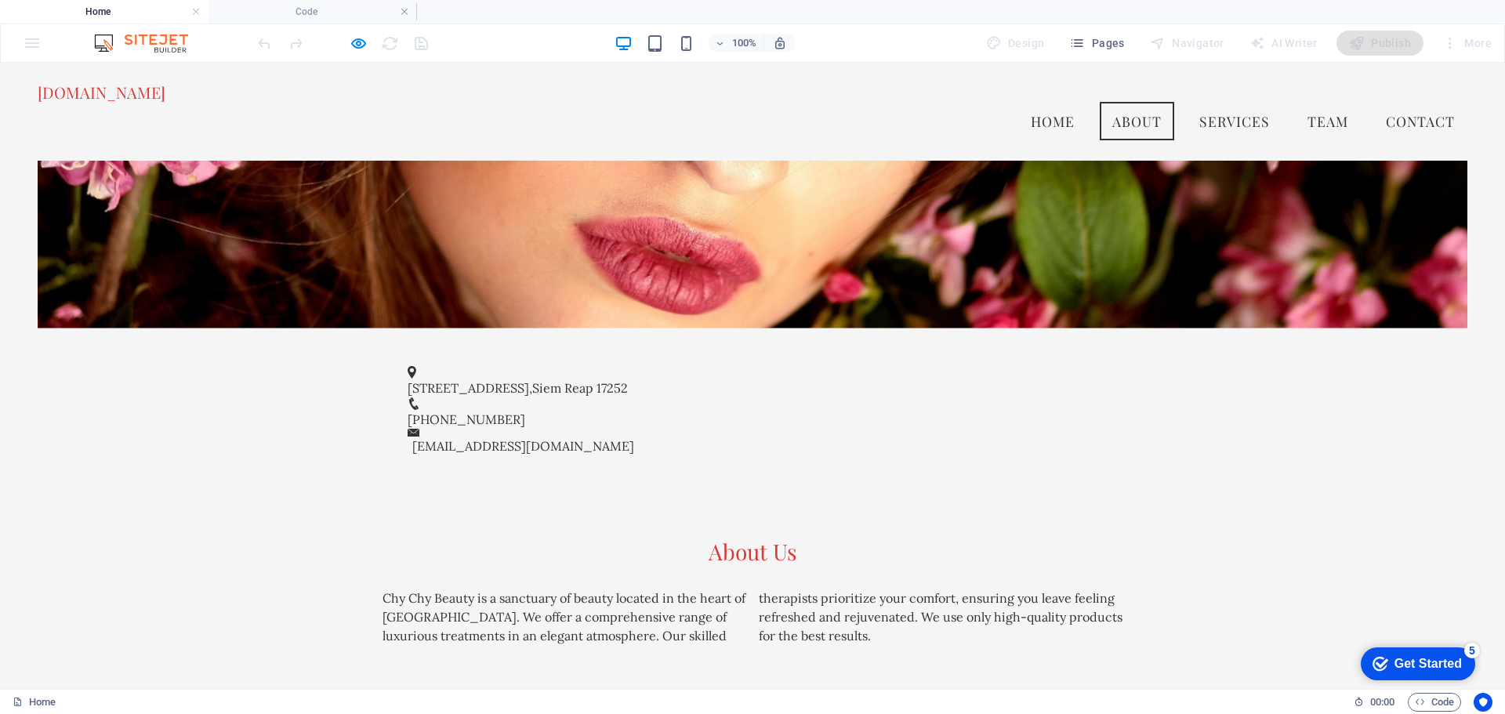
drag, startPoint x: 1417, startPoint y: 659, endPoint x: 2712, endPoint y: 1329, distance: 1458.0
click at [1417, 659] on div "Get Started" at bounding box center [1428, 664] width 67 height 14
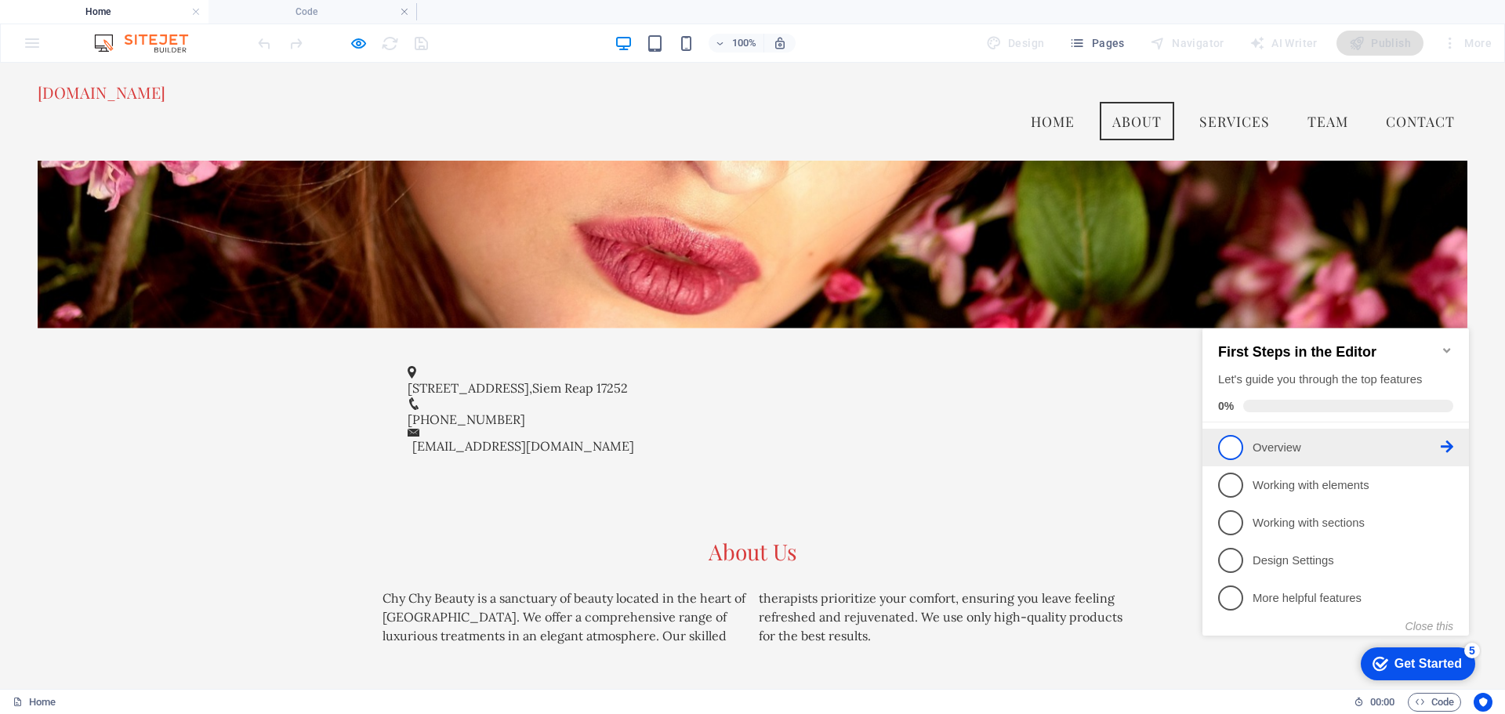
click at [1234, 445] on span "1" at bounding box center [1230, 447] width 25 height 25
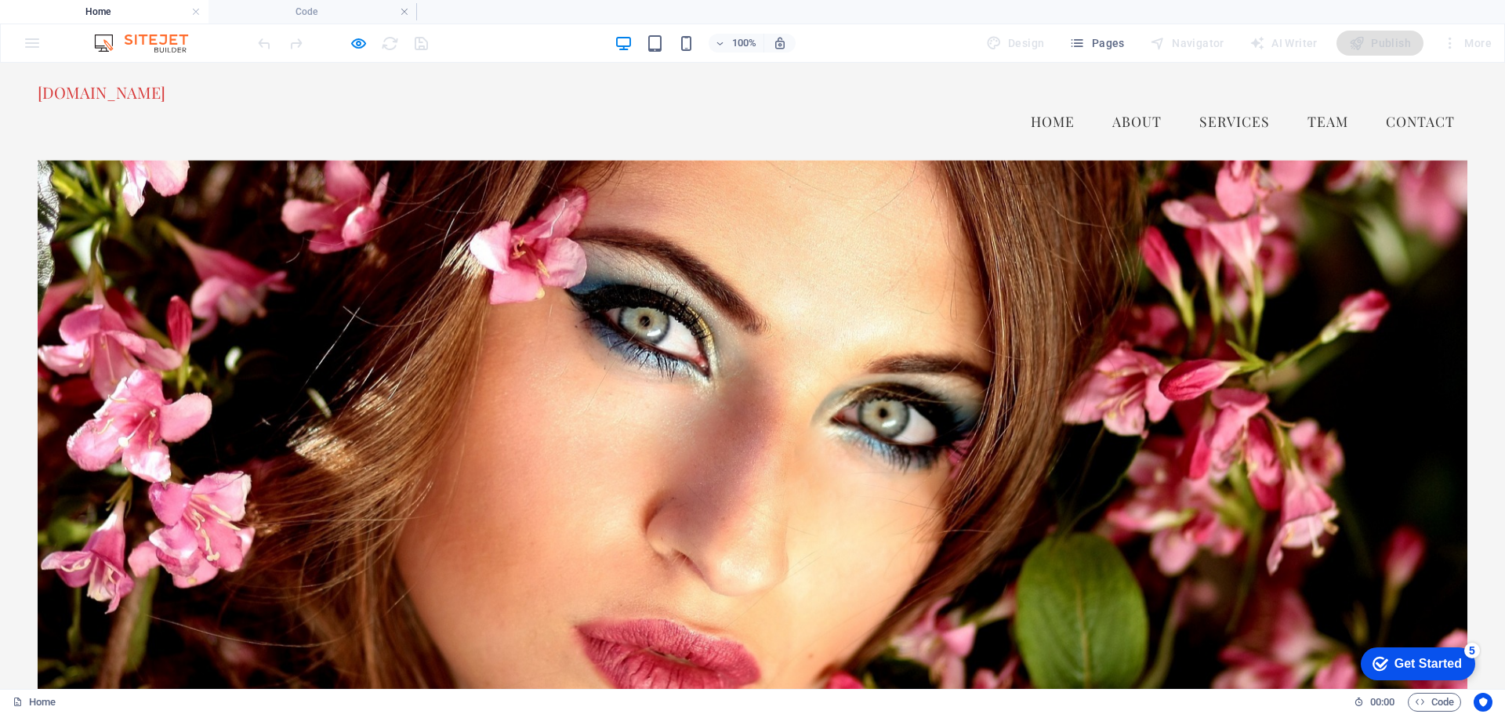
scroll to position [78, 0]
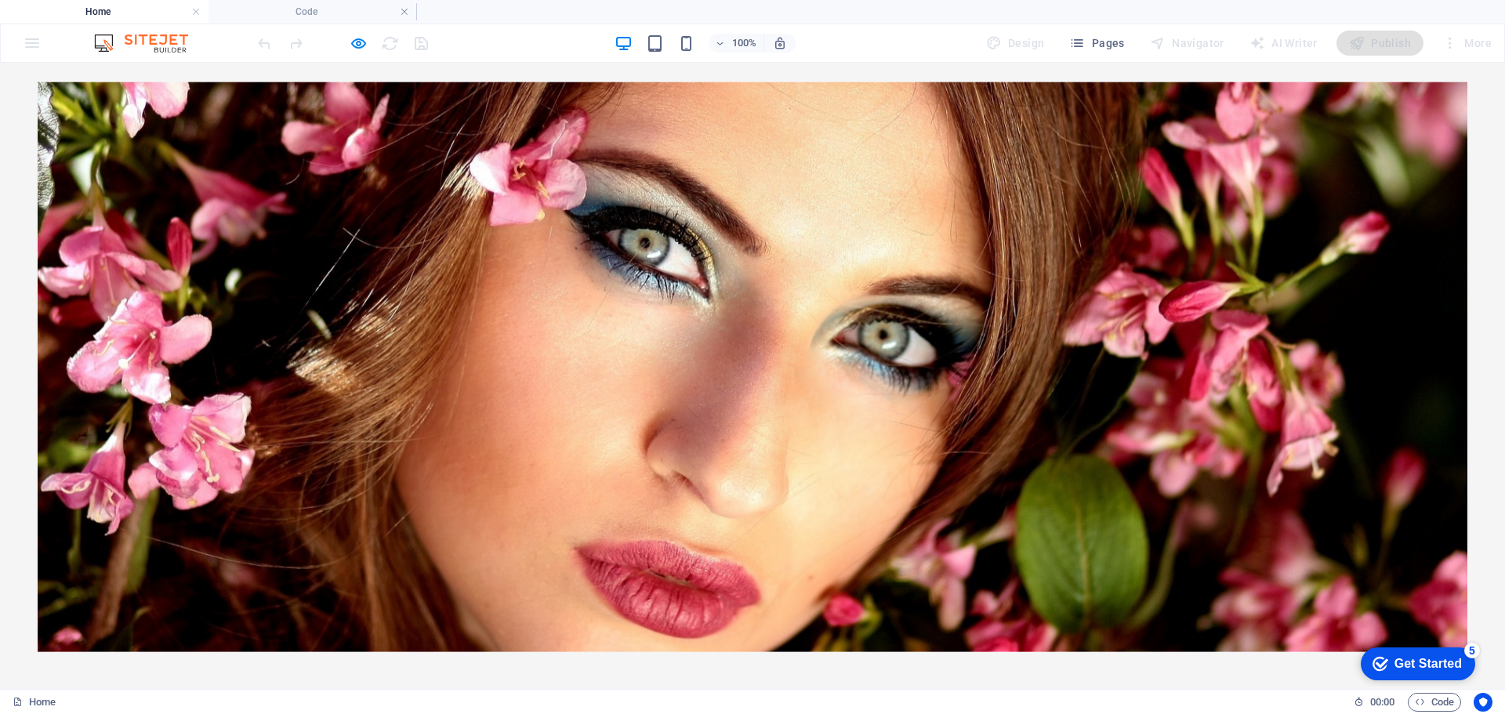
click at [39, 42] on div "100% Design Pages Navigator AI Writer Publish More" at bounding box center [753, 43] width 1504 height 38
click at [31, 41] on div "100% Design Pages Navigator AI Writer Publish More" at bounding box center [753, 43] width 1504 height 38
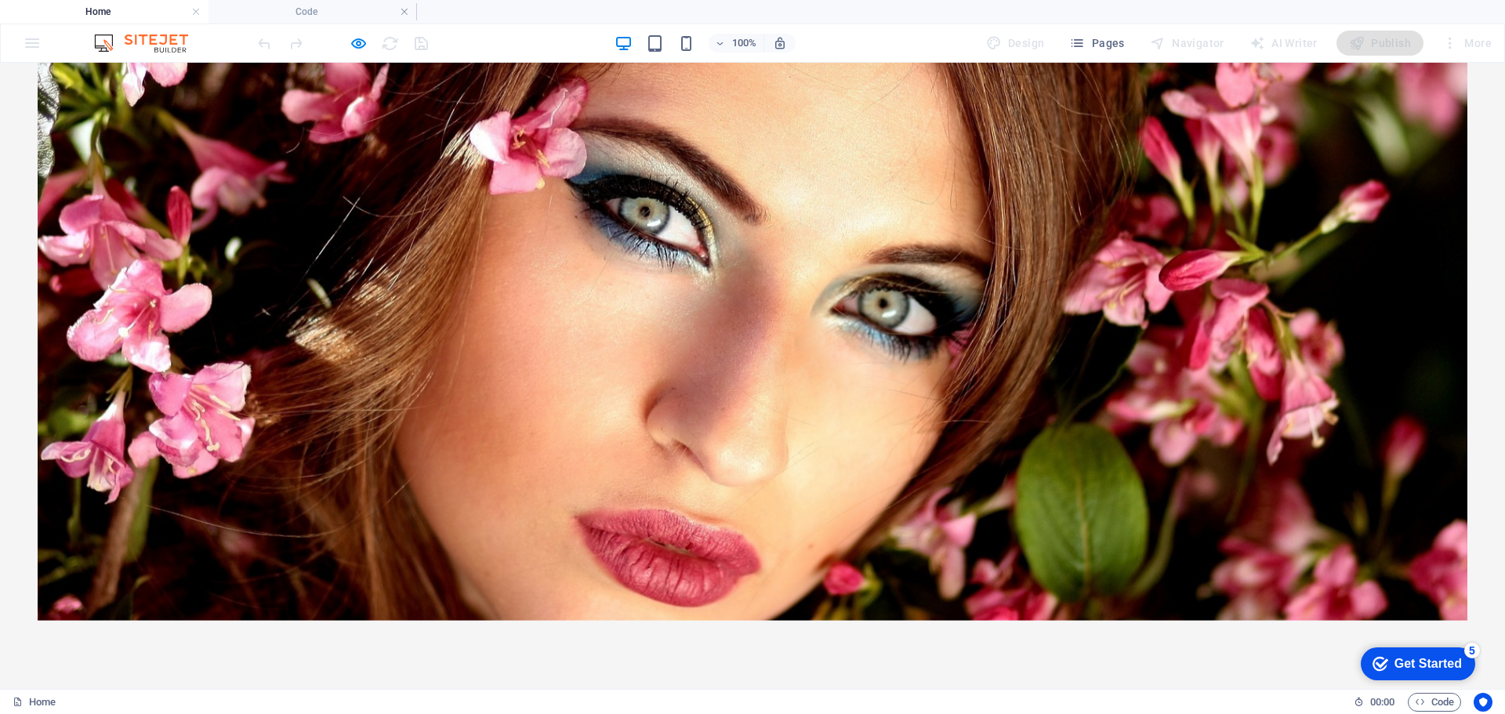
scroll to position [0, 0]
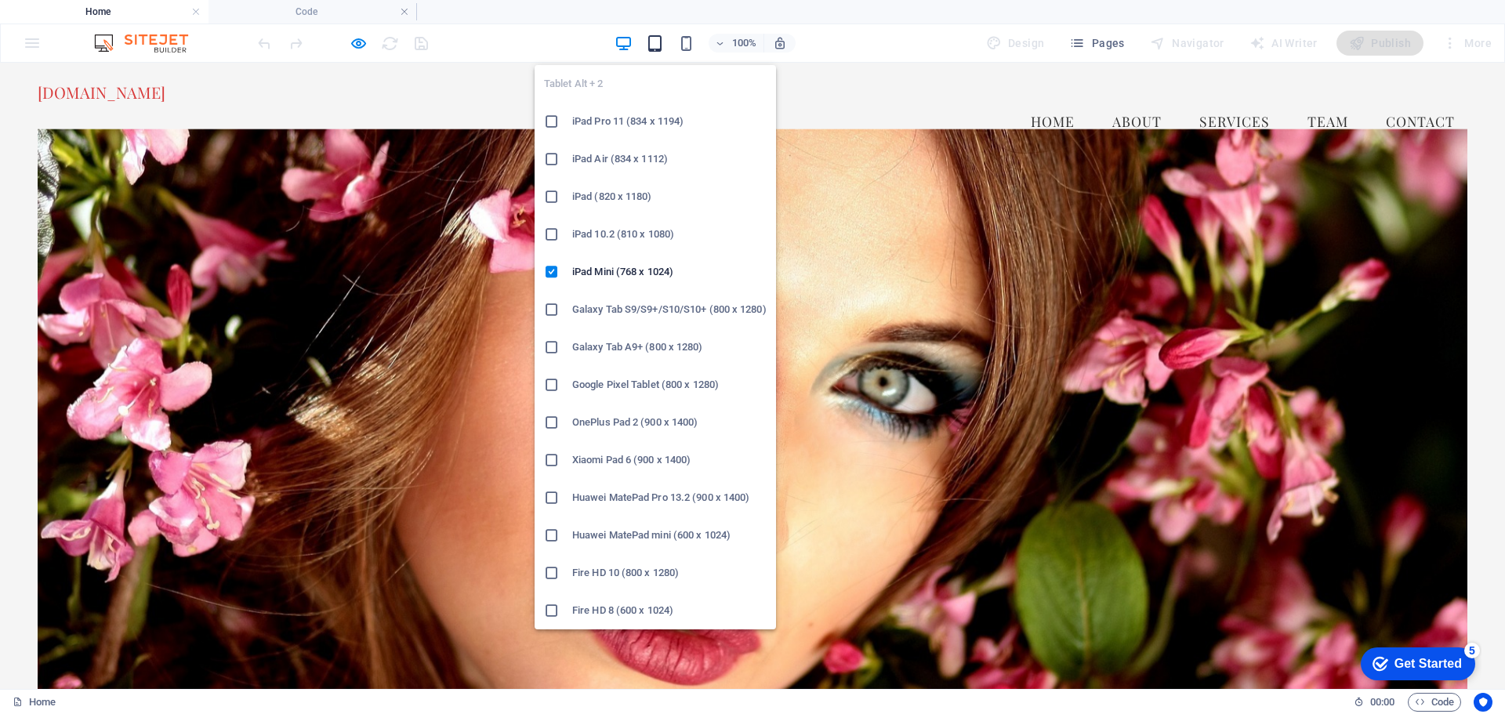
click at [664, 49] on icon "button" at bounding box center [655, 43] width 18 height 18
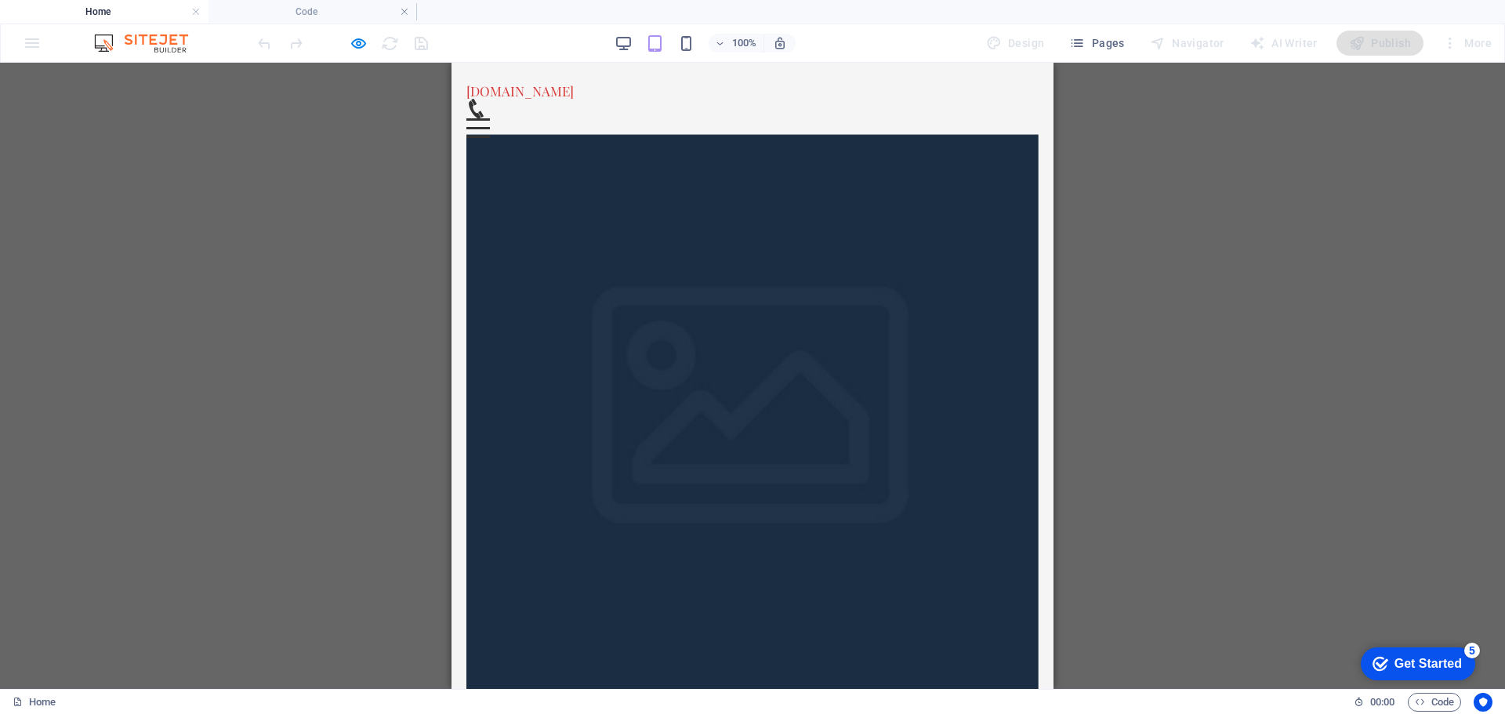
click at [691, 53] on div "100%" at bounding box center [705, 43] width 181 height 25
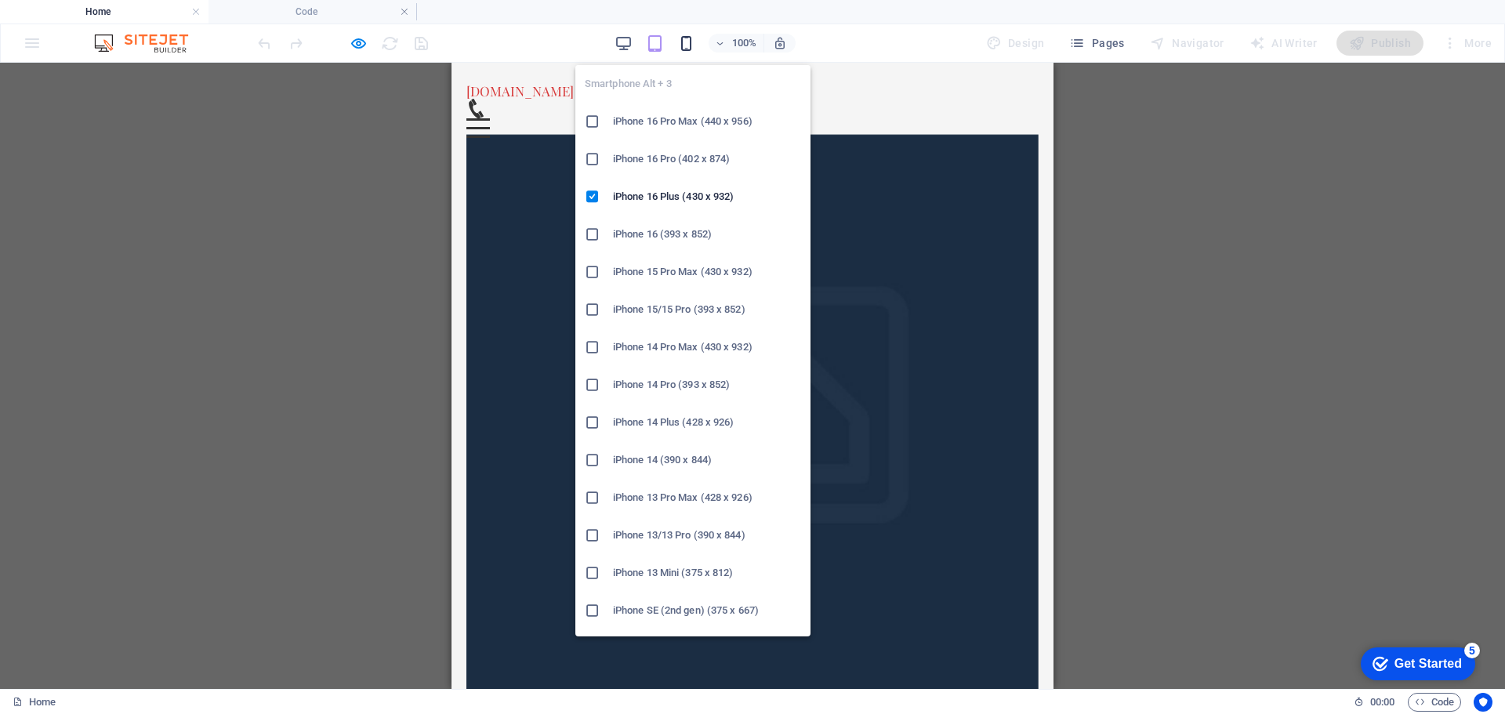
click at [689, 48] on icon "button" at bounding box center [686, 43] width 18 height 18
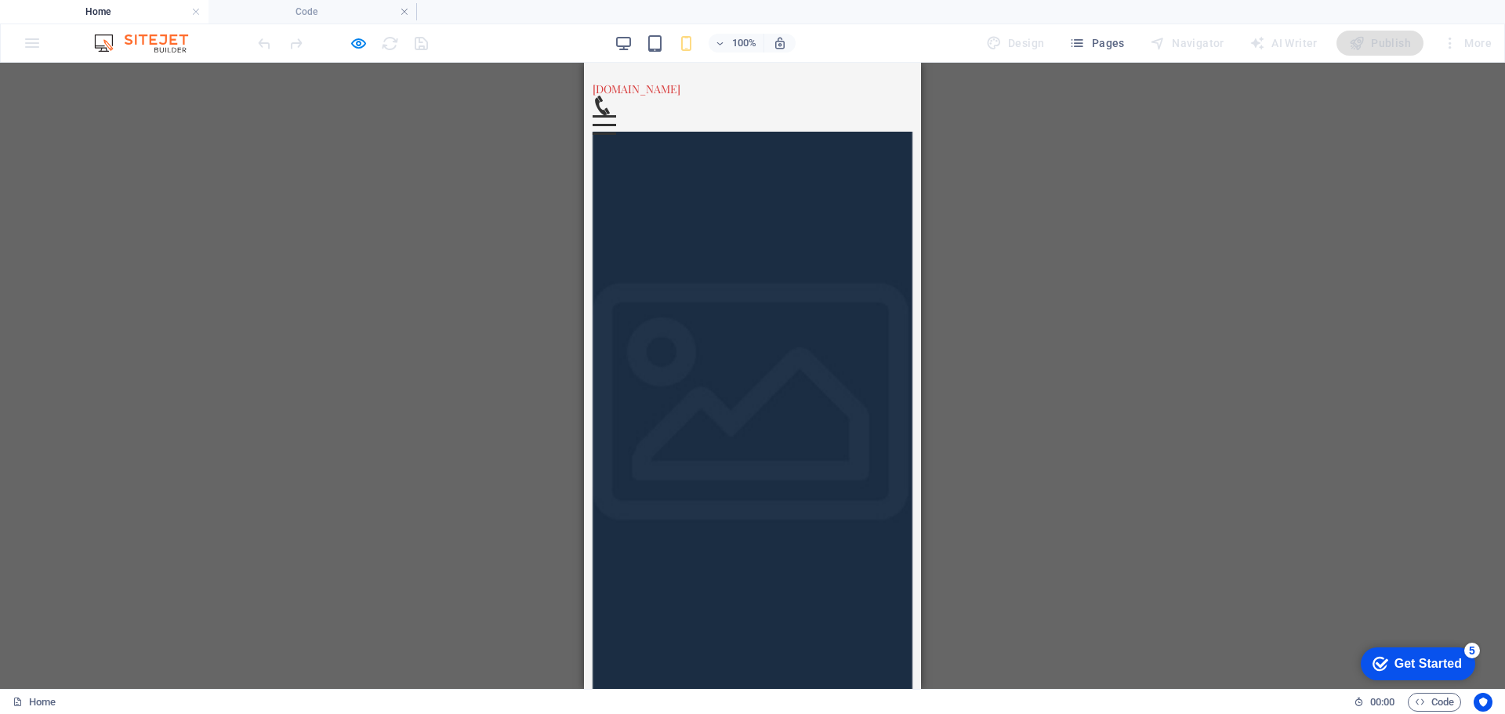
click at [1088, 265] on div "Drag here to replace the existing content. Press “Ctrl” if you want to create a…" at bounding box center [752, 376] width 1505 height 626
click at [616, 115] on div "Menu" at bounding box center [605, 125] width 24 height 20
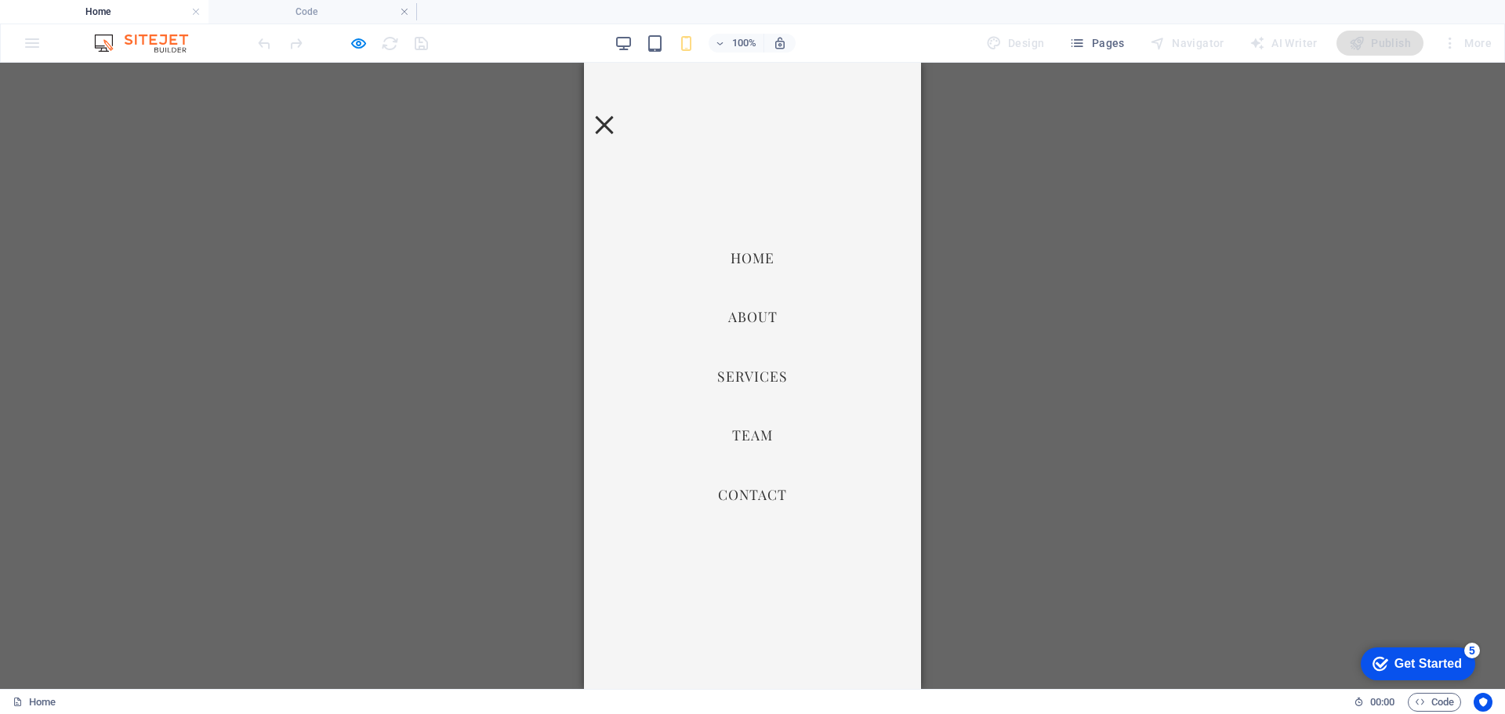
click at [616, 115] on div "Menu" at bounding box center [605, 125] width 24 height 20
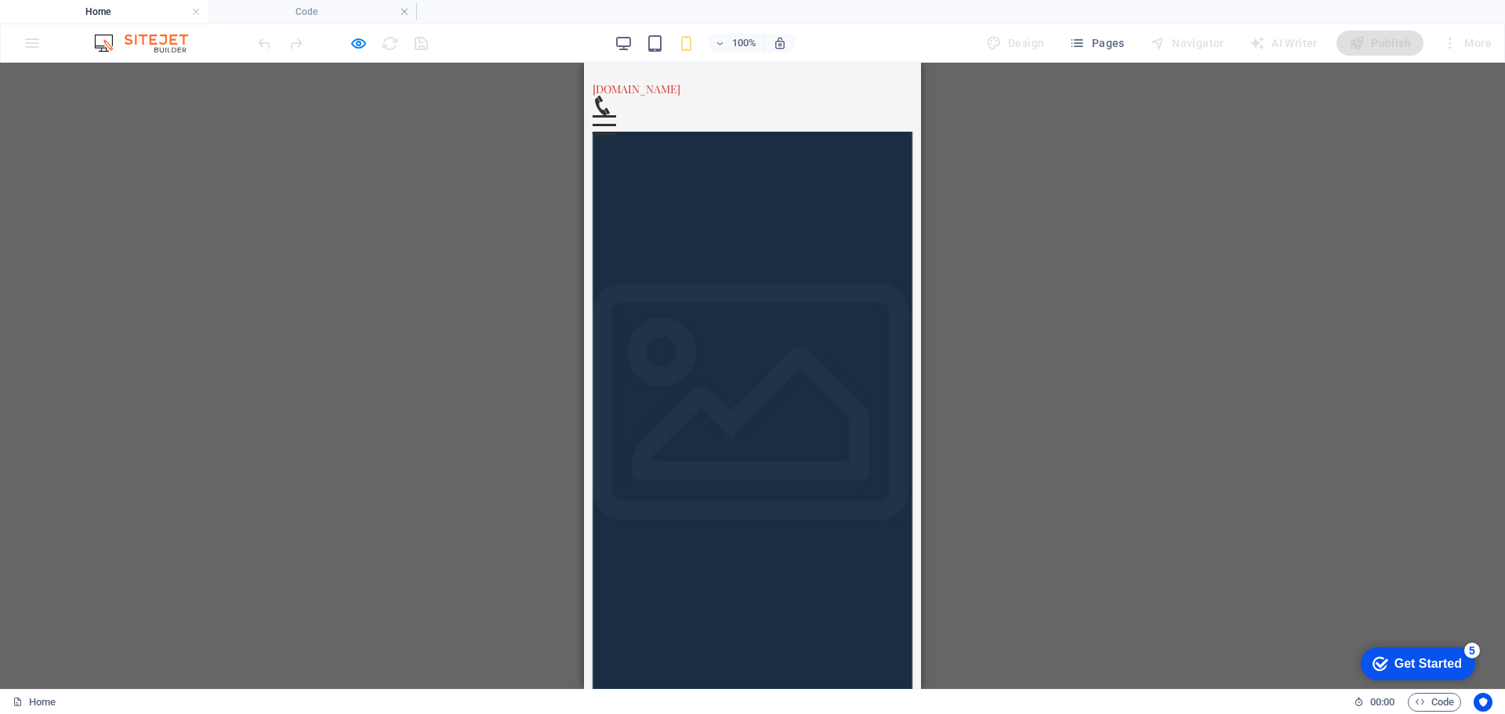
click at [616, 115] on div "Menu" at bounding box center [605, 125] width 24 height 20
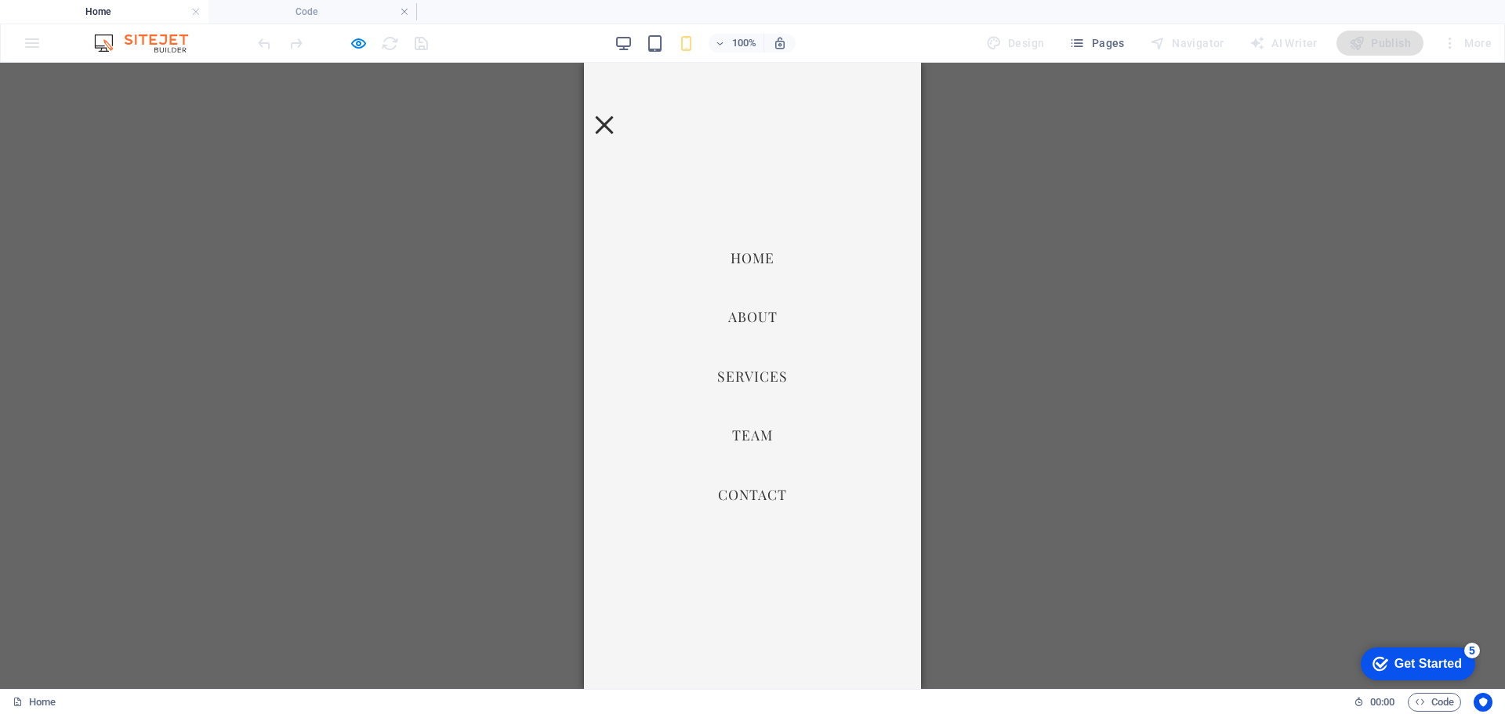
scroll to position [2979, 0]
click at [613, 116] on button "Menu" at bounding box center [604, 125] width 18 height 18
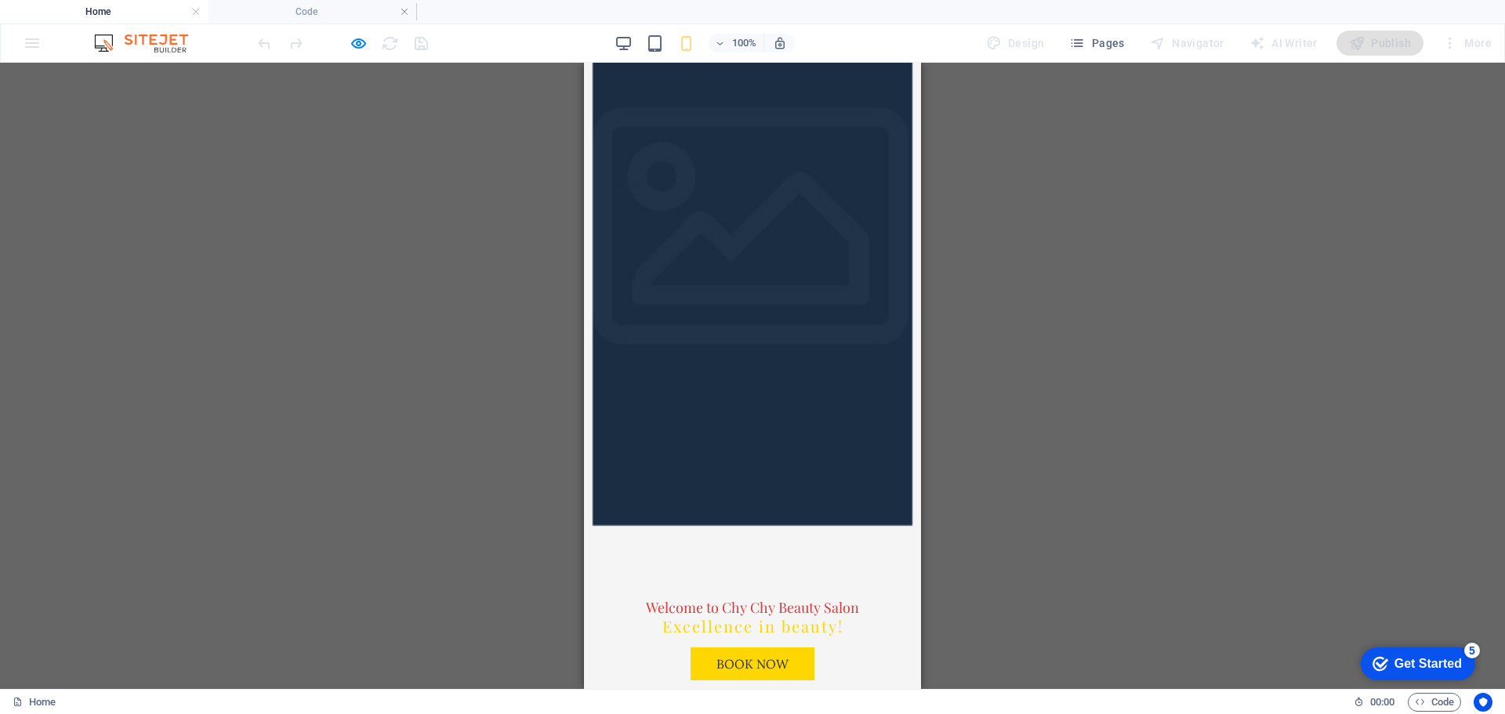
scroll to position [0, 0]
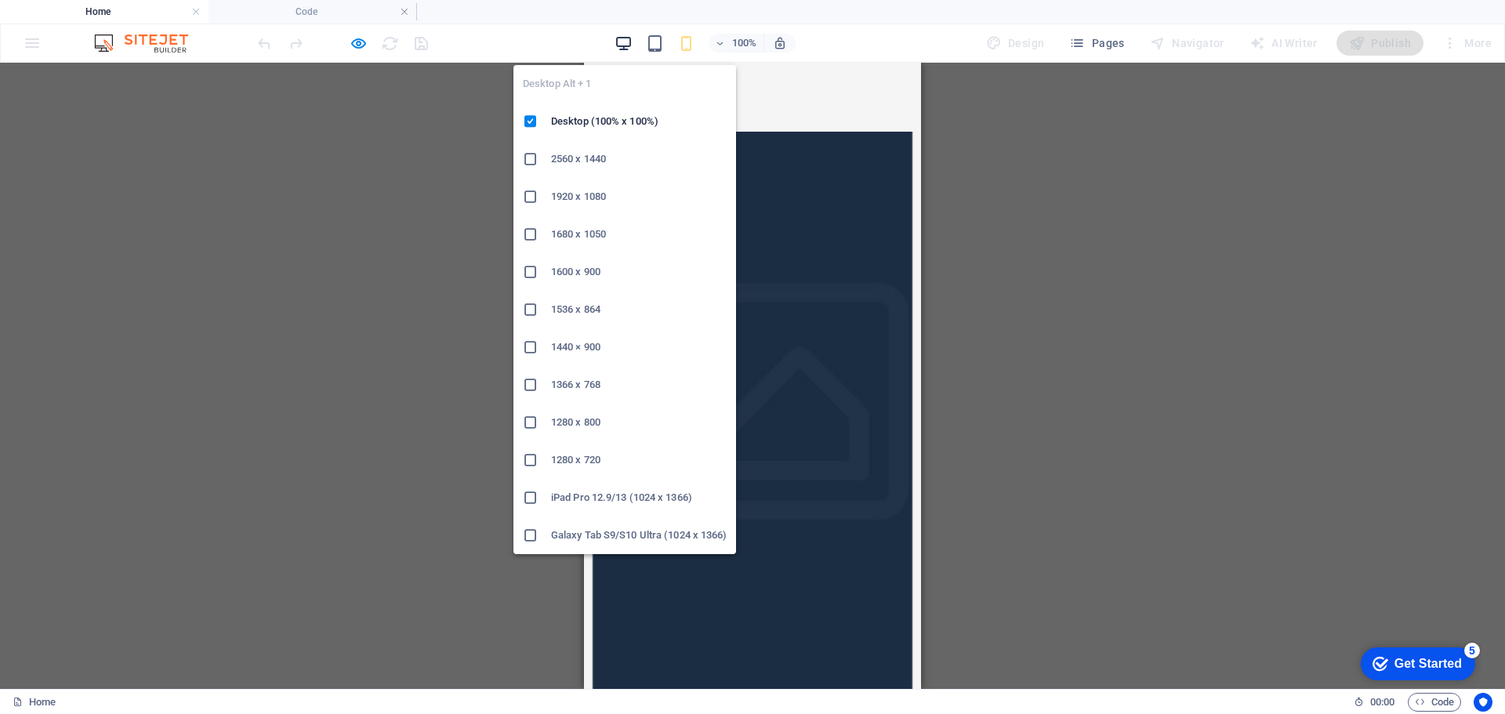
click at [627, 39] on icon "button" at bounding box center [624, 43] width 18 height 18
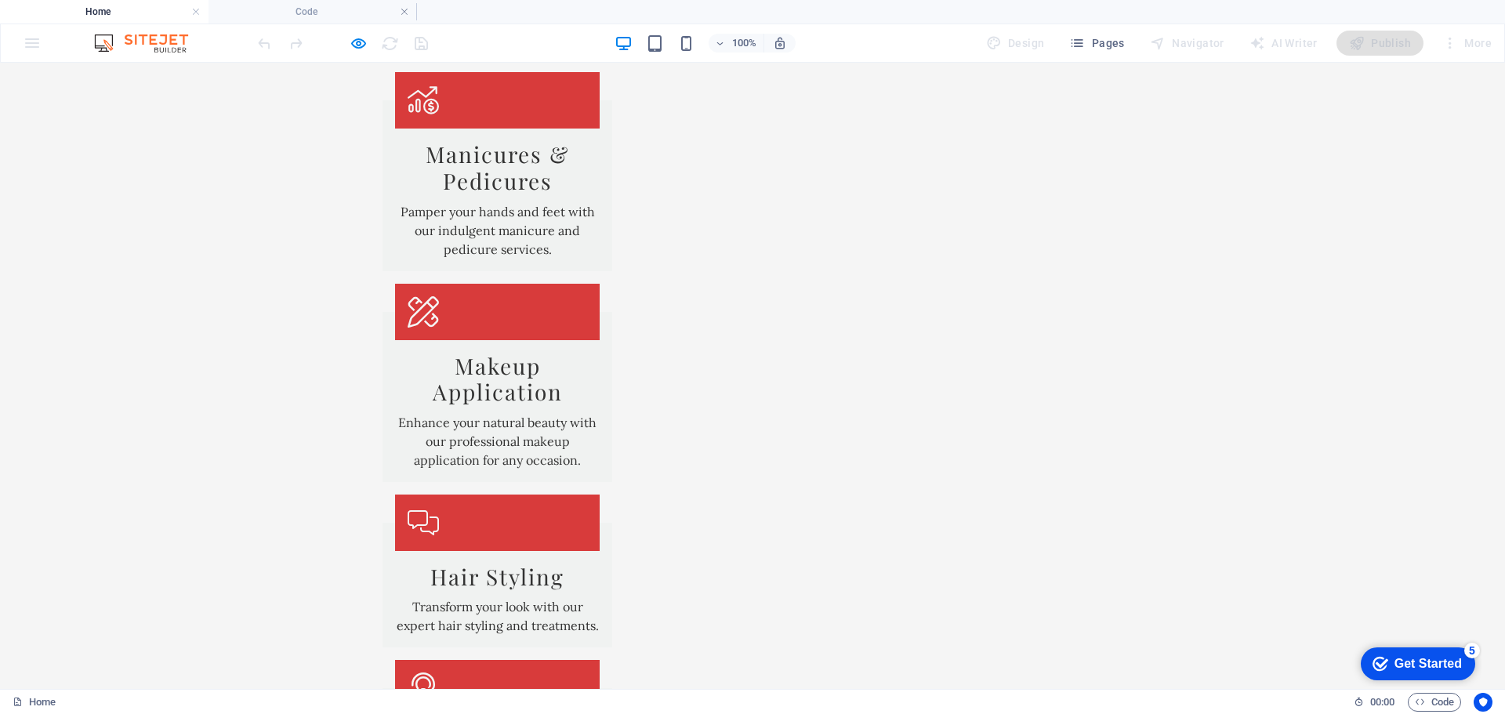
scroll to position [2553, 0]
